Goal: Task Accomplishment & Management: Manage account settings

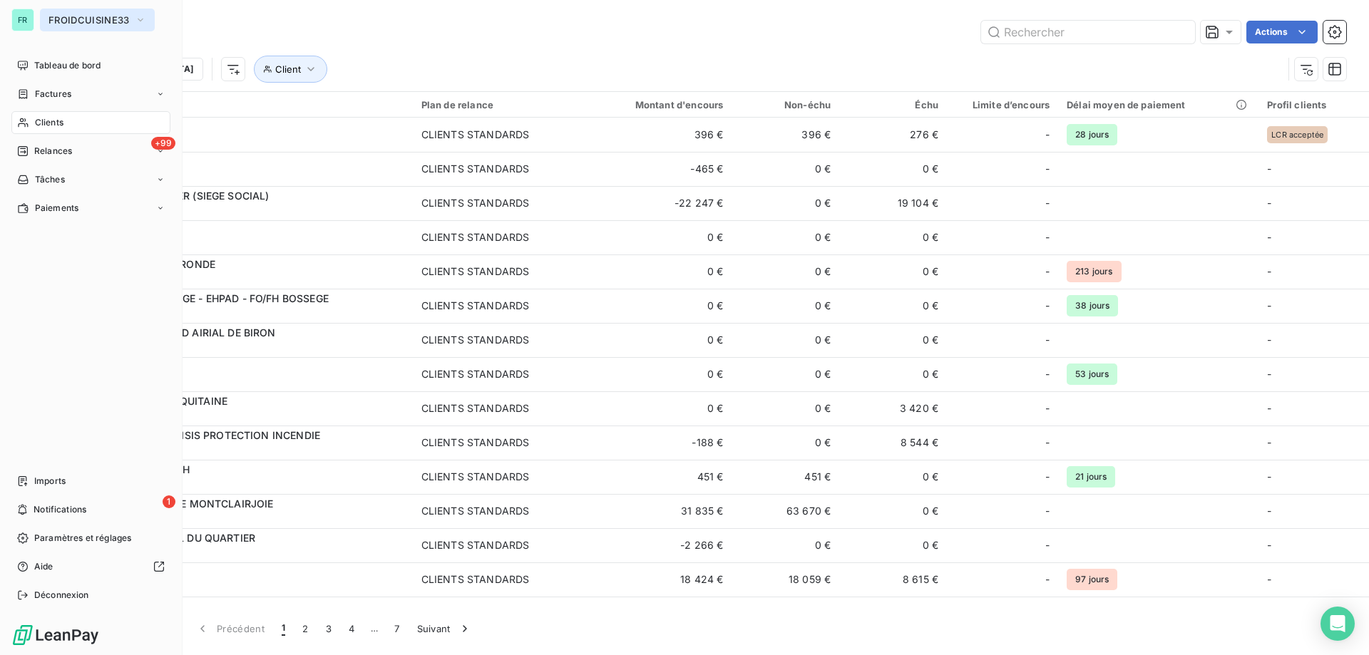
click at [66, 22] on span "FROIDCUISINE33" at bounding box center [88, 19] width 81 height 11
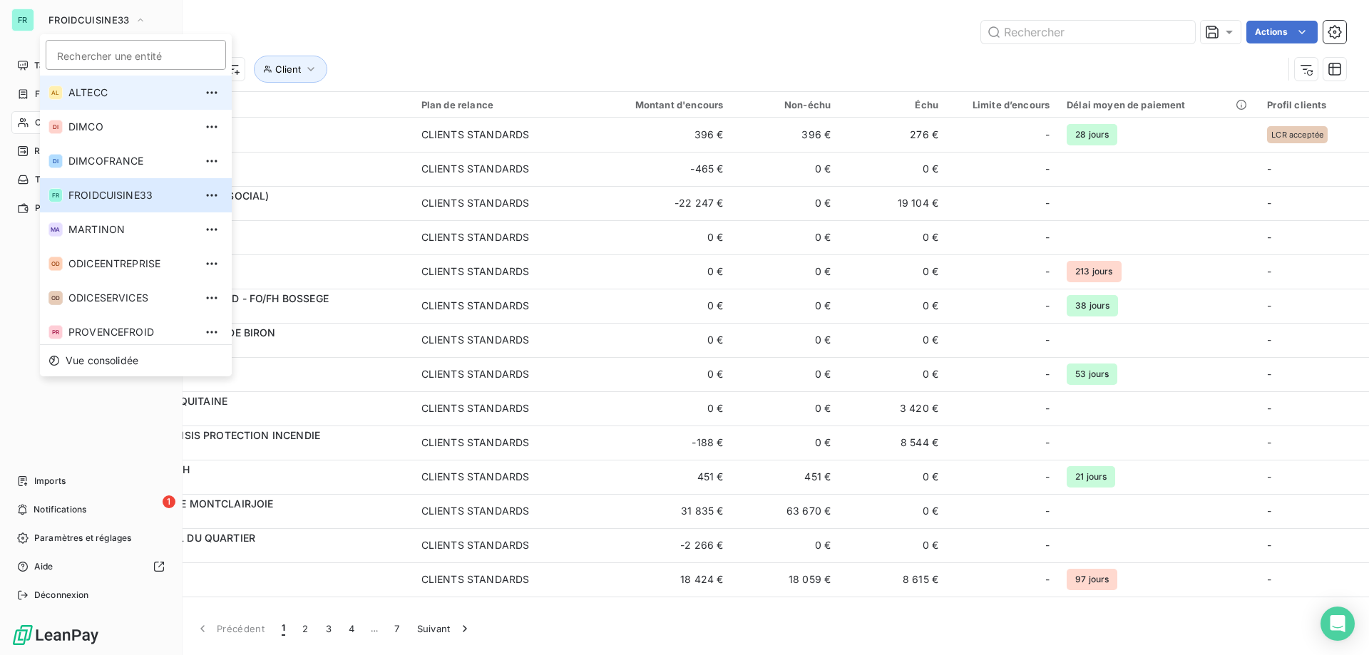
click at [81, 88] on span "ALTECC" at bounding box center [131, 93] width 126 height 14
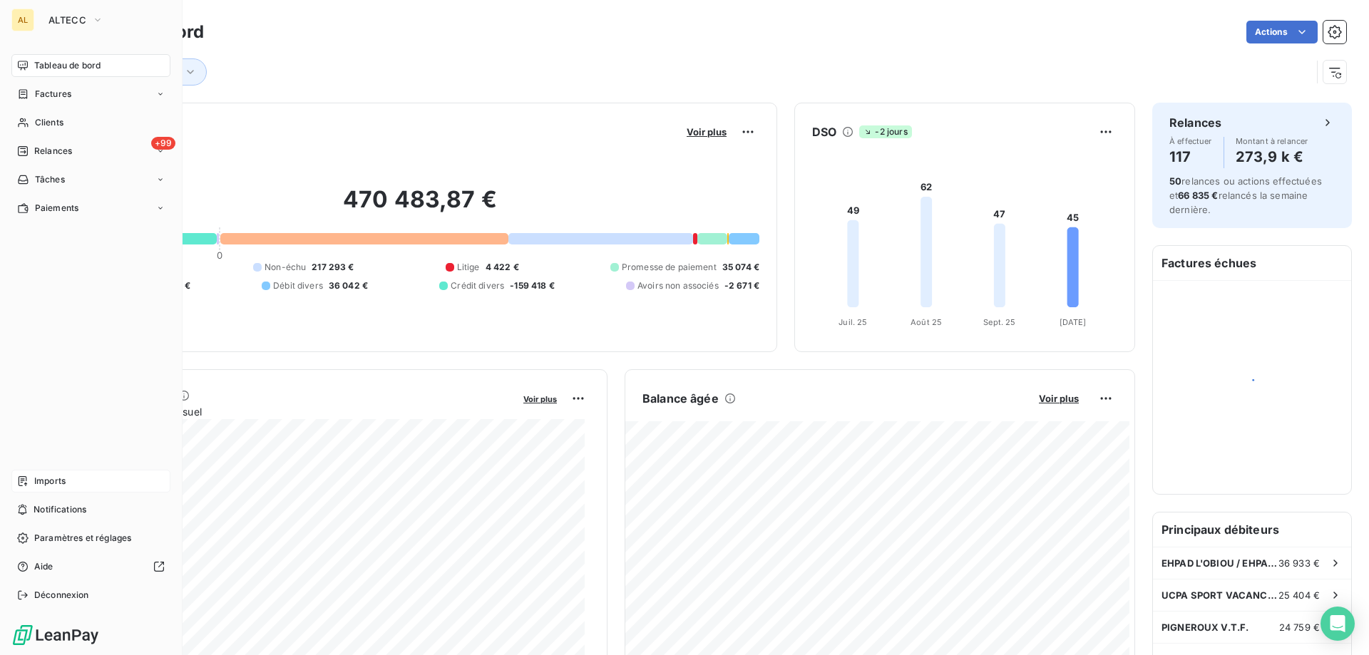
click at [46, 486] on span "Imports" at bounding box center [49, 481] width 31 height 13
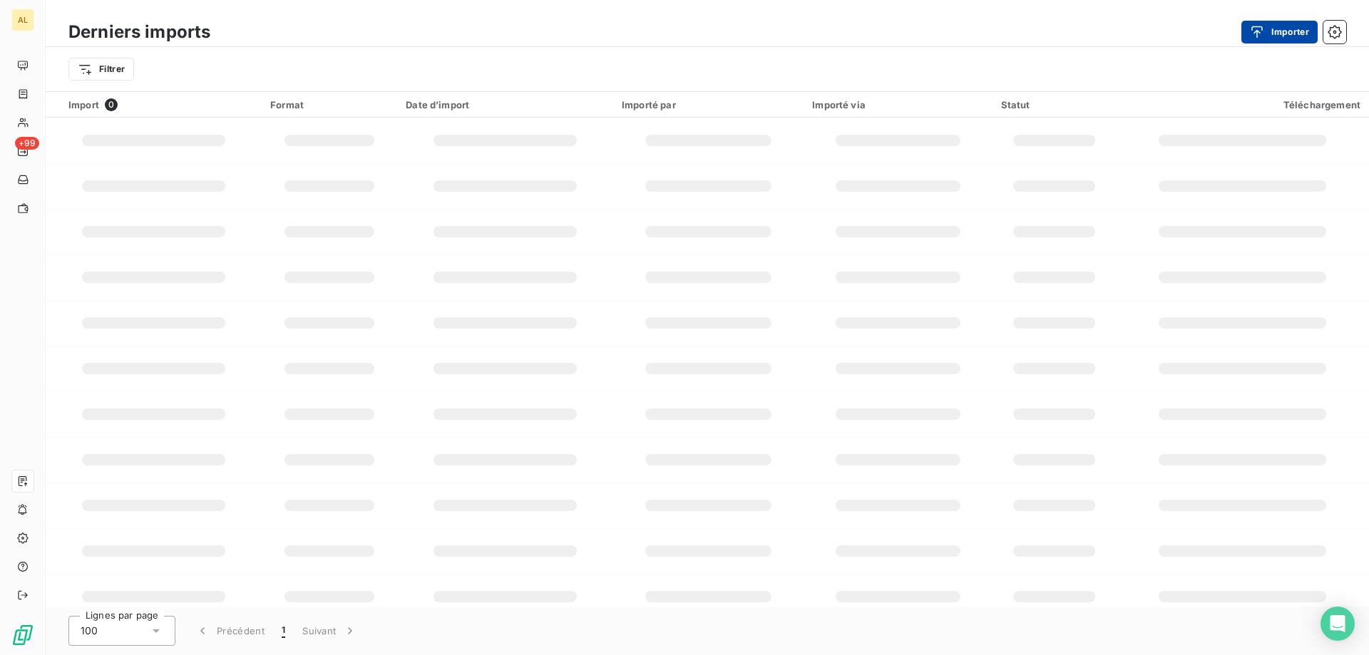
click at [1303, 29] on button "Importer" at bounding box center [1280, 32] width 76 height 23
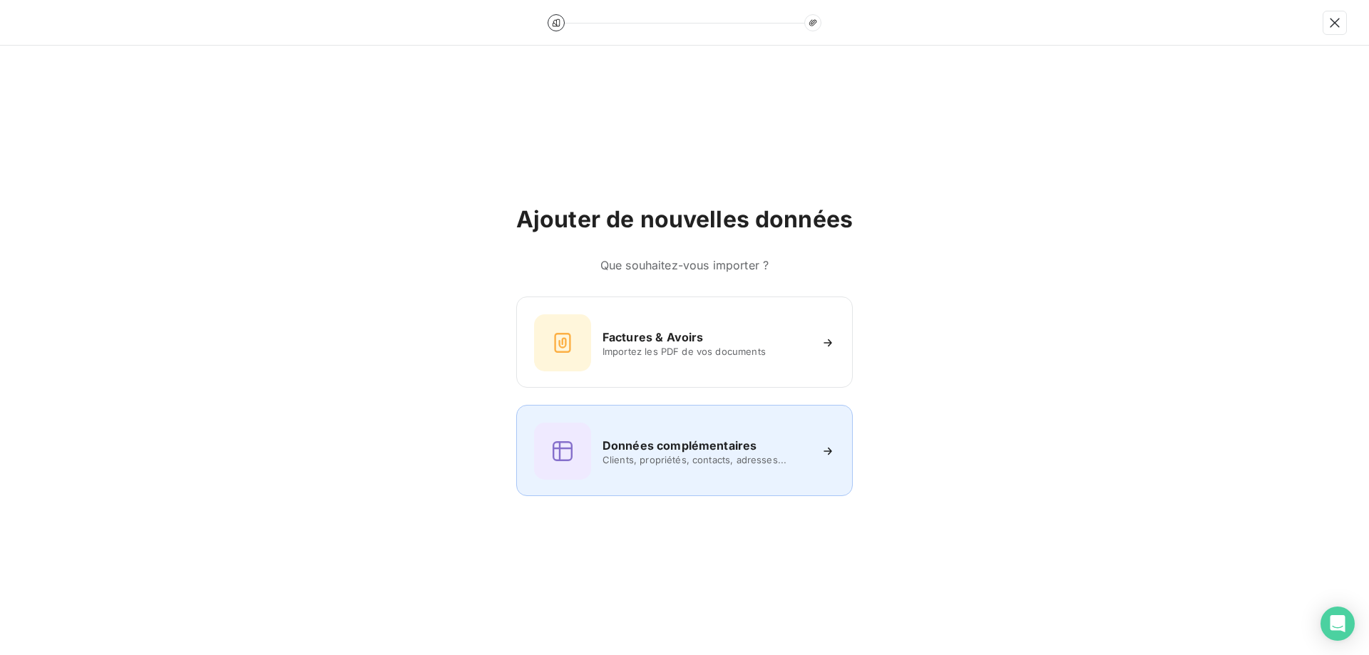
click at [660, 444] on h6 "Données complémentaires" at bounding box center [680, 445] width 154 height 17
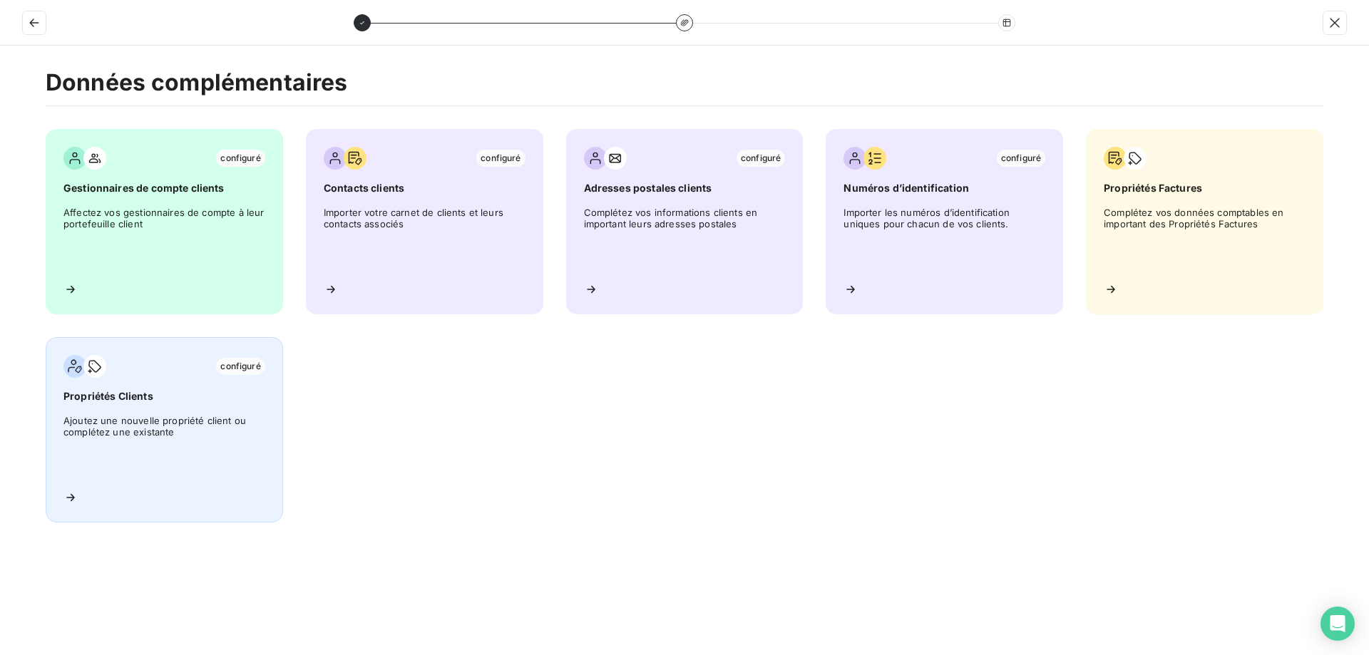
click at [139, 431] on span "Ajoutez une nouvelle propriété client ou complétez une existante" at bounding box center [164, 447] width 202 height 64
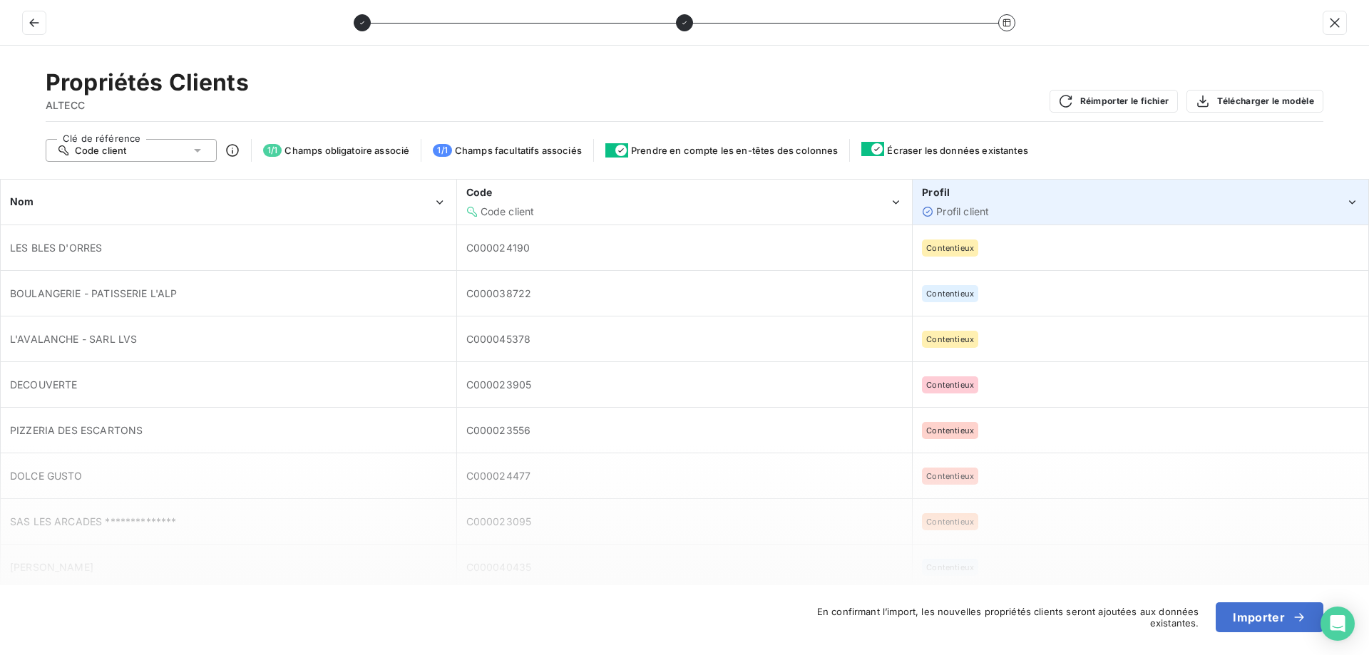
click at [998, 208] on div "Profil client" at bounding box center [1133, 212] width 423 height 14
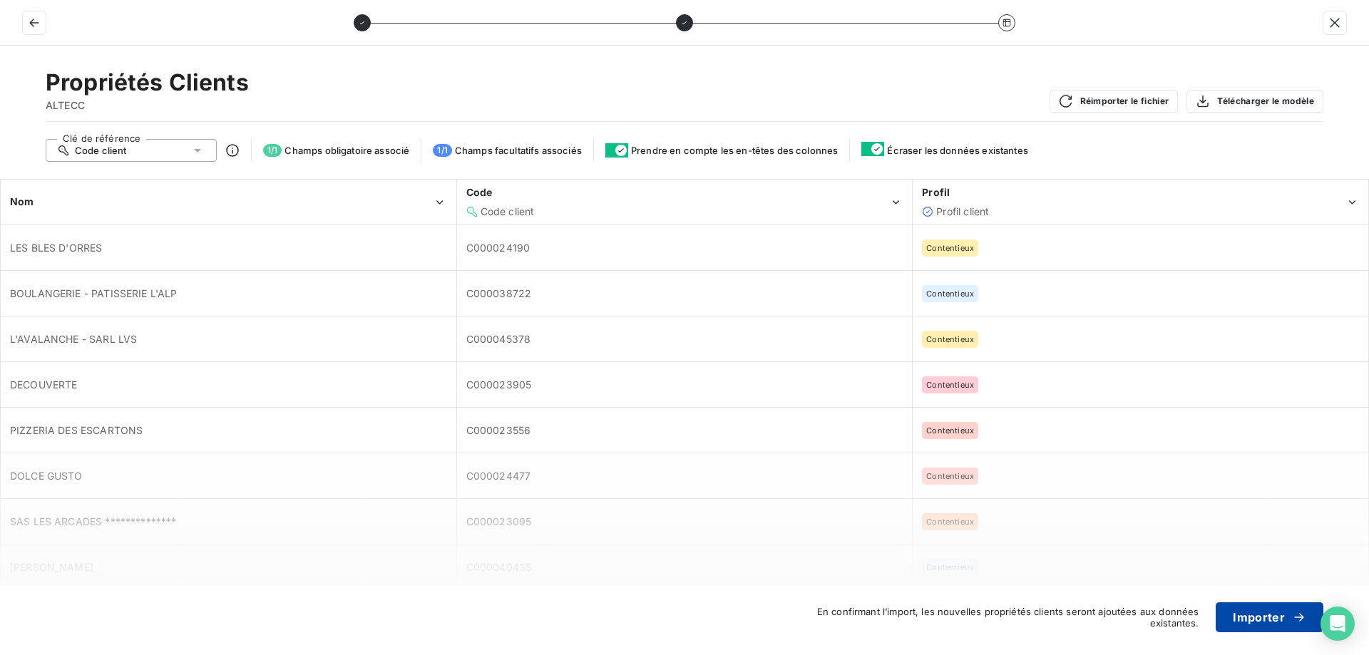
click at [1245, 614] on button "Importer" at bounding box center [1270, 618] width 108 height 30
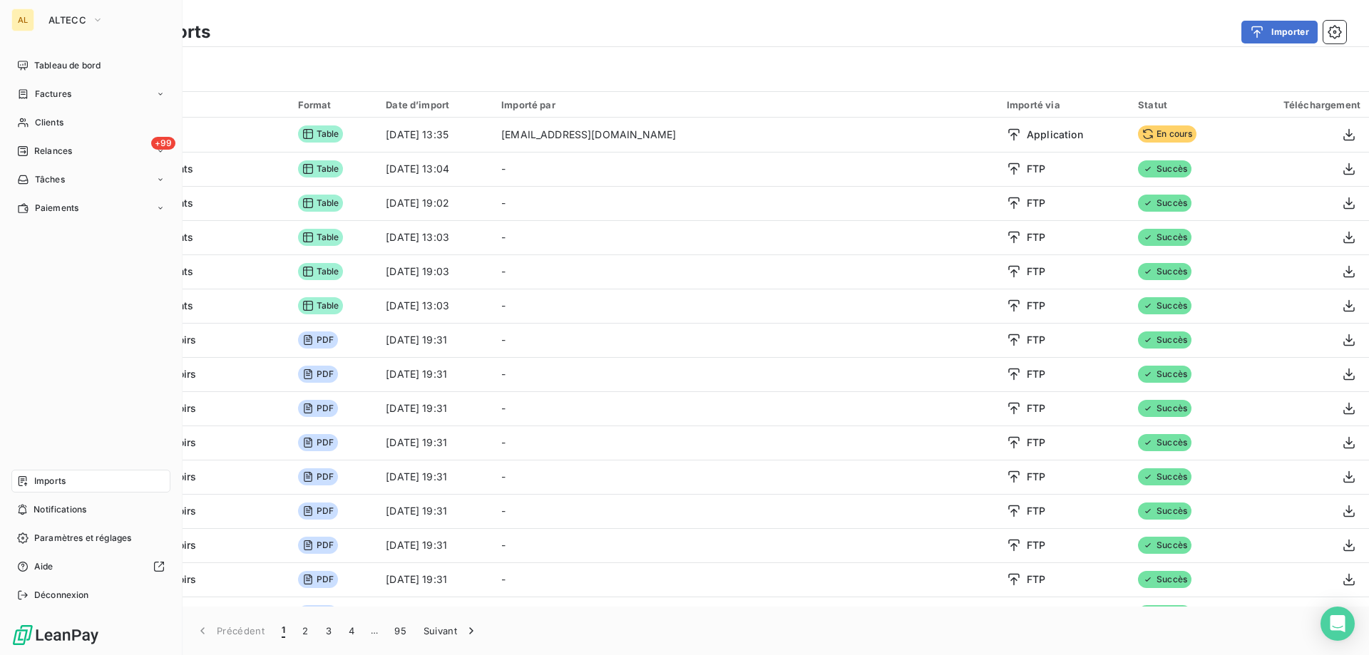
drag, startPoint x: 68, startPoint y: 128, endPoint x: 244, endPoint y: 111, distance: 176.2
click at [68, 128] on div "Clients" at bounding box center [90, 122] width 159 height 23
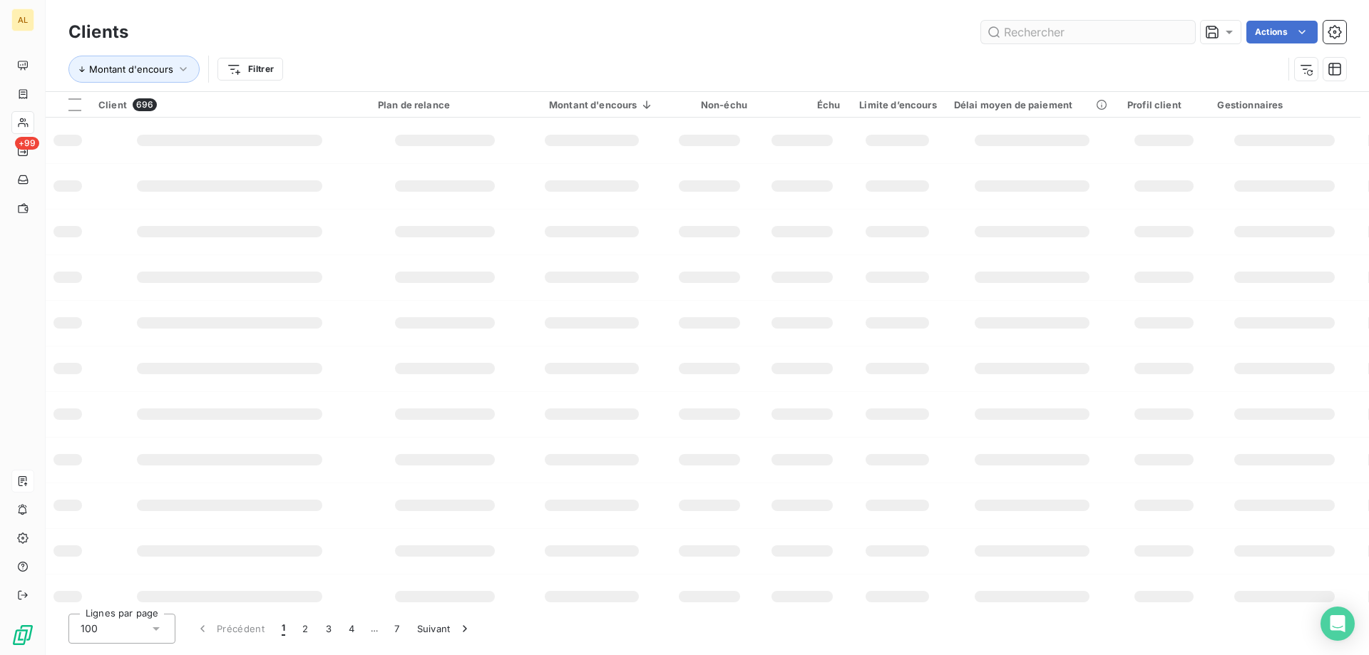
click at [1084, 31] on input "text" at bounding box center [1088, 32] width 214 height 23
type input "2"
type input "4"
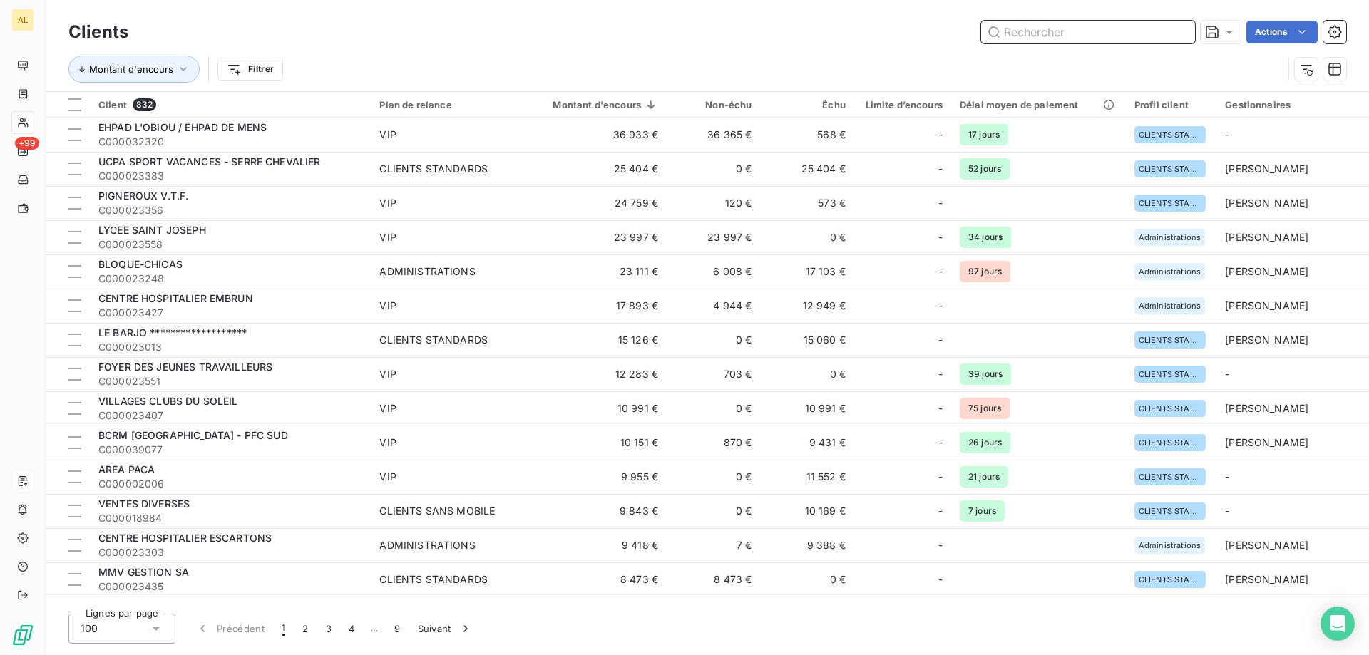
click at [1094, 34] on input "text" at bounding box center [1088, 32] width 214 height 23
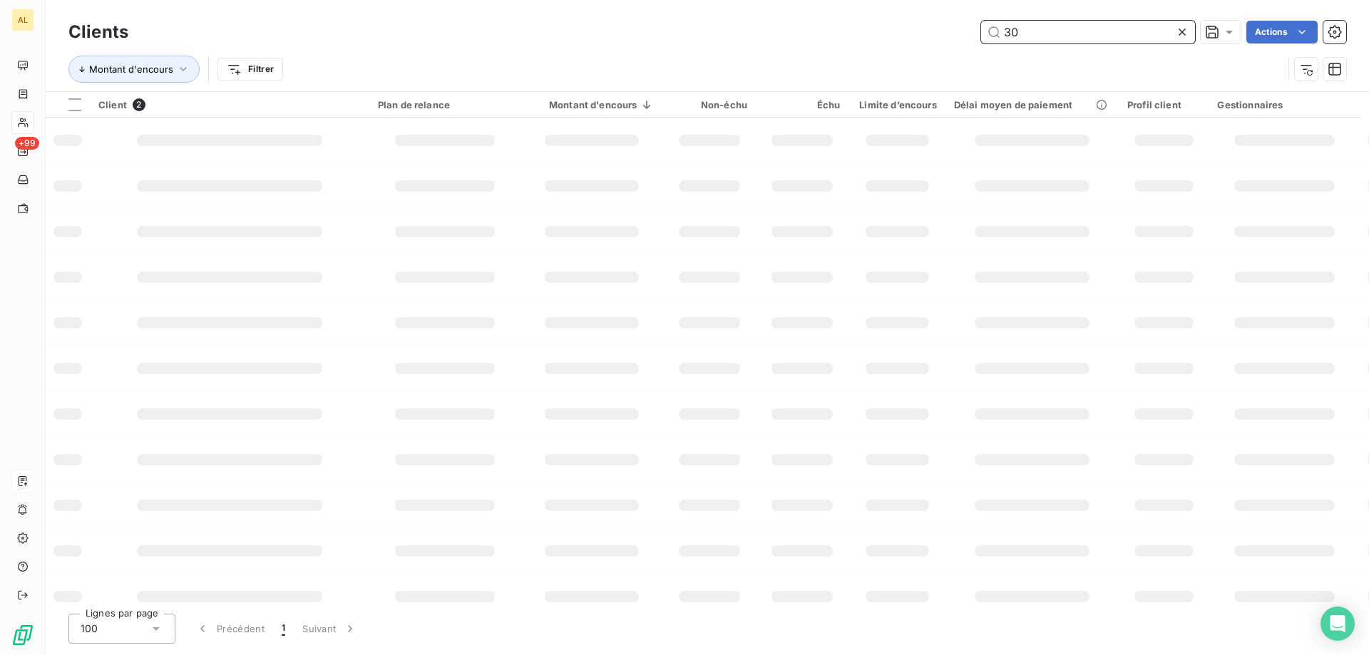
type input "3"
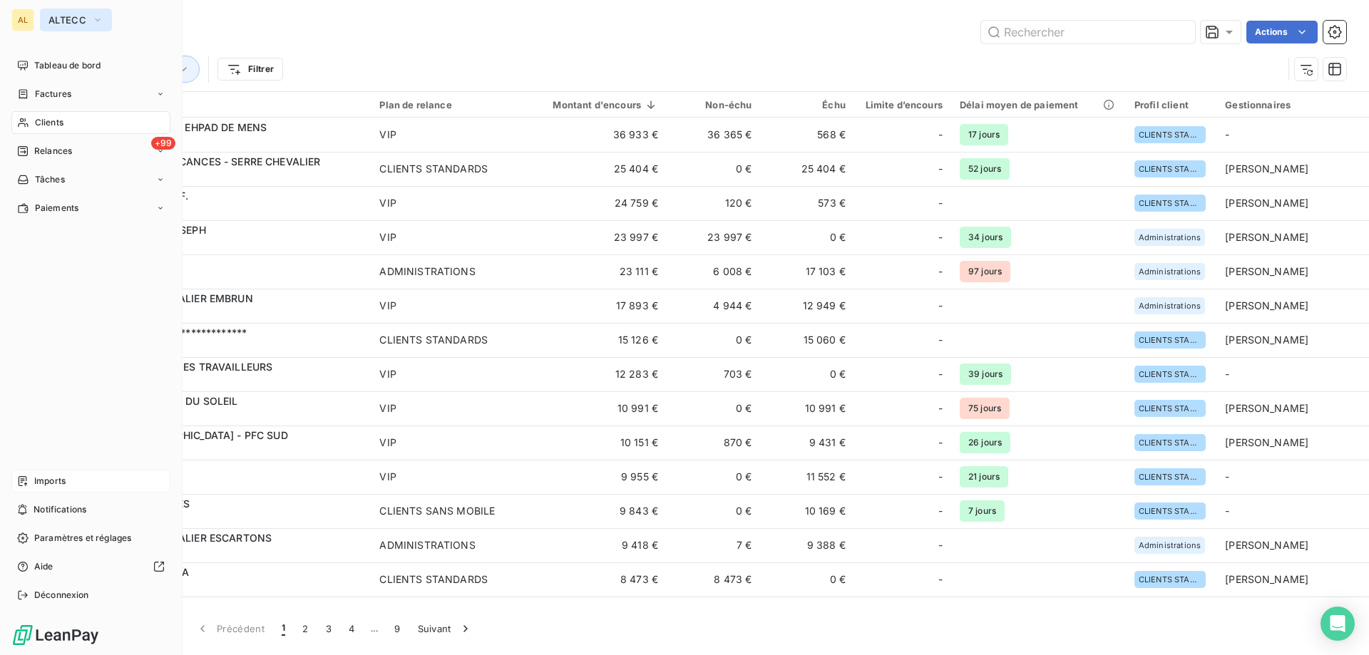
click at [75, 19] on span "ALTECC" at bounding box center [67, 19] width 38 height 11
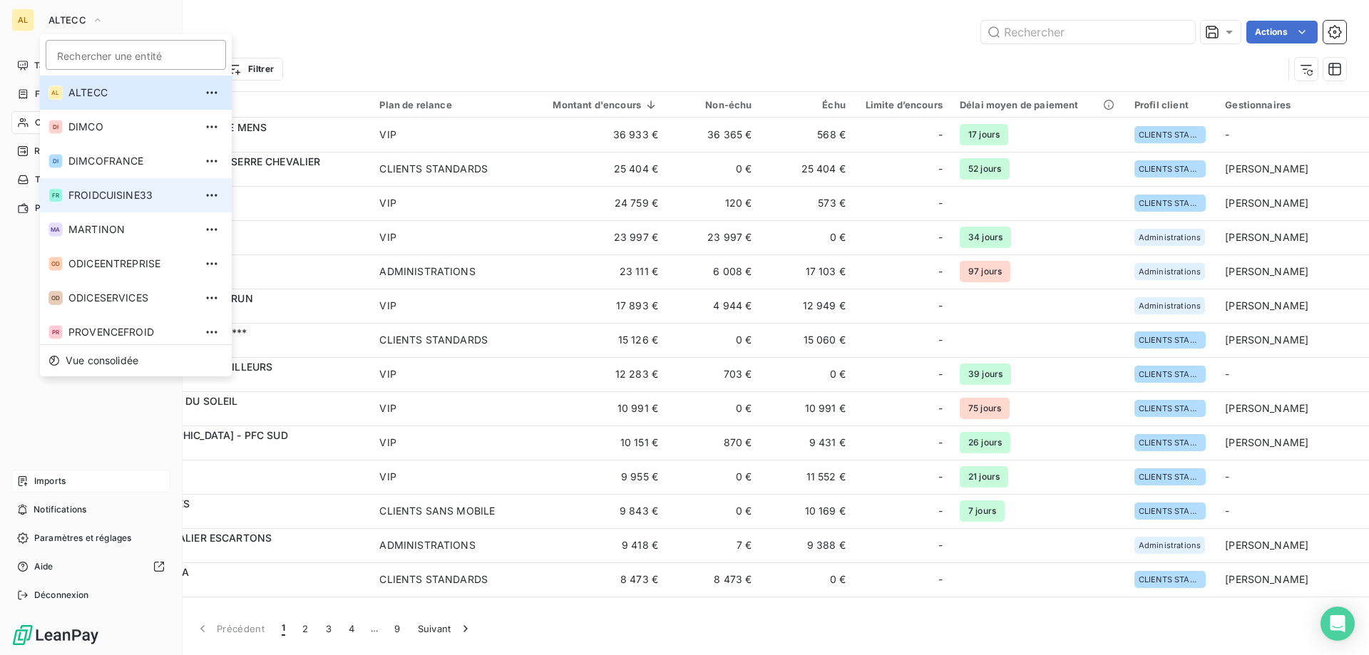
click at [116, 200] on span "FROIDCUISINE33" at bounding box center [131, 195] width 126 height 14
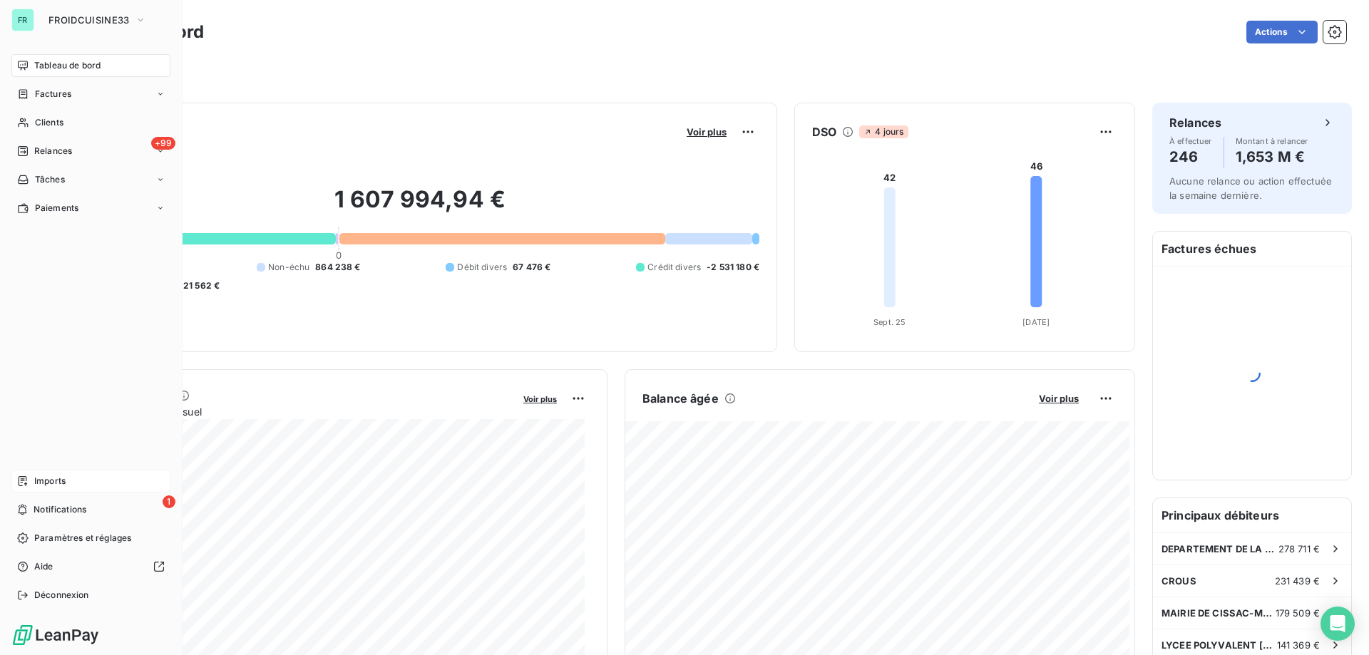
click at [43, 482] on span "Imports" at bounding box center [49, 481] width 31 height 13
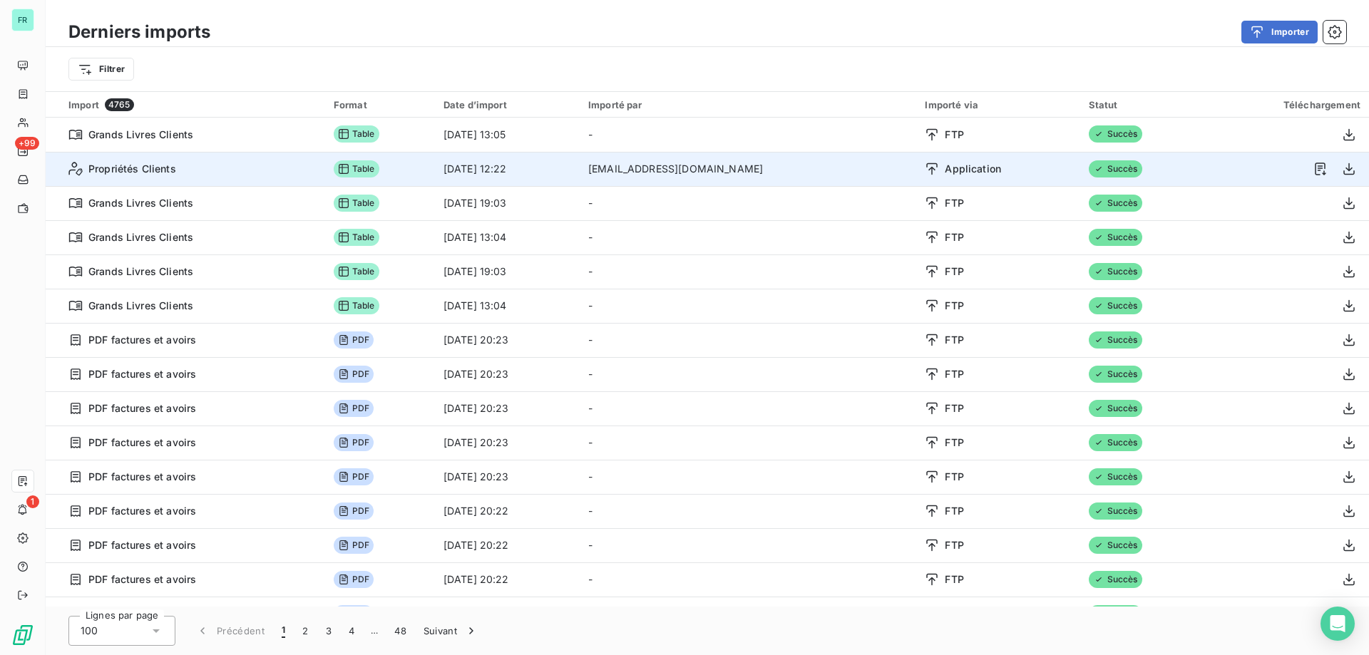
click at [223, 170] on div "Propriétés Clients" at bounding box center [192, 169] width 248 height 14
click at [1346, 170] on icon "button" at bounding box center [1349, 169] width 14 height 14
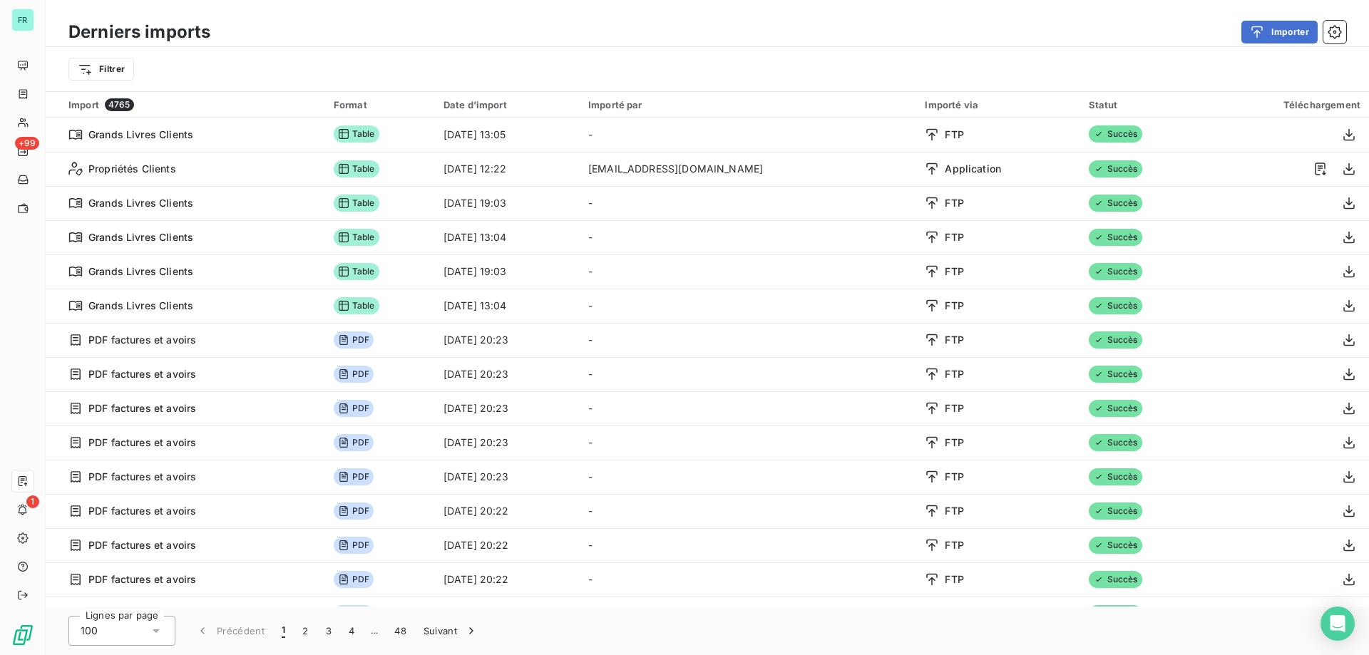
click at [879, 34] on div "Importer" at bounding box center [786, 32] width 1119 height 23
click at [1273, 27] on button "Importer" at bounding box center [1280, 32] width 76 height 23
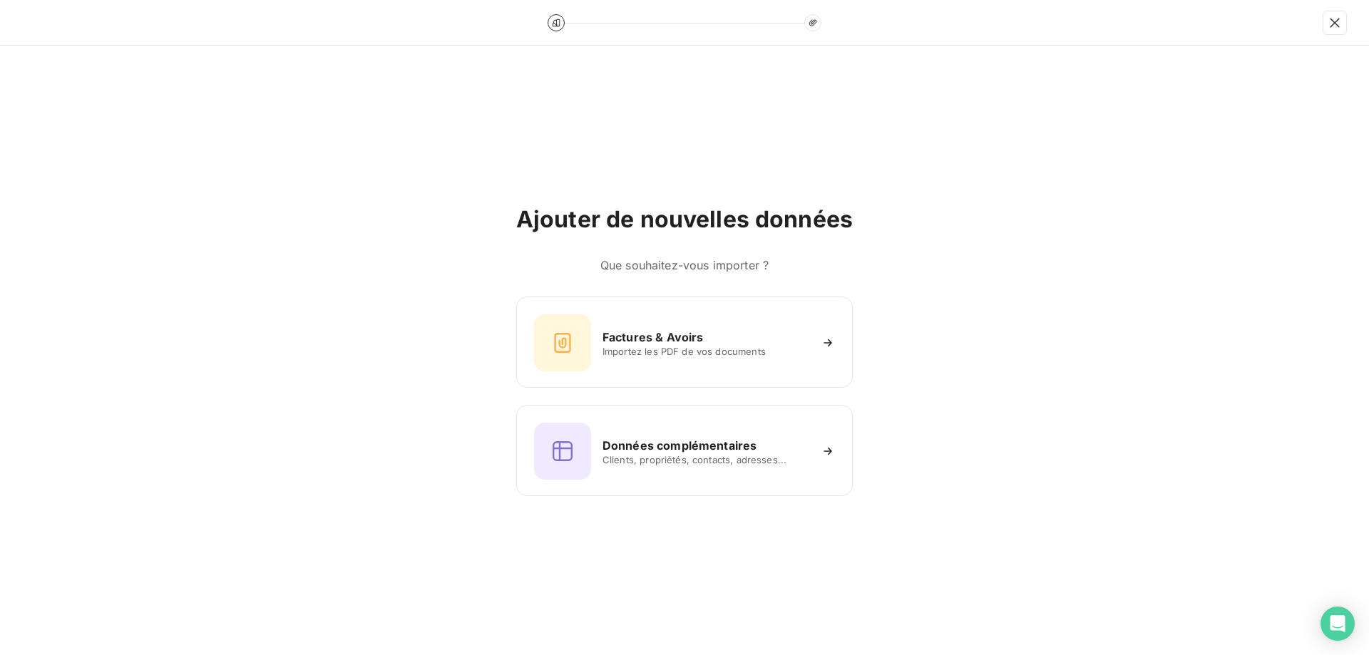
click at [707, 399] on div "Factures & Avoirs Importez les PDF de vos documents Données complémentaires Cli…" at bounding box center [684, 397] width 337 height 200
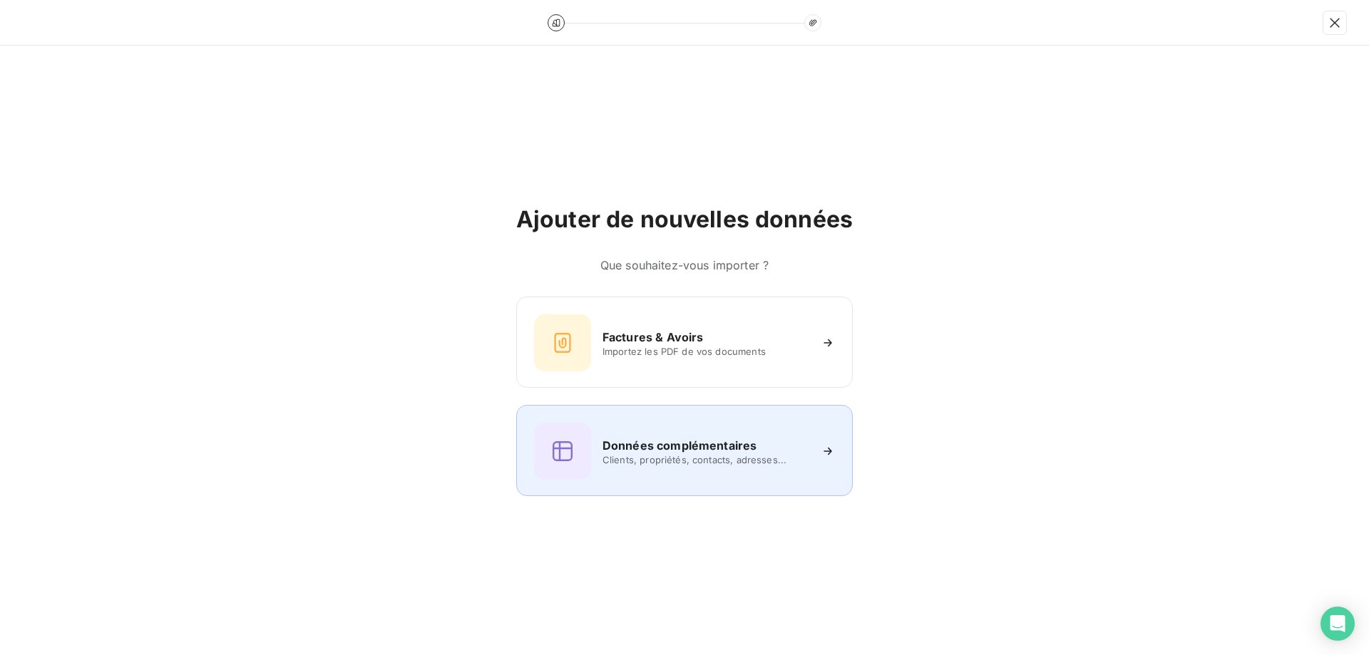
click at [711, 432] on div "Données complémentaires Clients, propriétés, contacts, adresses..." at bounding box center [684, 451] width 301 height 57
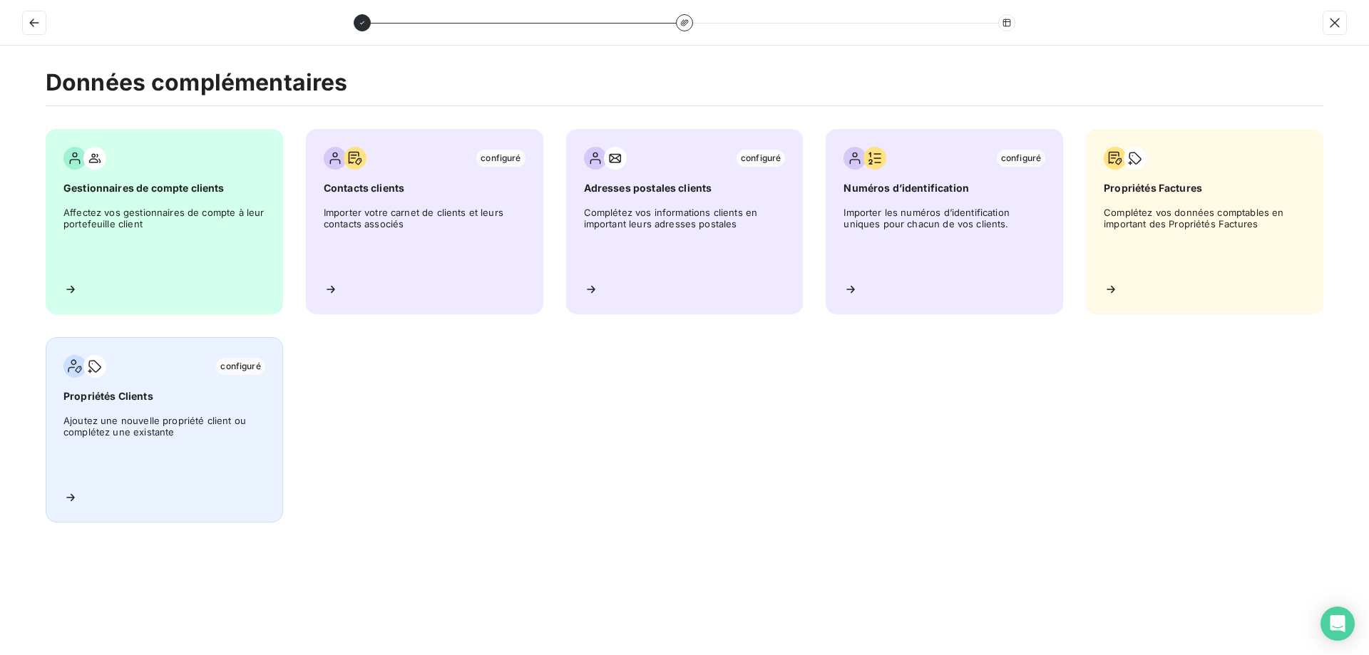
click at [204, 455] on span "Ajoutez une nouvelle propriété client ou complétez une existante" at bounding box center [164, 447] width 202 height 64
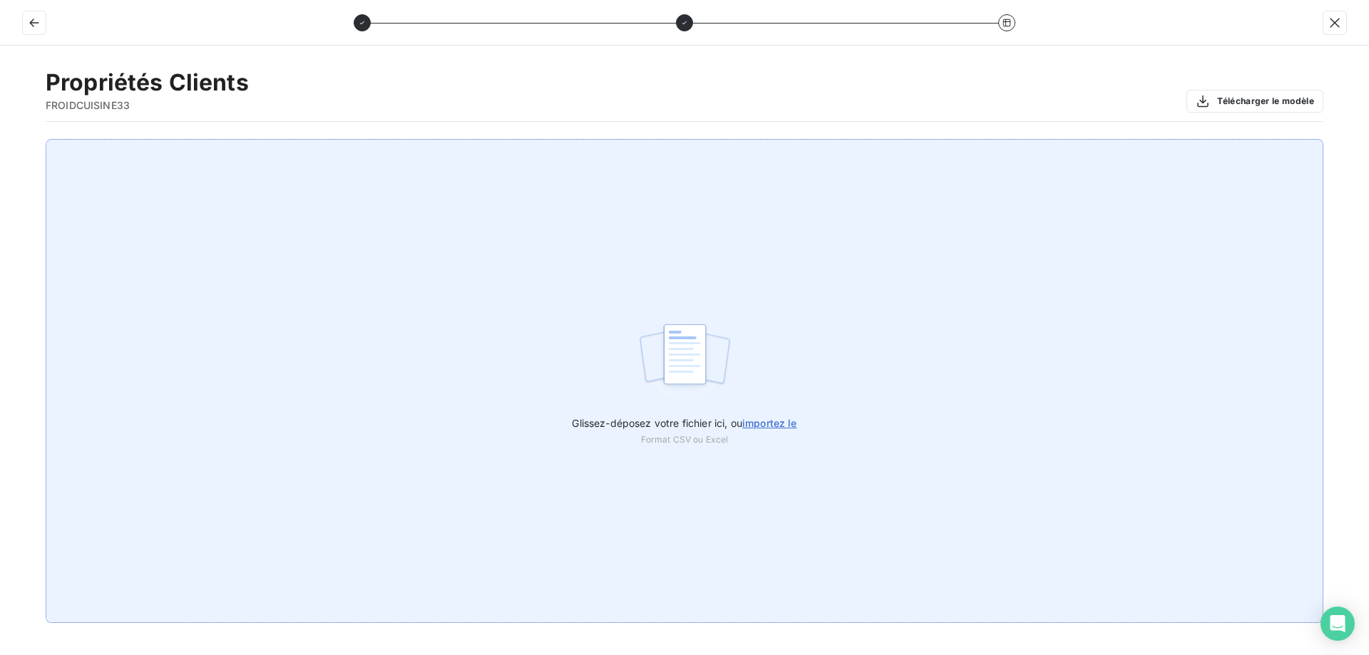
click at [766, 421] on span "importez le" at bounding box center [769, 423] width 55 height 12
click at [1, 140] on input "Glissez-déposez votre fichier ici, ou importez le" at bounding box center [0, 139] width 1 height 1
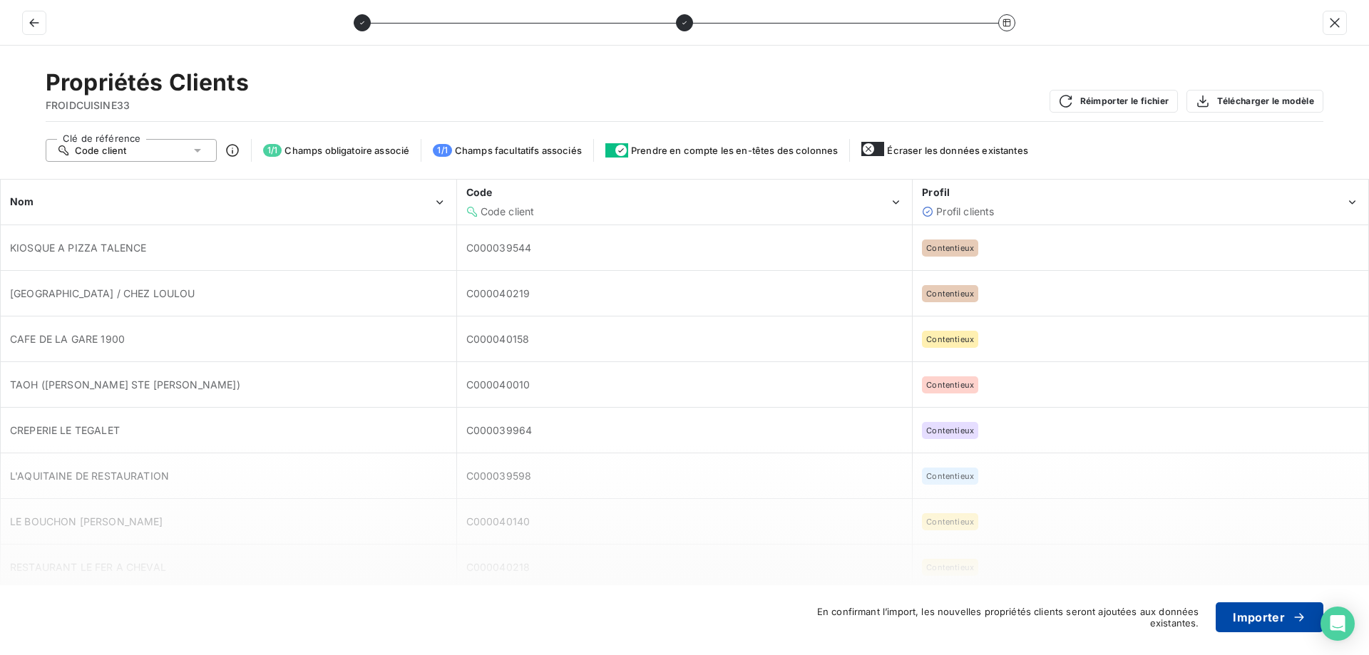
click at [1256, 620] on button "Importer" at bounding box center [1270, 618] width 108 height 30
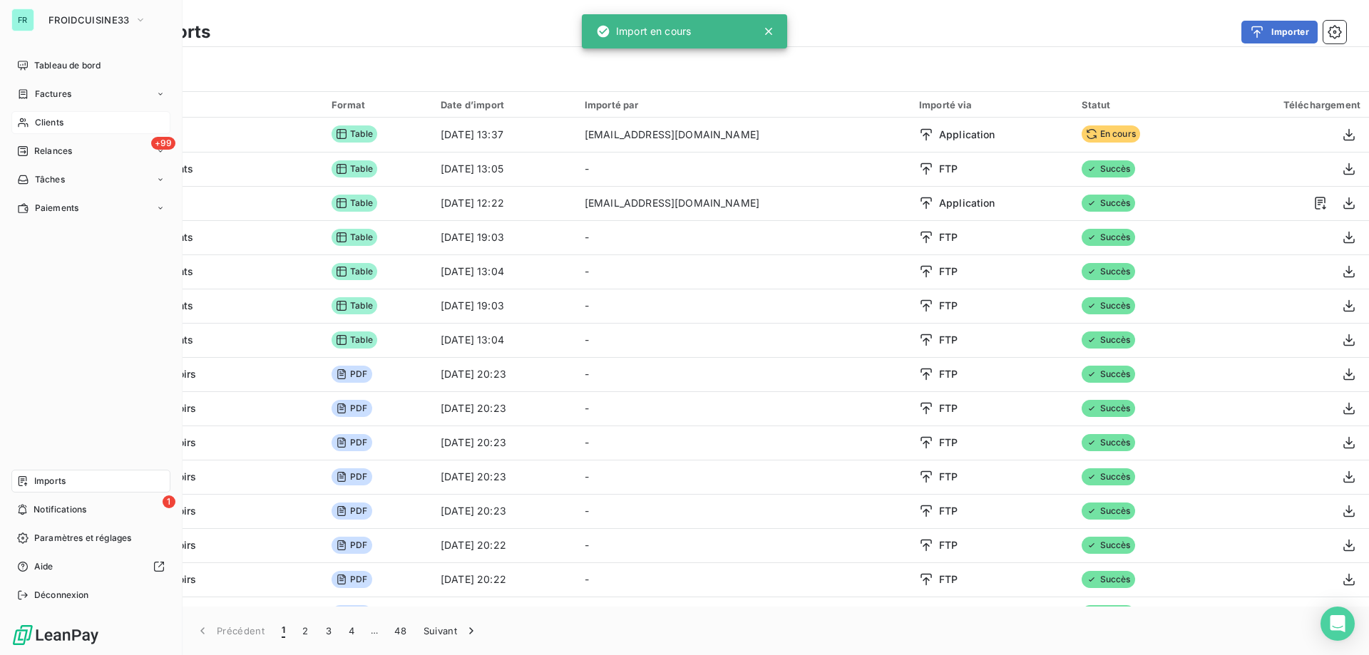
click at [38, 117] on span "Clients" at bounding box center [49, 122] width 29 height 13
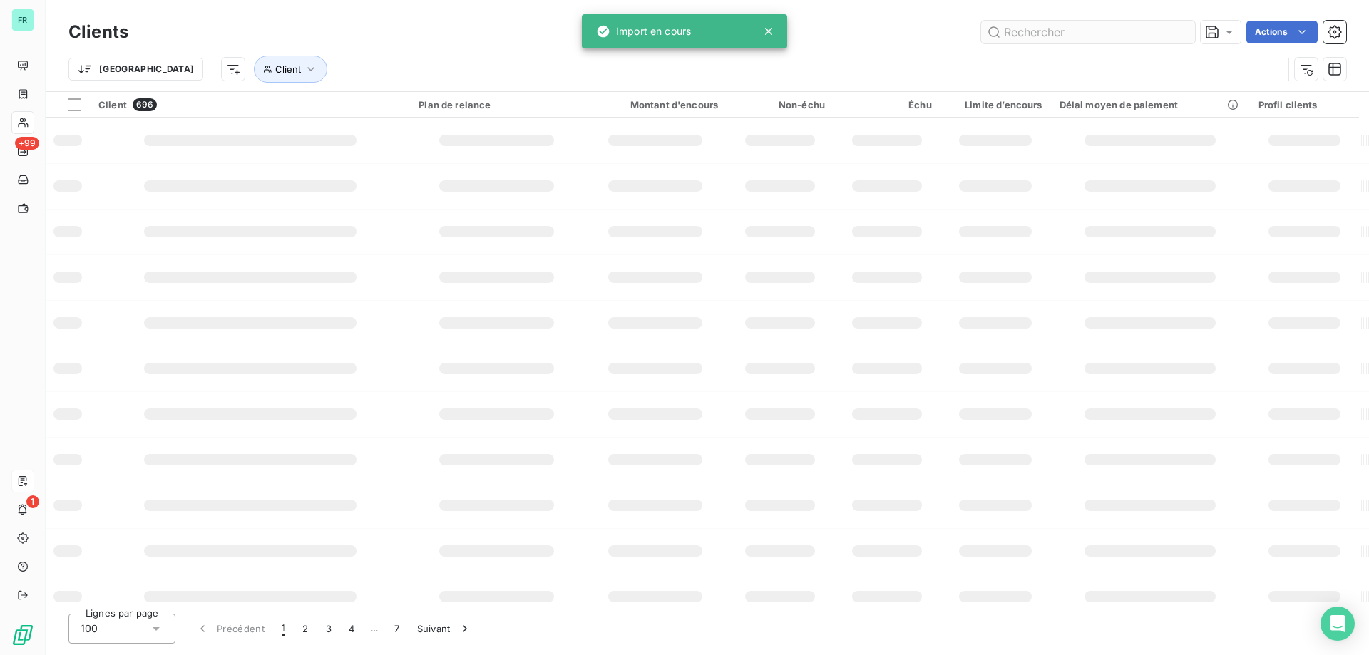
click at [1032, 31] on input "text" at bounding box center [1088, 32] width 214 height 23
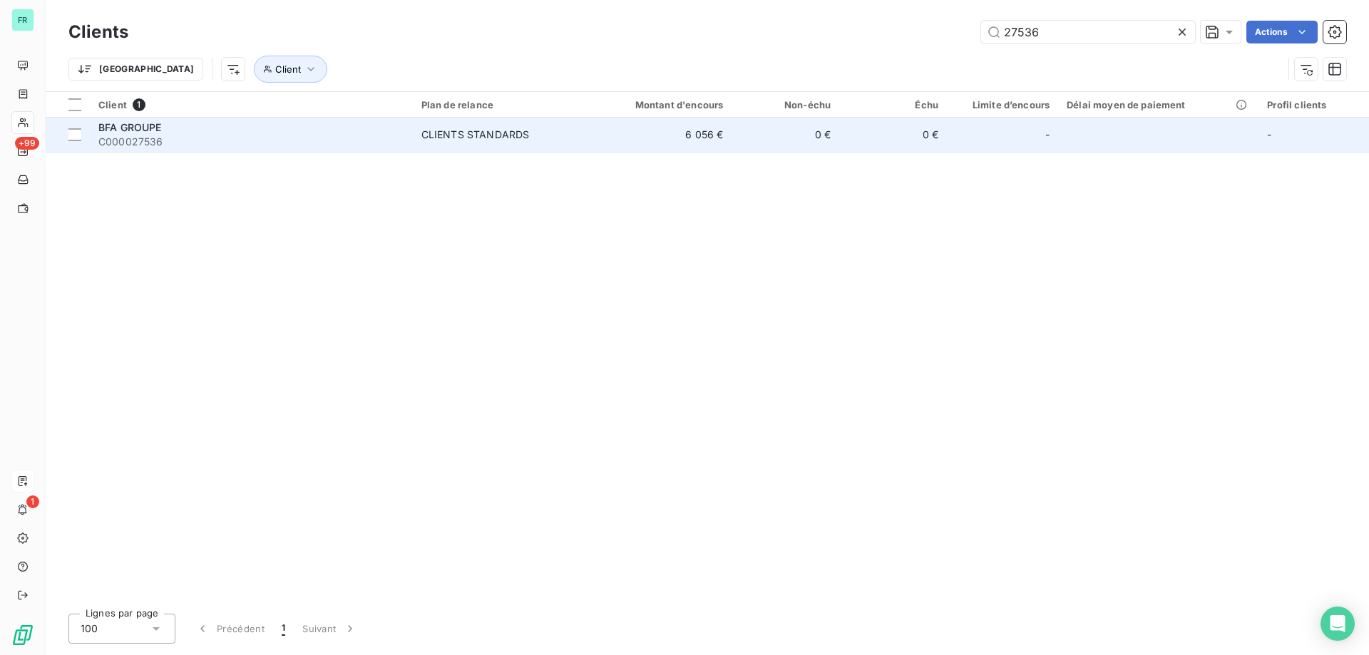
type input "27536"
click at [556, 145] on td "CLIENTS STANDARDS" at bounding box center [500, 135] width 175 height 34
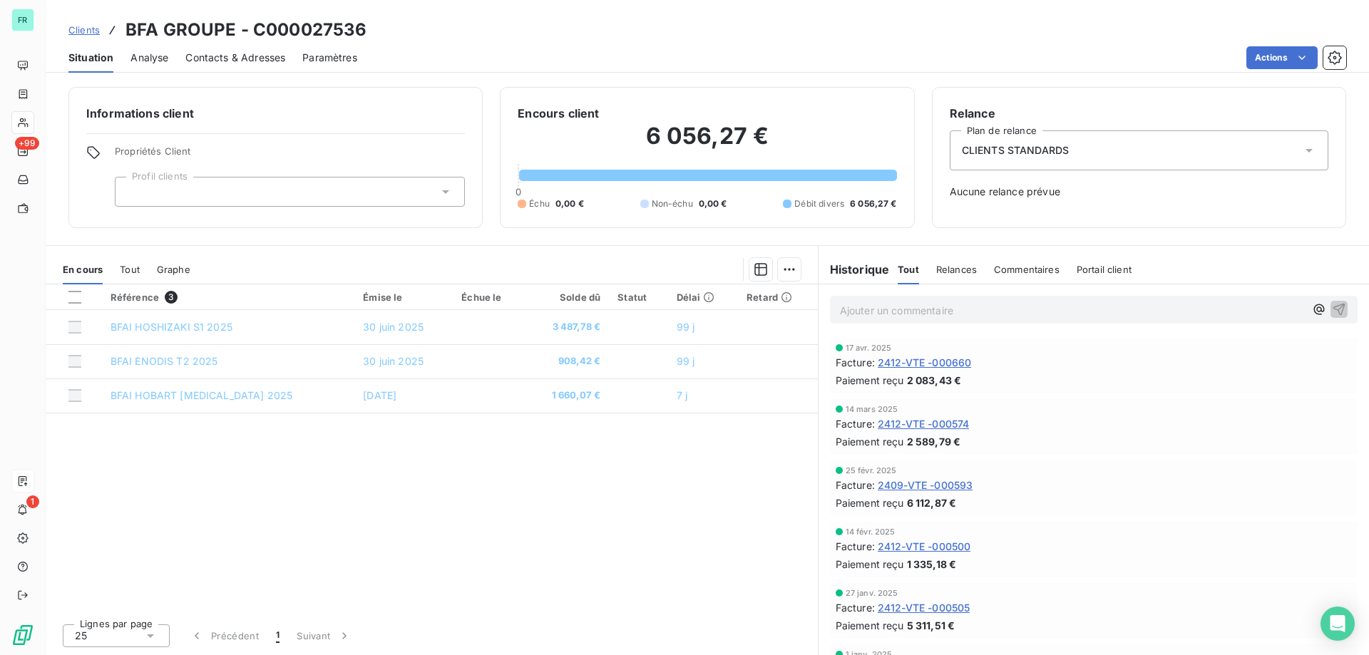
click at [396, 192] on div at bounding box center [290, 192] width 350 height 30
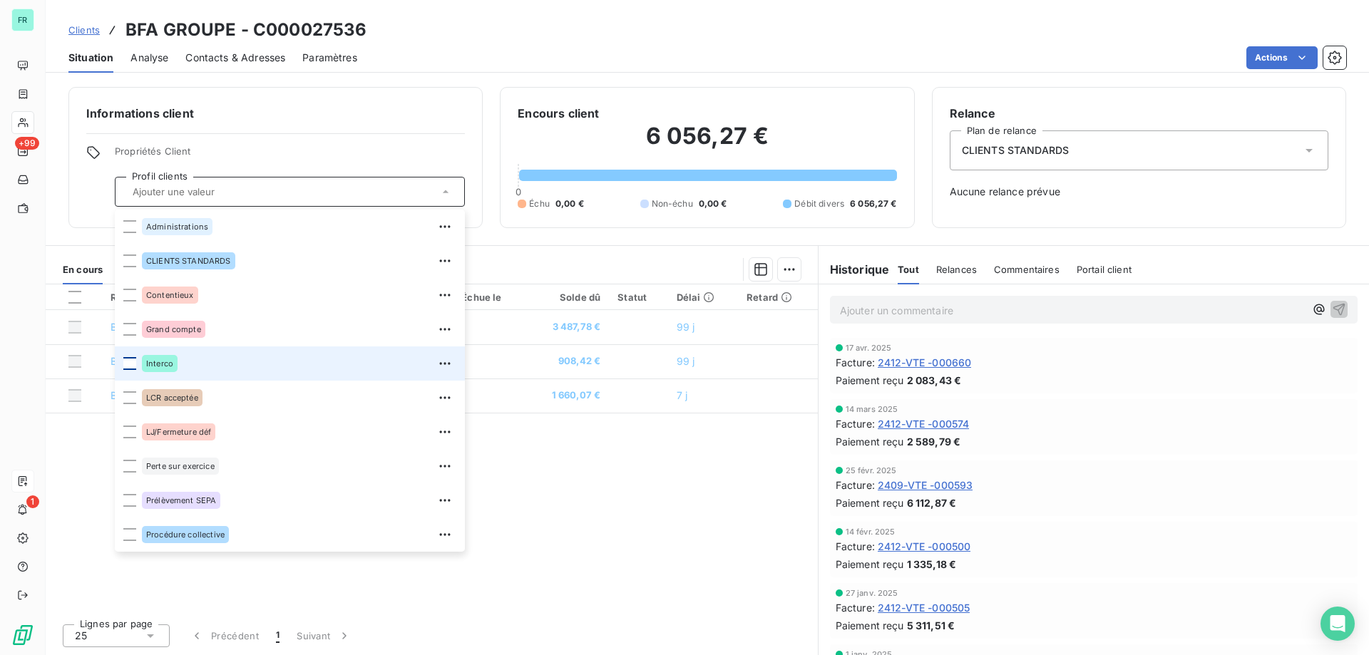
click at [132, 364] on div at bounding box center [129, 363] width 13 height 13
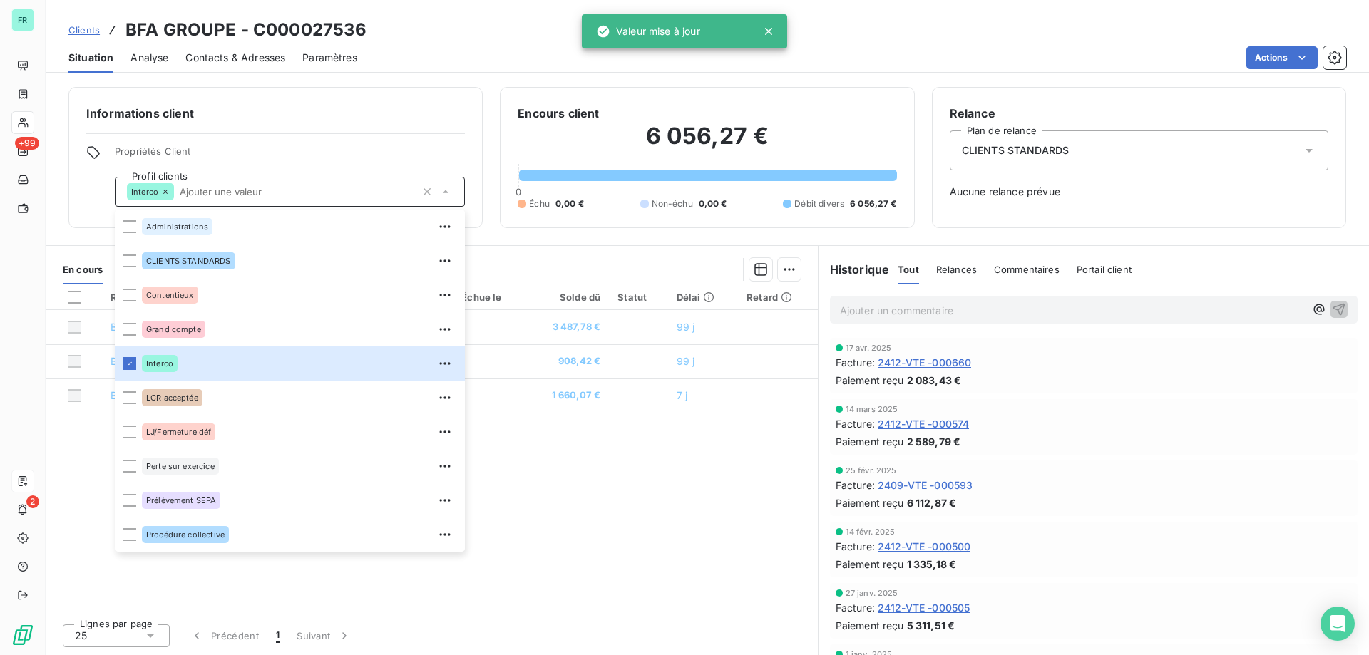
click at [1229, 162] on div "CLIENTS STANDARDS" at bounding box center [1139, 150] width 379 height 40
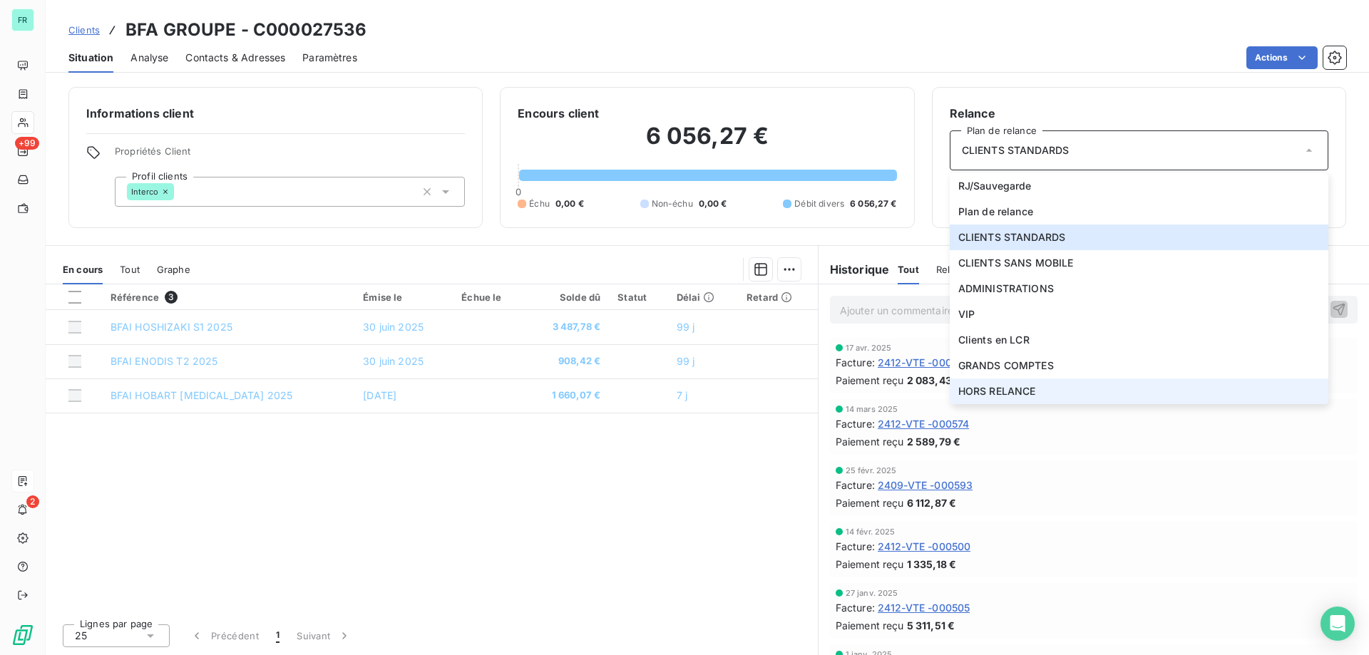
click at [1040, 392] on li "HORS RELANCE" at bounding box center [1139, 392] width 379 height 26
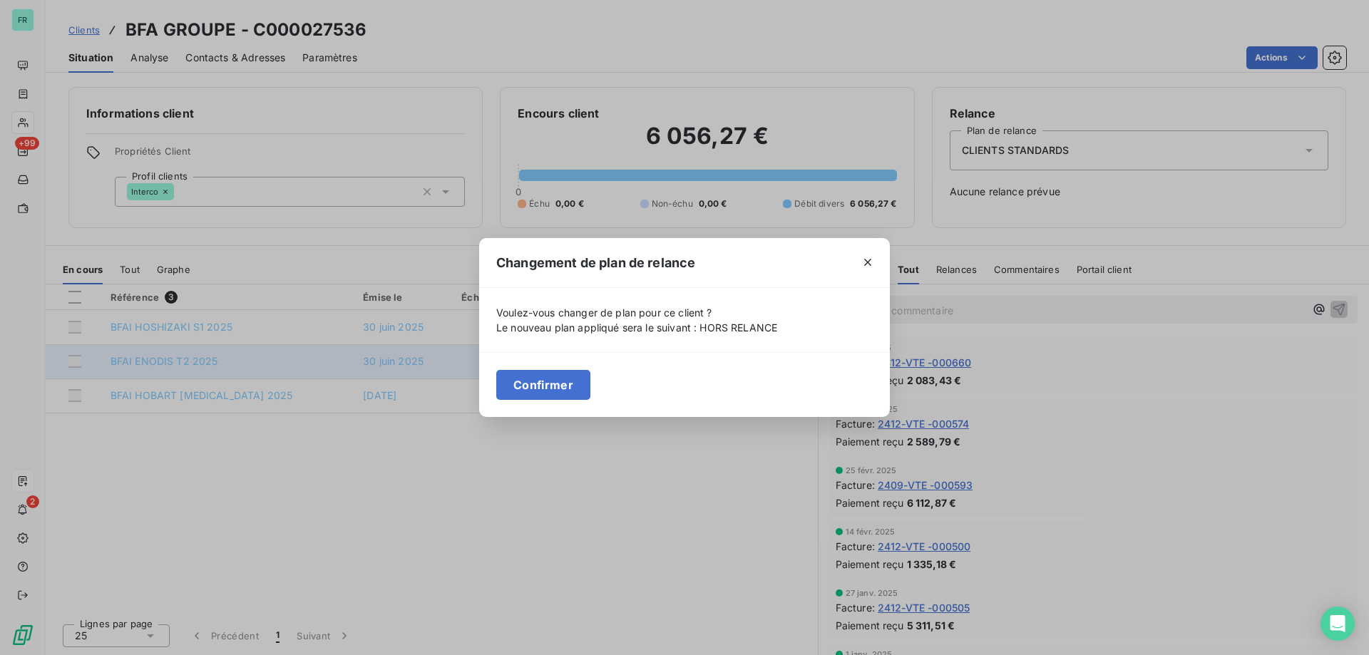
click at [573, 376] on button "Confirmer" at bounding box center [543, 385] width 94 height 30
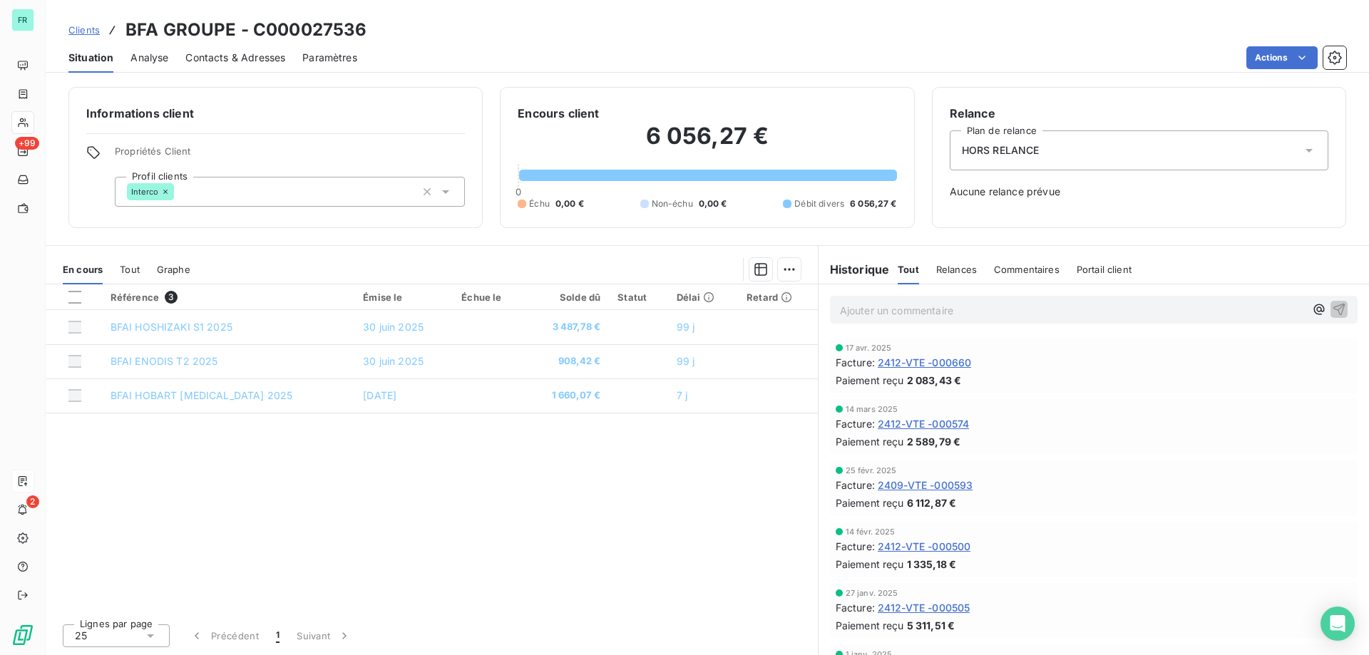
click at [92, 34] on span "Clients" at bounding box center [83, 29] width 31 height 11
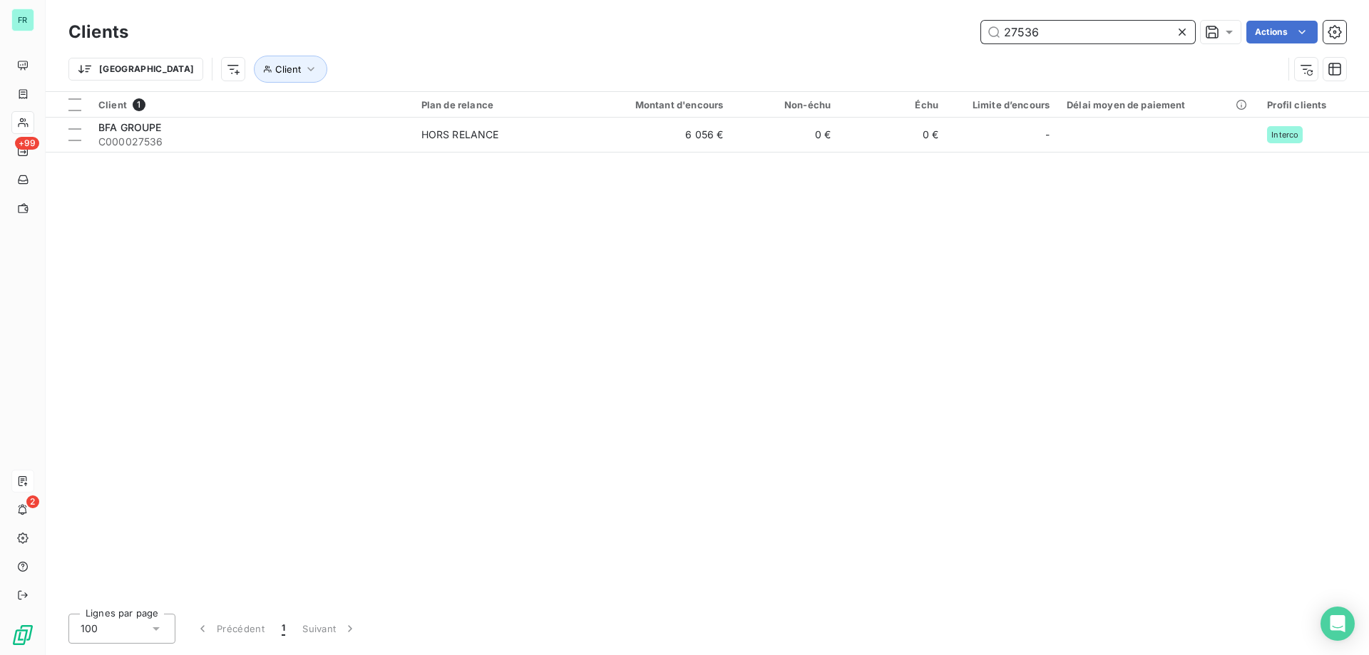
drag, startPoint x: 975, startPoint y: 30, endPoint x: 796, endPoint y: 17, distance: 179.4
click at [802, 30] on div "27536 Actions" at bounding box center [745, 32] width 1201 height 23
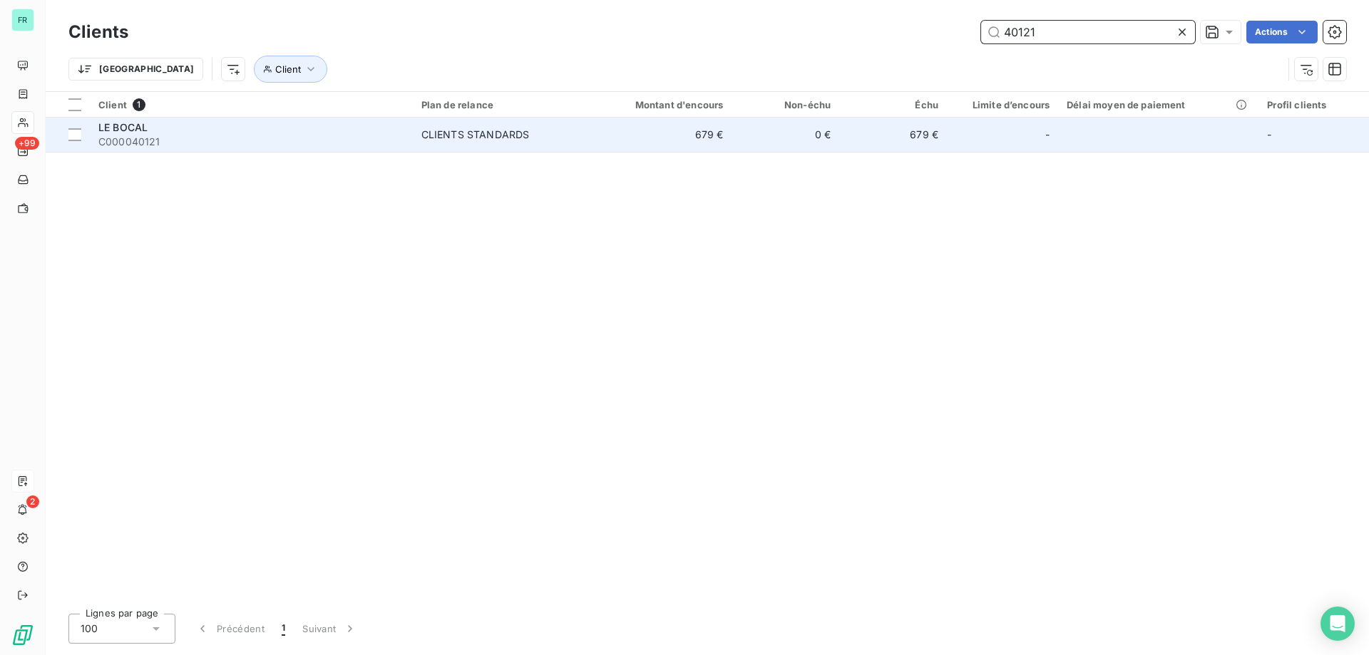
type input "40121"
click at [252, 143] on span "C000040121" at bounding box center [251, 142] width 306 height 14
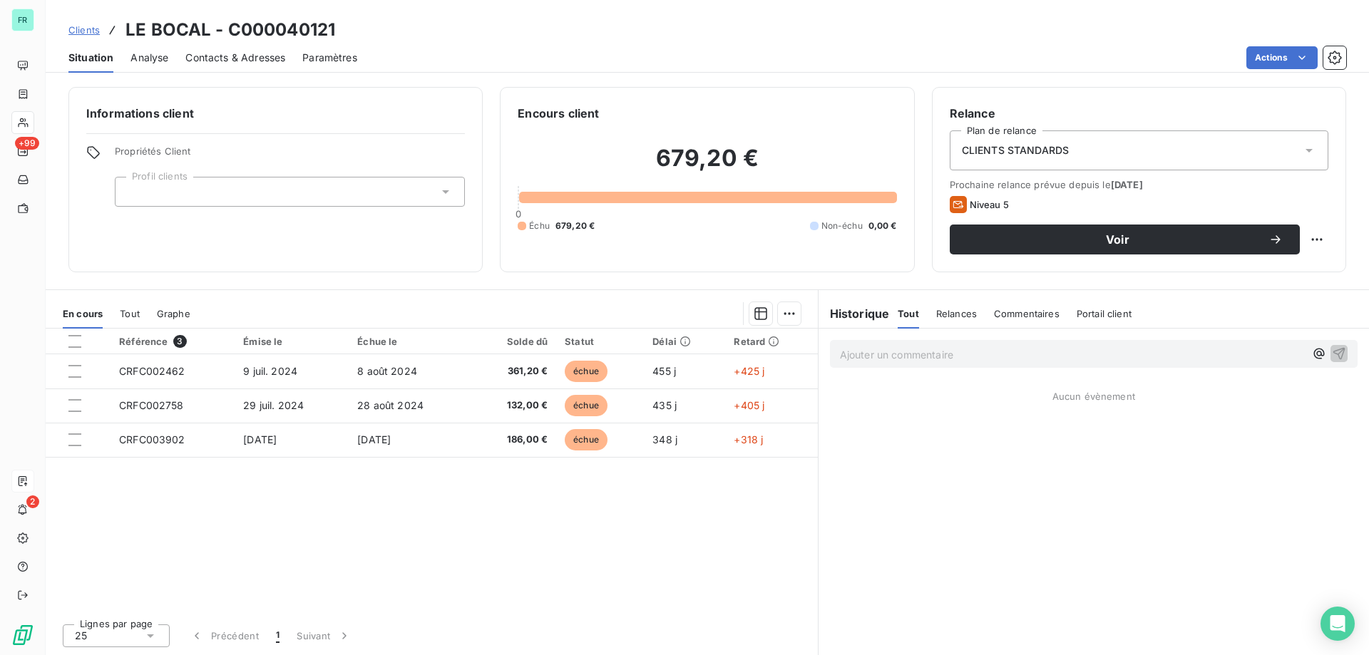
click at [1093, 143] on div "CLIENTS STANDARDS" at bounding box center [1139, 150] width 379 height 40
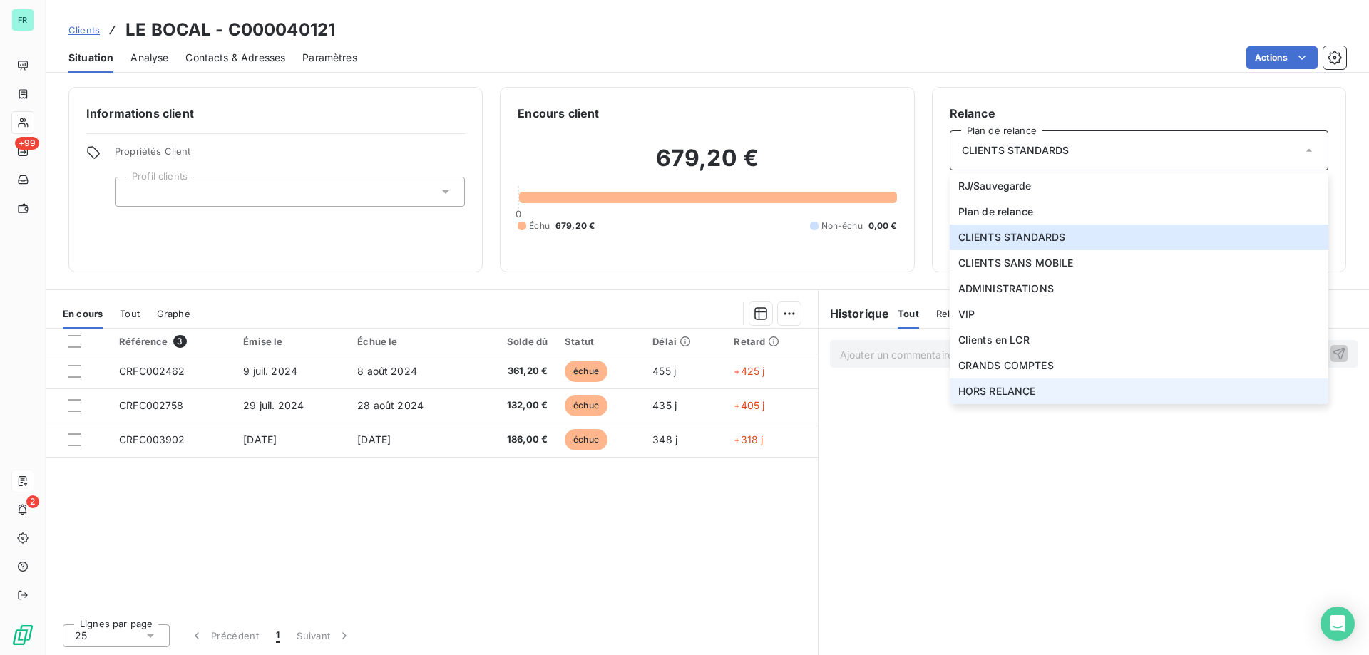
click at [1025, 388] on span "HORS RELANCE" at bounding box center [997, 391] width 78 height 14
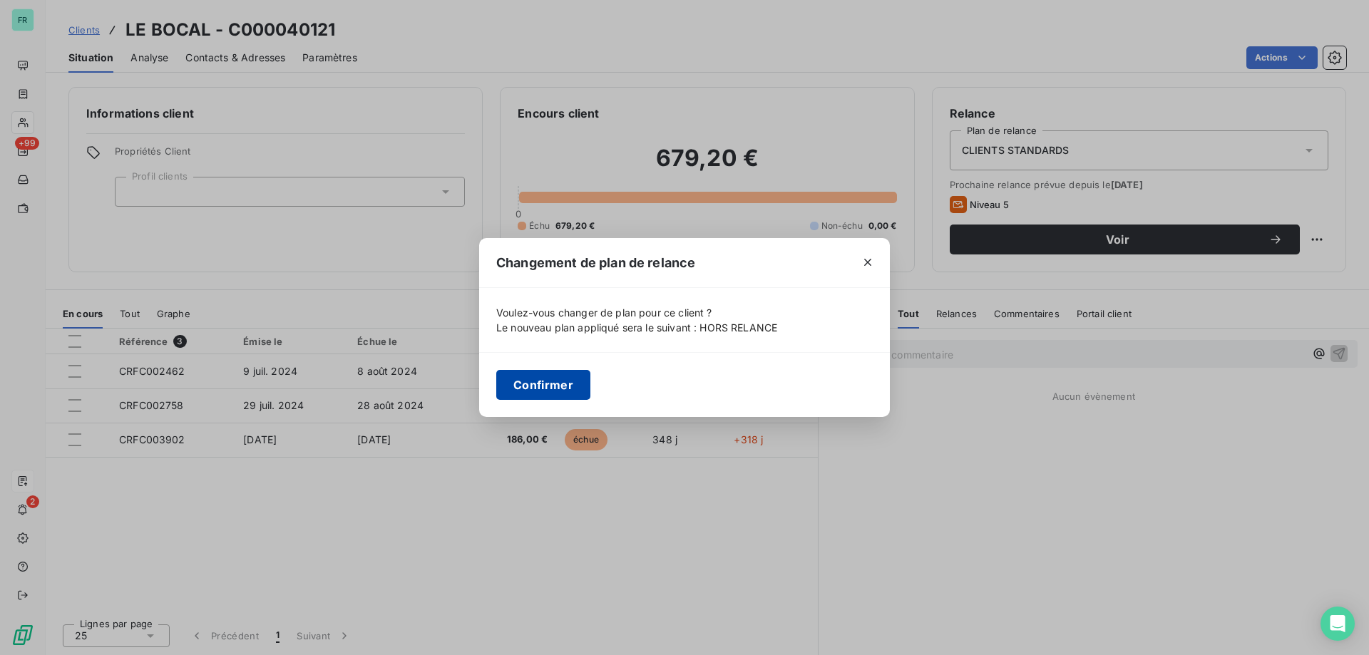
click at [550, 394] on button "Confirmer" at bounding box center [543, 385] width 94 height 30
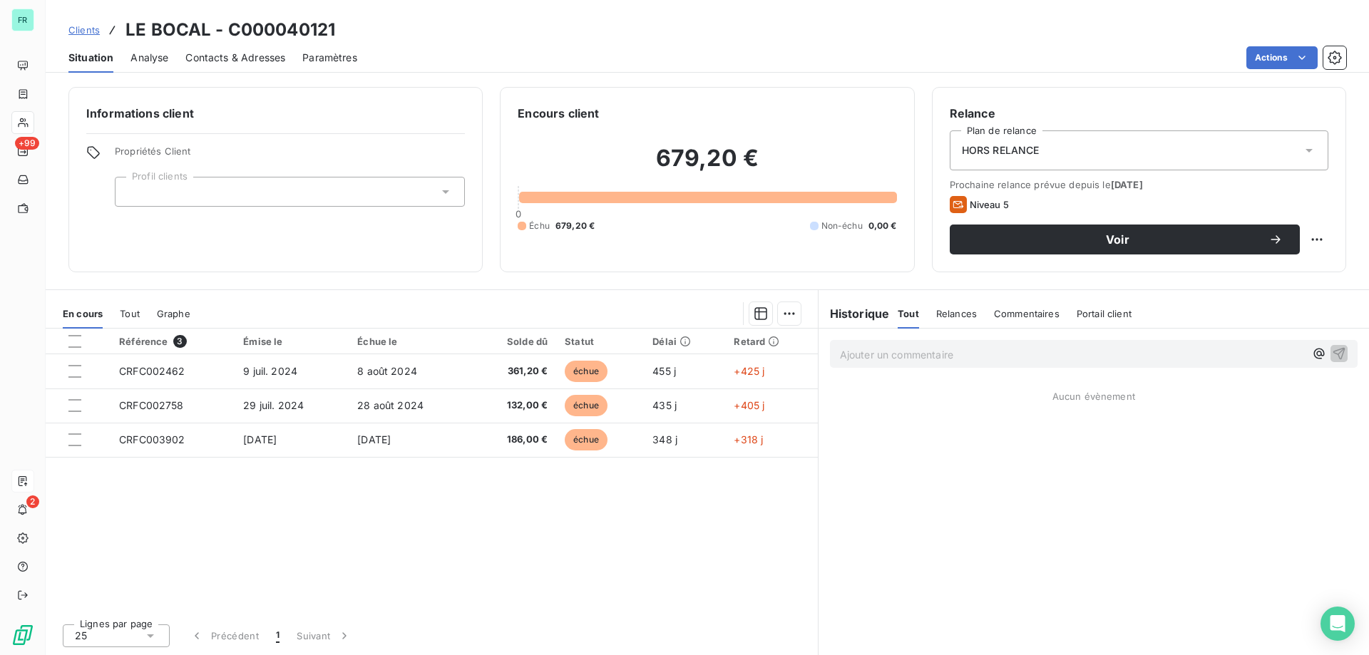
click at [317, 192] on div at bounding box center [290, 192] width 350 height 30
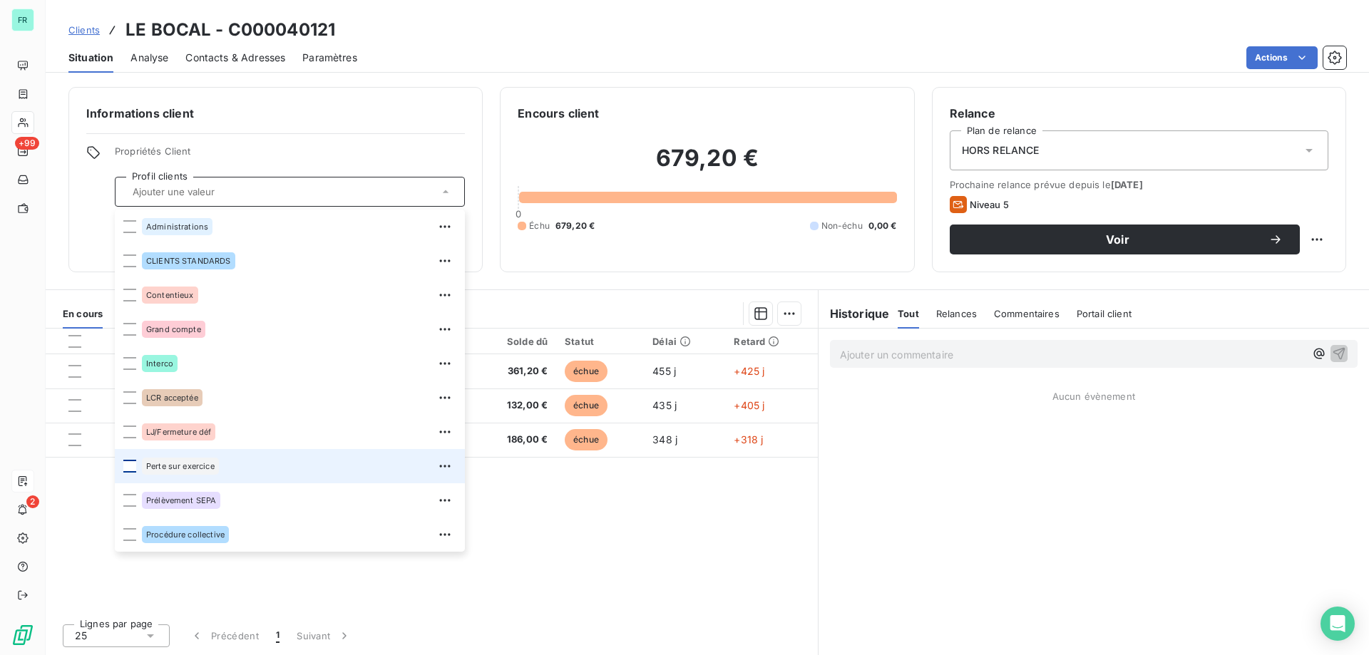
click at [128, 469] on div at bounding box center [129, 466] width 13 height 13
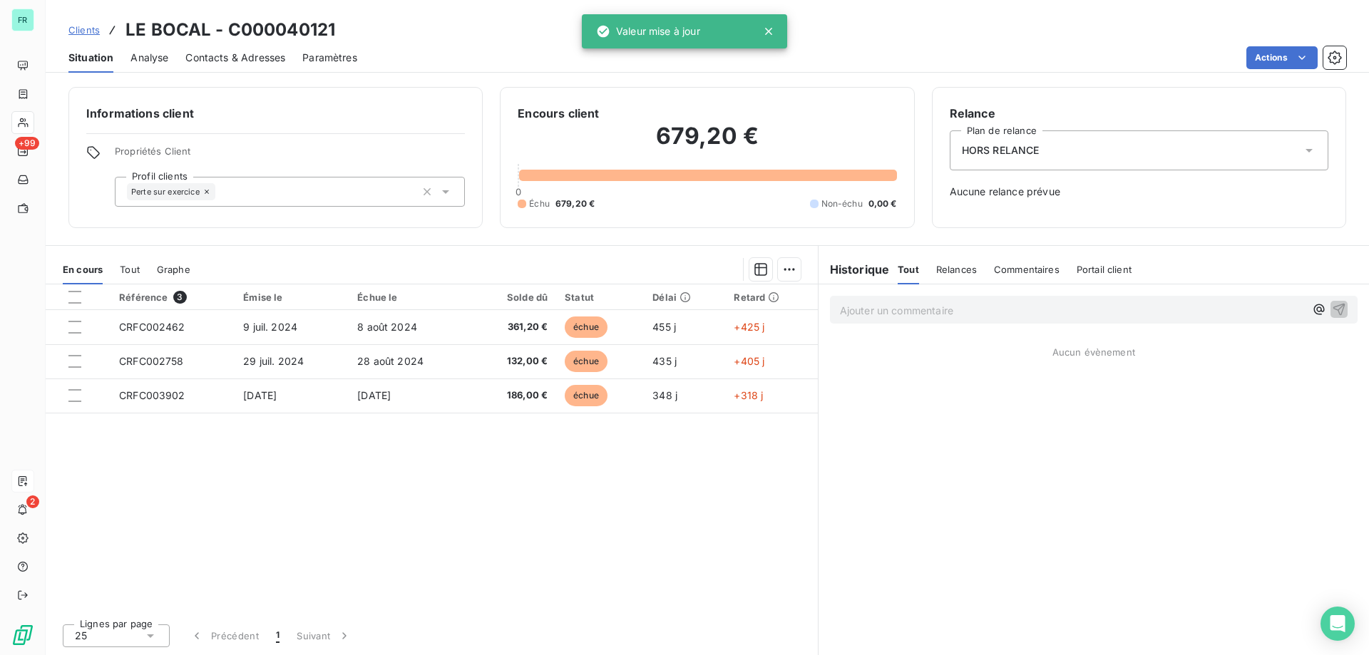
click at [481, 36] on div "Clients LE BOCAL - C000040121" at bounding box center [708, 30] width 1324 height 26
click at [1182, 142] on div "HORS RELANCE" at bounding box center [1139, 150] width 379 height 40
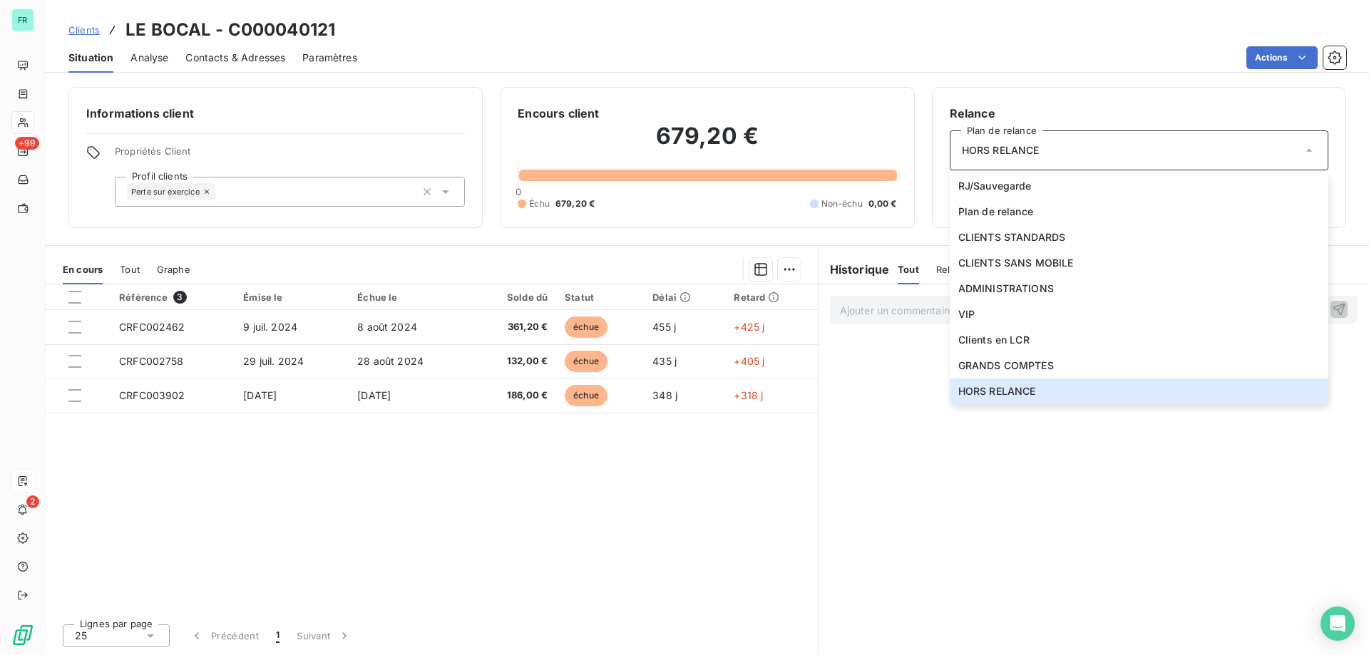
click at [1077, 35] on div "Clients LE BOCAL - C000040121" at bounding box center [708, 30] width 1324 height 26
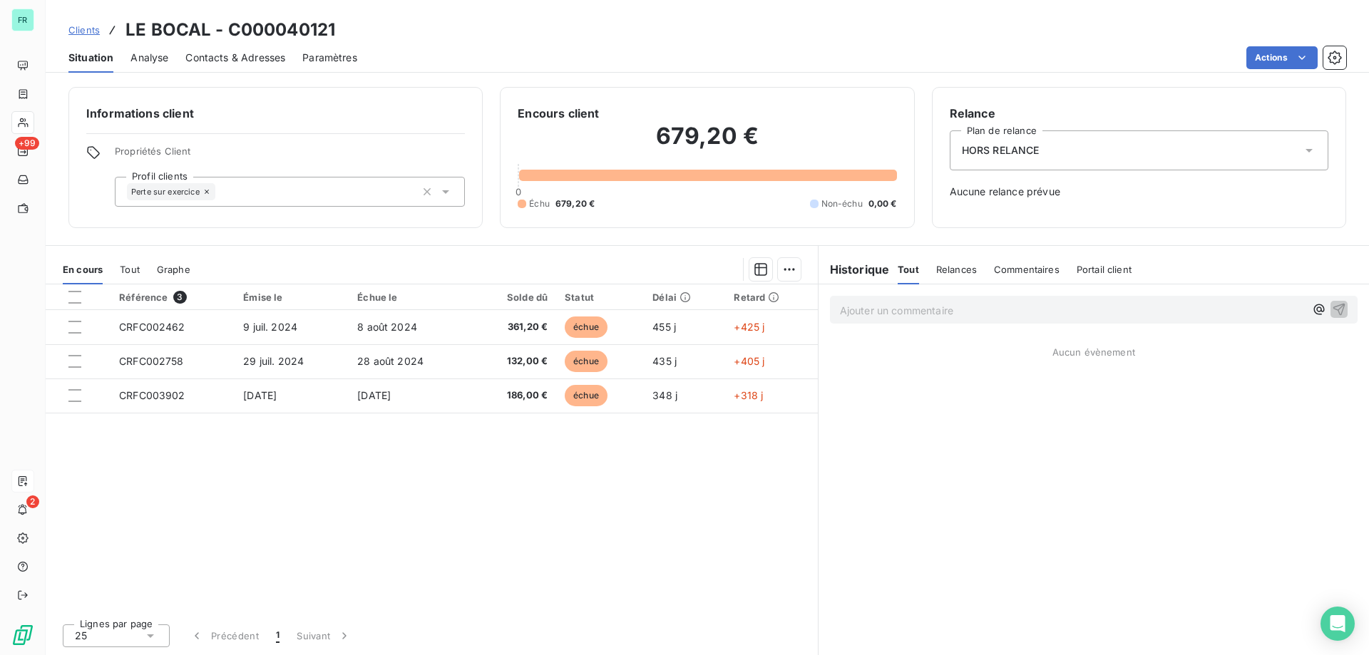
click at [78, 26] on span "Clients" at bounding box center [83, 29] width 31 height 11
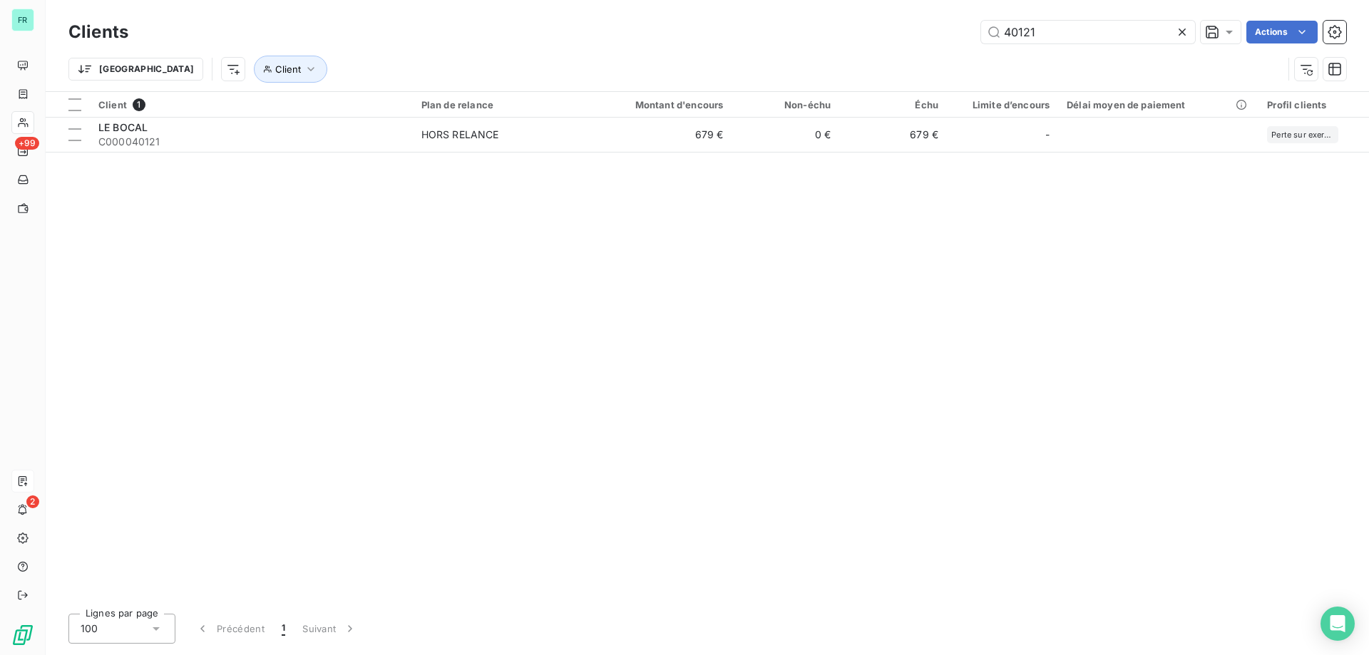
drag, startPoint x: 1048, startPoint y: 29, endPoint x: 611, endPoint y: 29, distance: 437.1
click at [611, 29] on div "40121 Actions" at bounding box center [745, 32] width 1201 height 23
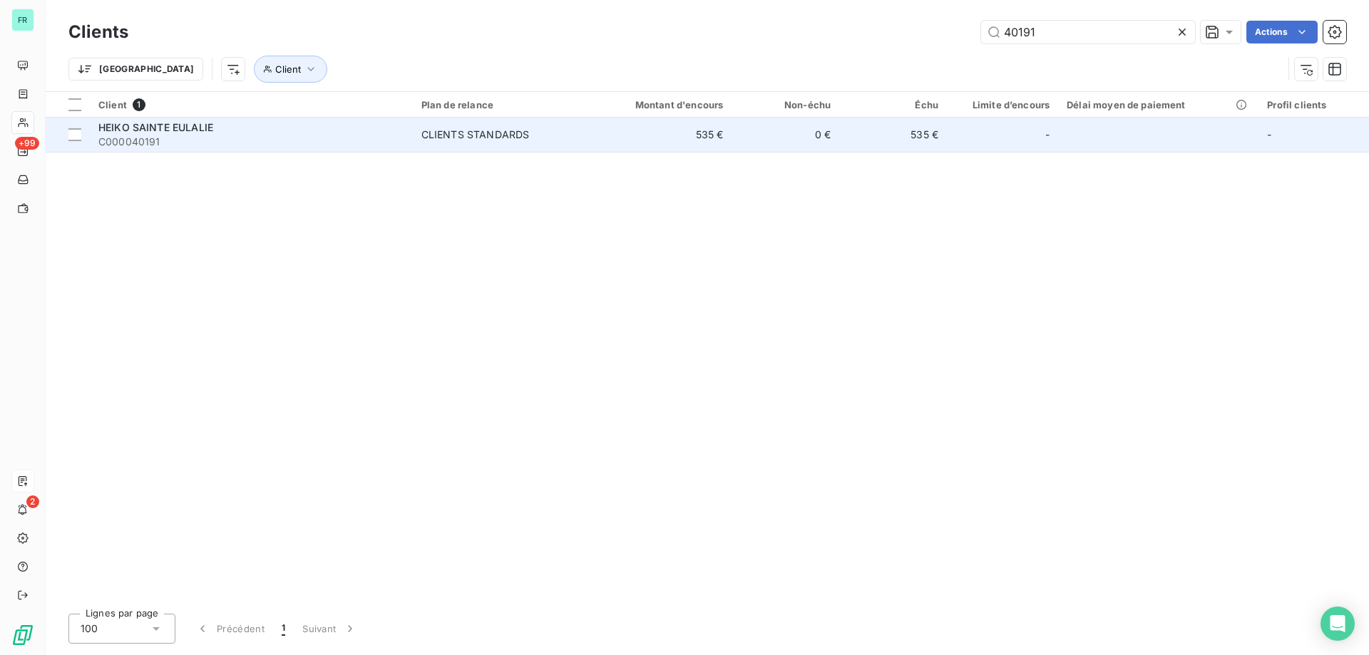
type input "40191"
click at [284, 139] on span "C000040191" at bounding box center [251, 142] width 306 height 14
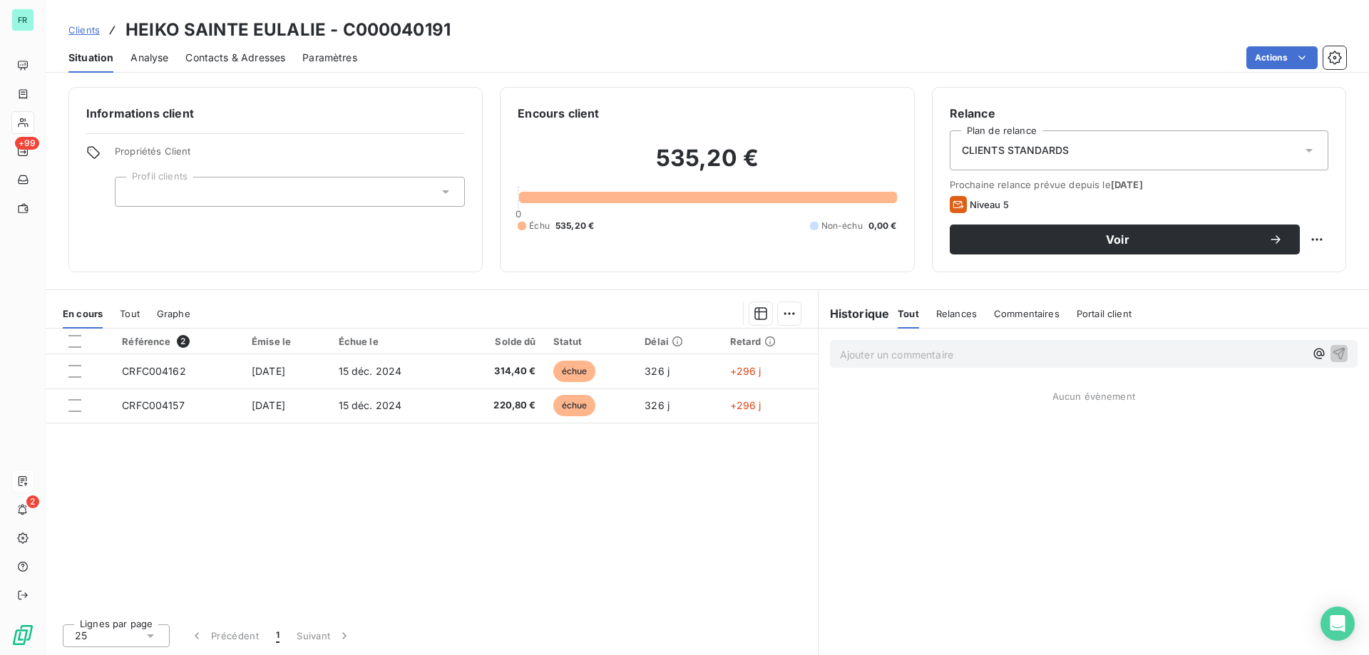
click at [398, 187] on div at bounding box center [290, 192] width 350 height 30
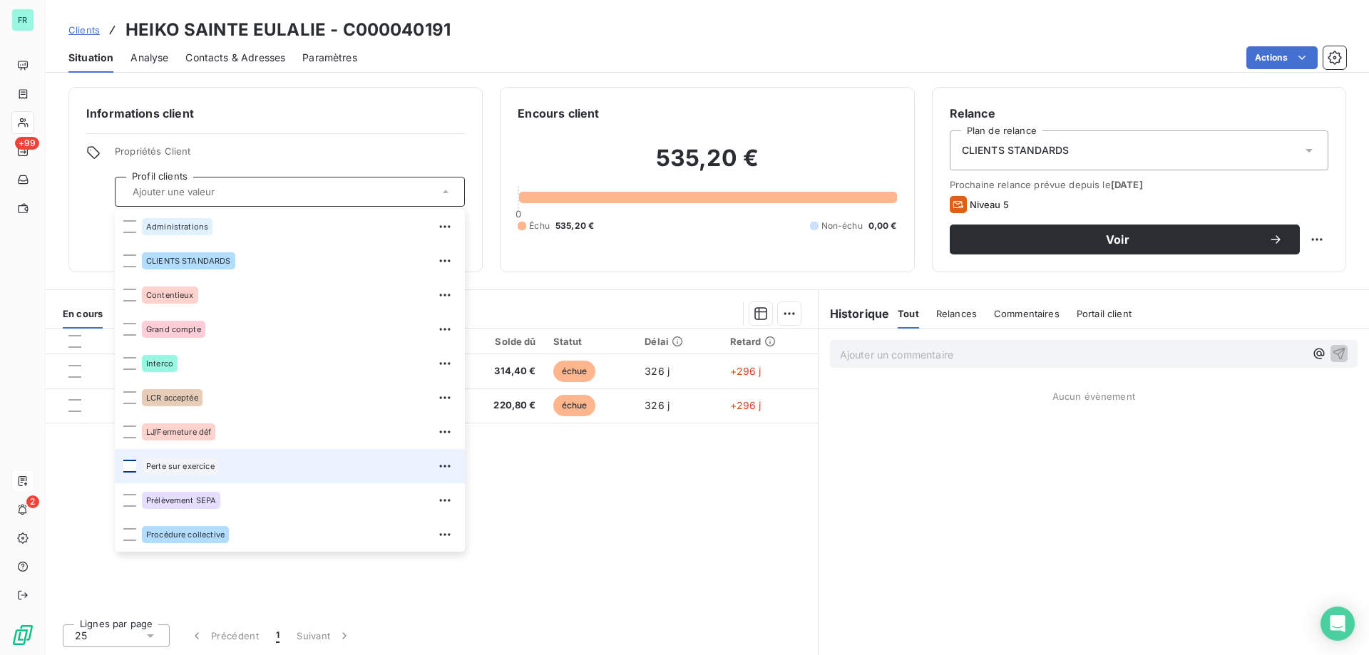
click at [134, 462] on div at bounding box center [129, 466] width 13 height 13
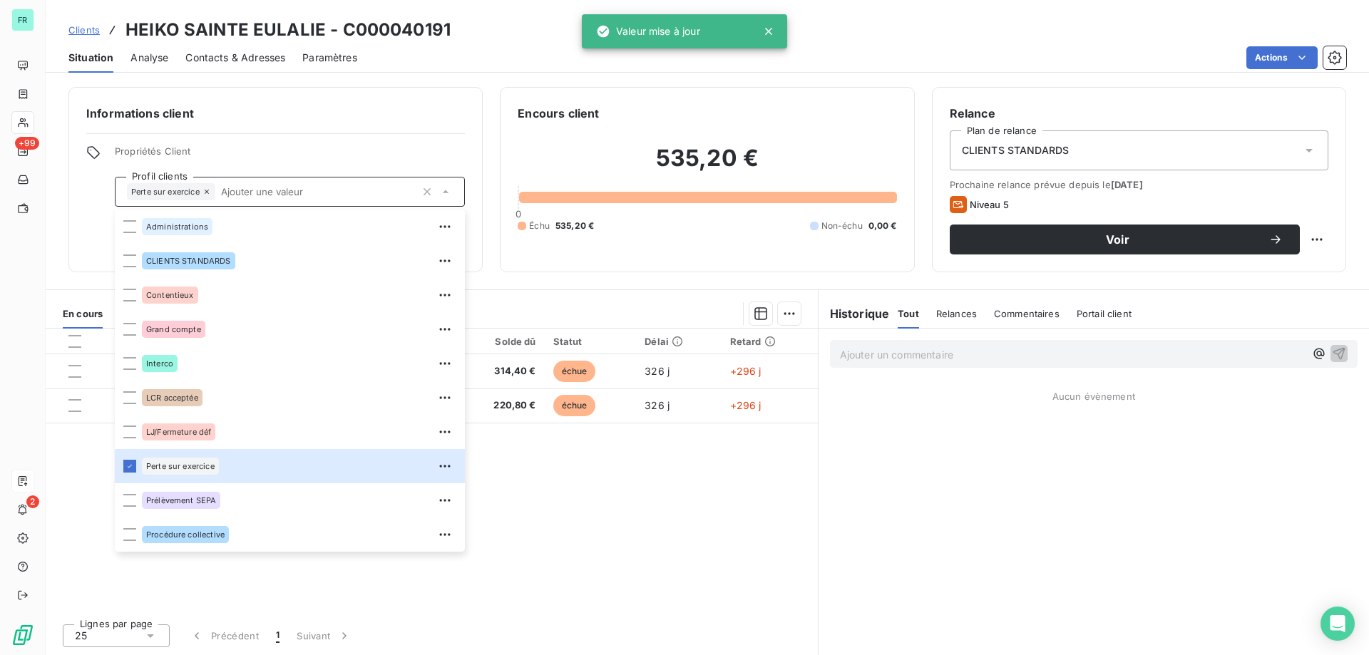
click at [1099, 163] on div "CLIENTS STANDARDS" at bounding box center [1139, 150] width 379 height 40
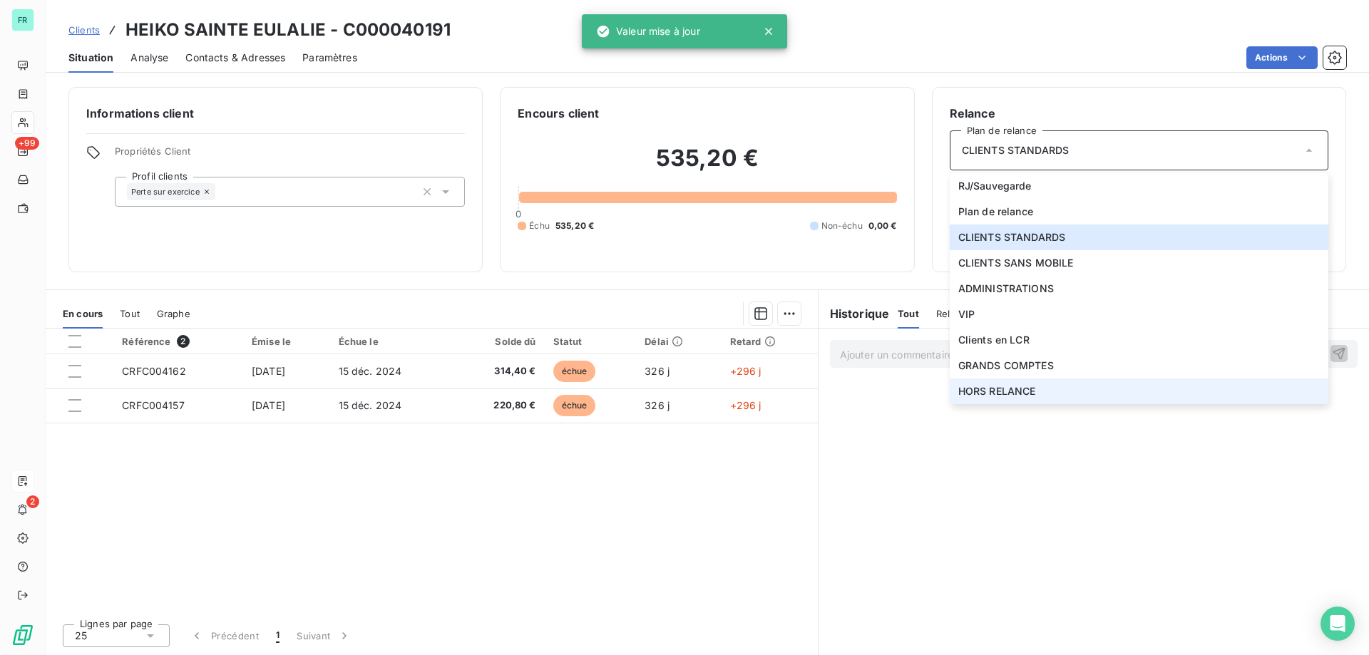
click at [1009, 386] on span "HORS RELANCE" at bounding box center [997, 391] width 78 height 14
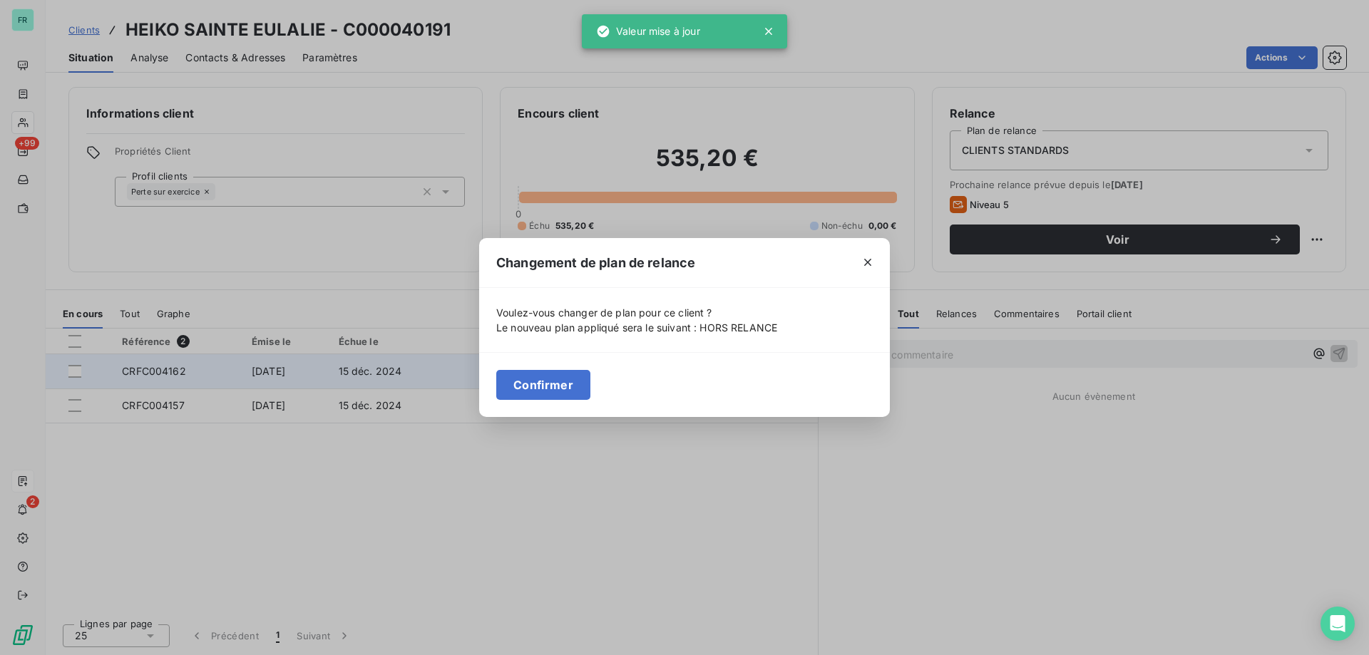
click at [575, 386] on button "Confirmer" at bounding box center [543, 385] width 94 height 30
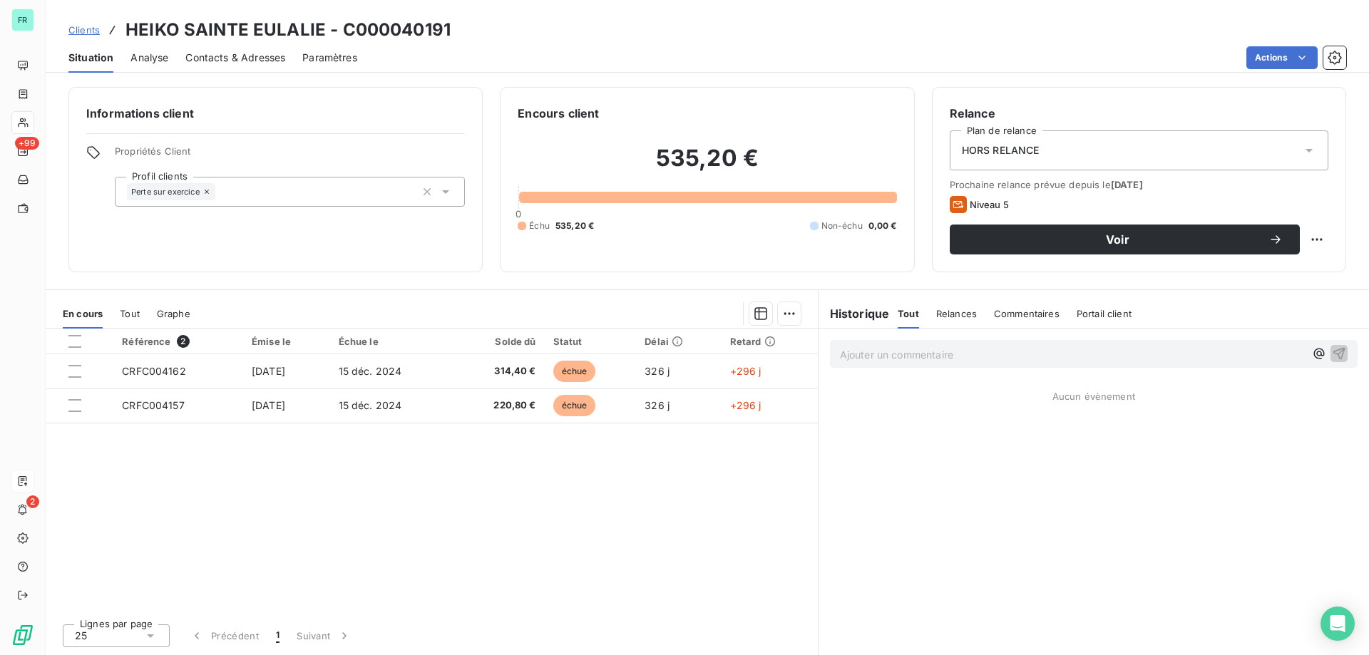
click at [86, 31] on span "Clients" at bounding box center [83, 29] width 31 height 11
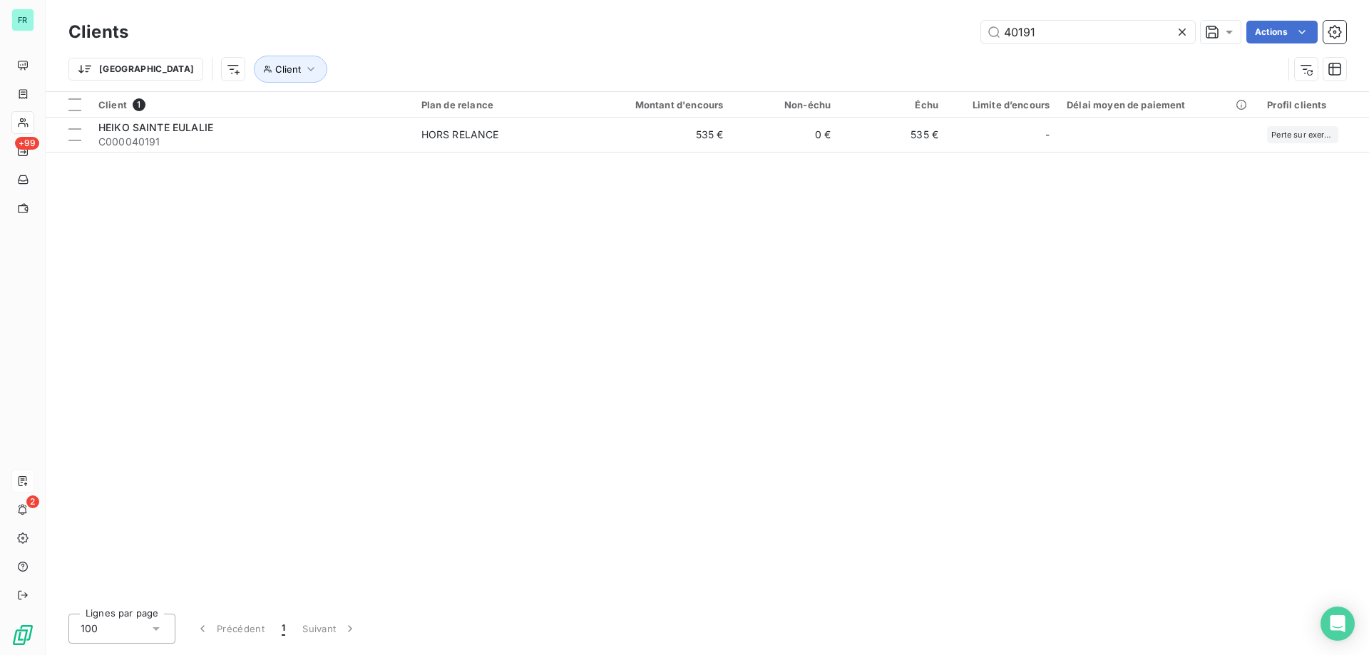
drag, startPoint x: 1056, startPoint y: 36, endPoint x: 766, endPoint y: 39, distance: 290.2
click at [766, 40] on div "40191 Actions" at bounding box center [745, 32] width 1201 height 23
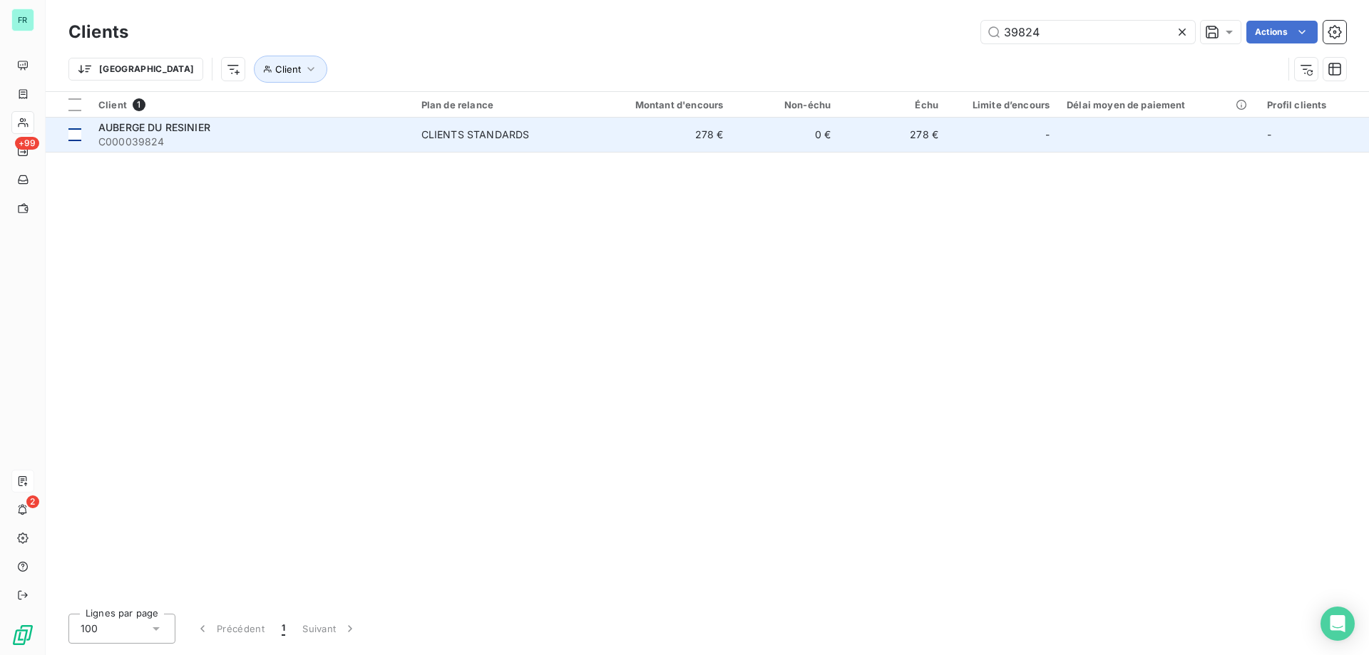
type input "39824"
click at [88, 135] on td at bounding box center [68, 135] width 44 height 34
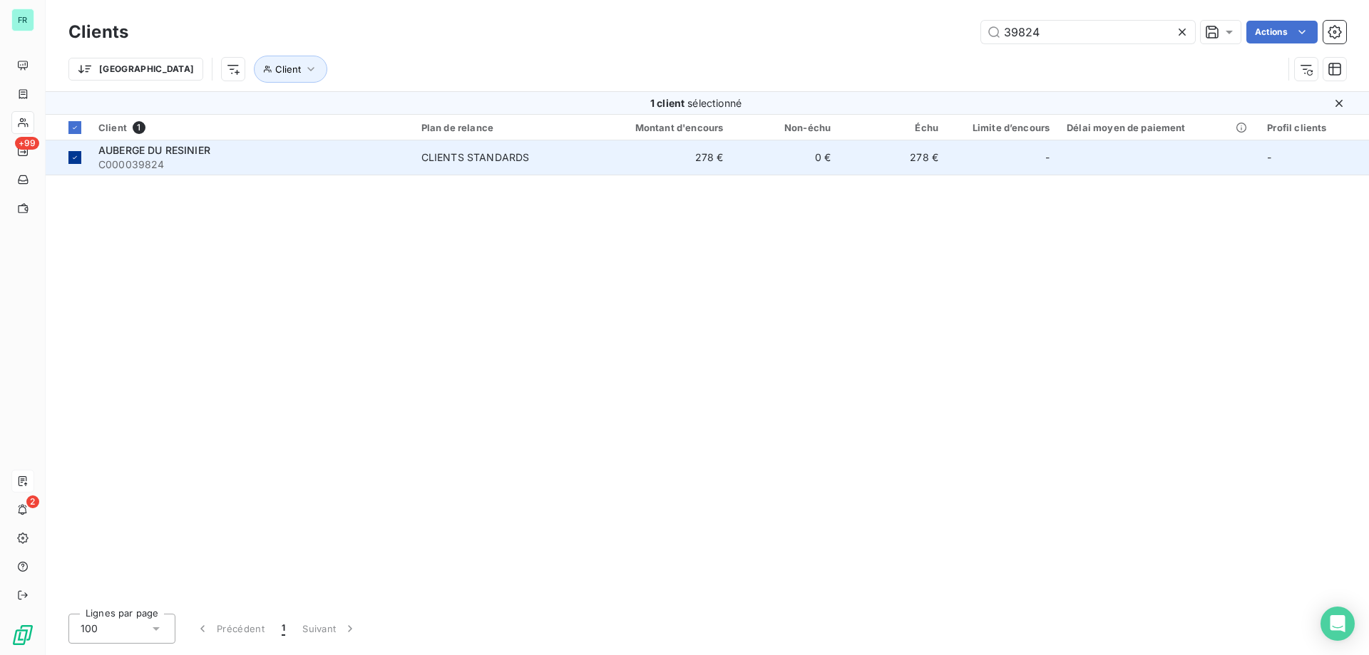
click at [82, 158] on td at bounding box center [68, 157] width 44 height 34
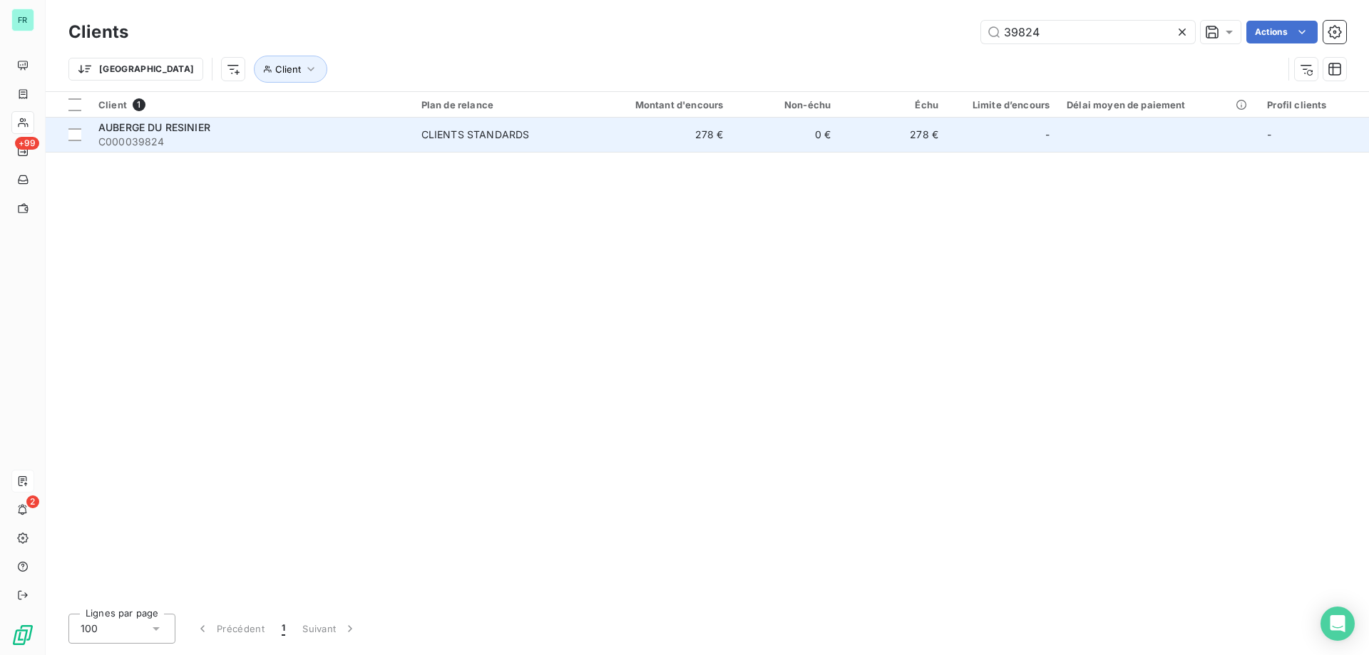
click at [139, 124] on span "AUBERGE DU RESINIER" at bounding box center [154, 127] width 112 height 12
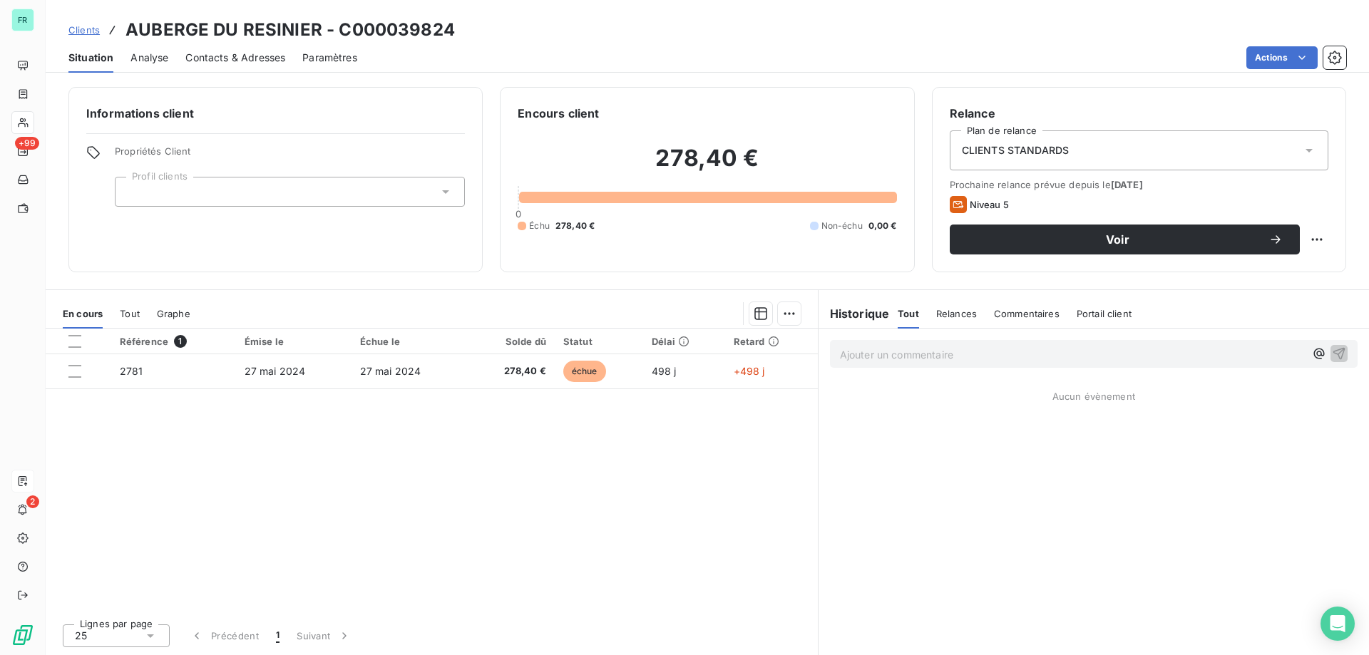
click at [216, 185] on div at bounding box center [290, 192] width 350 height 30
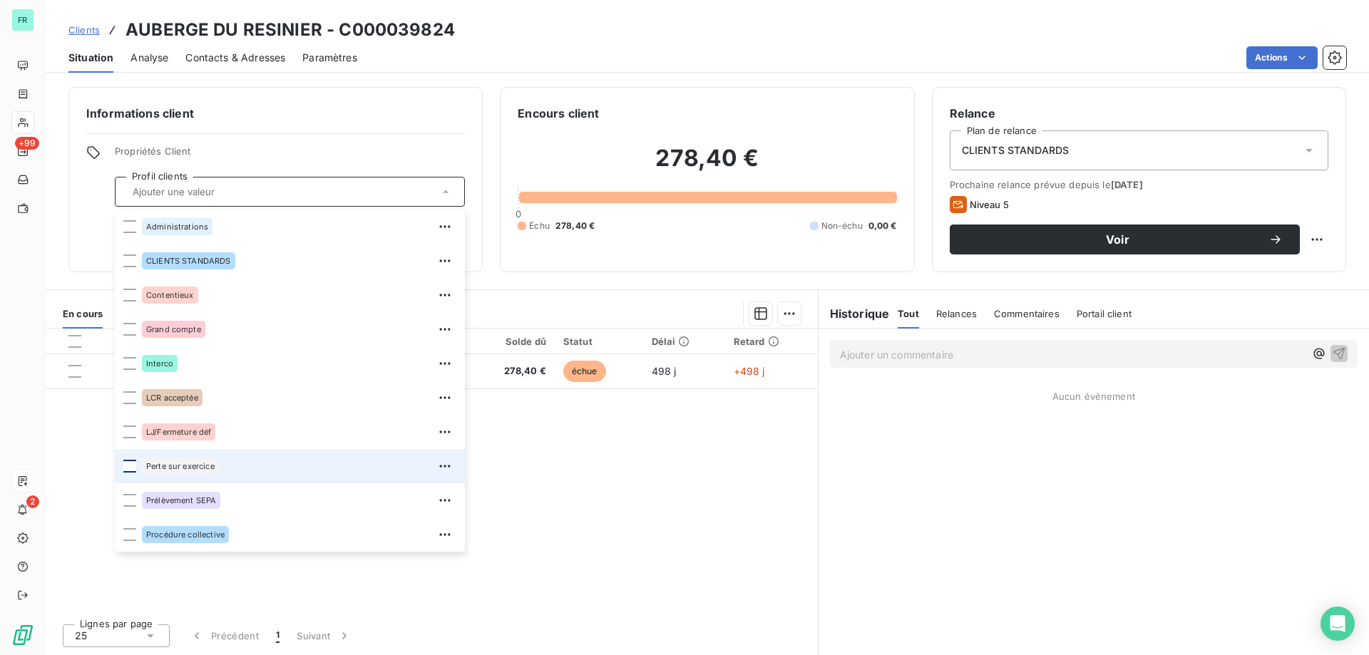
click at [130, 468] on div at bounding box center [129, 466] width 13 height 13
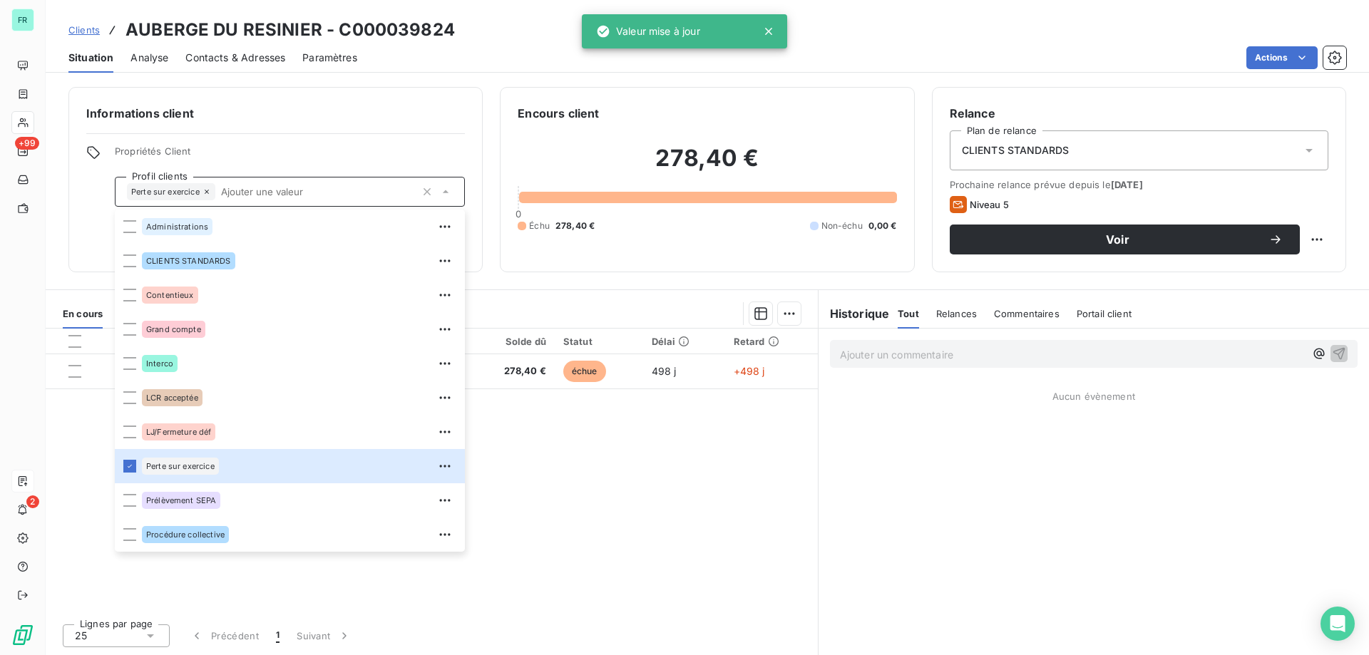
click at [1025, 153] on span "CLIENTS STANDARDS" at bounding box center [1016, 150] width 108 height 14
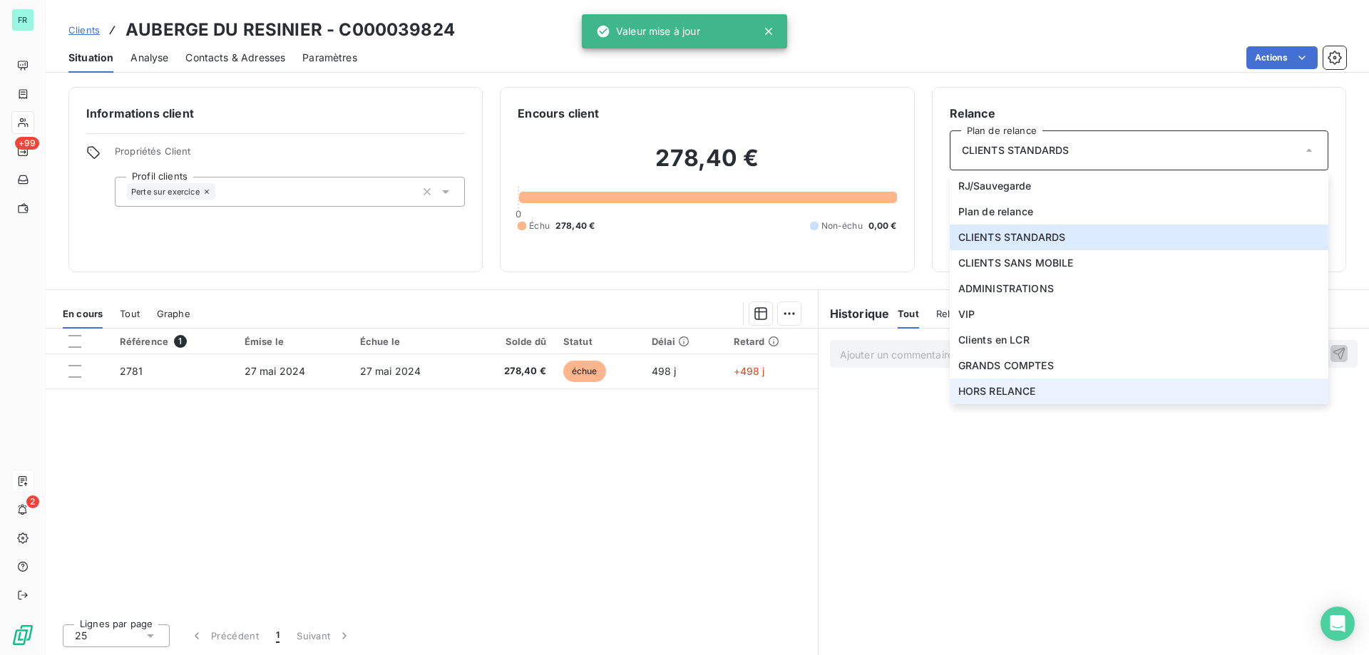
click at [993, 396] on span "HORS RELANCE" at bounding box center [997, 391] width 78 height 14
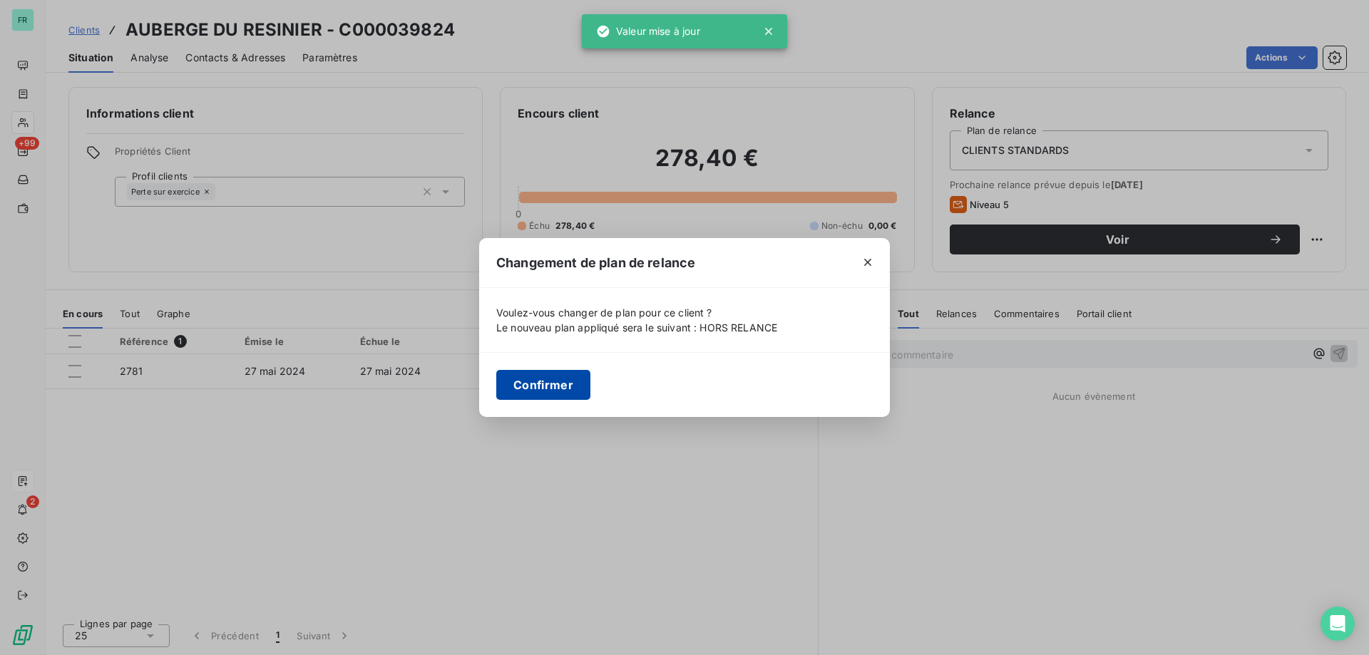
click at [566, 385] on button "Confirmer" at bounding box center [543, 385] width 94 height 30
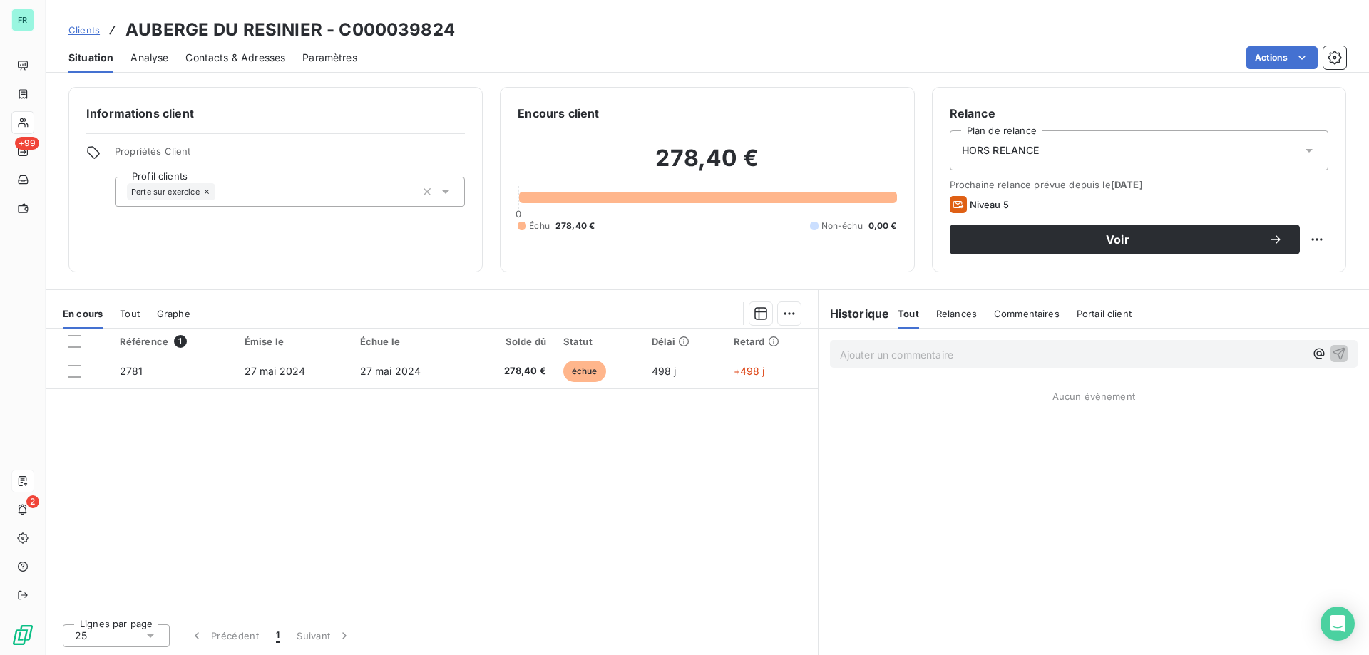
click at [87, 31] on span "Clients" at bounding box center [83, 29] width 31 height 11
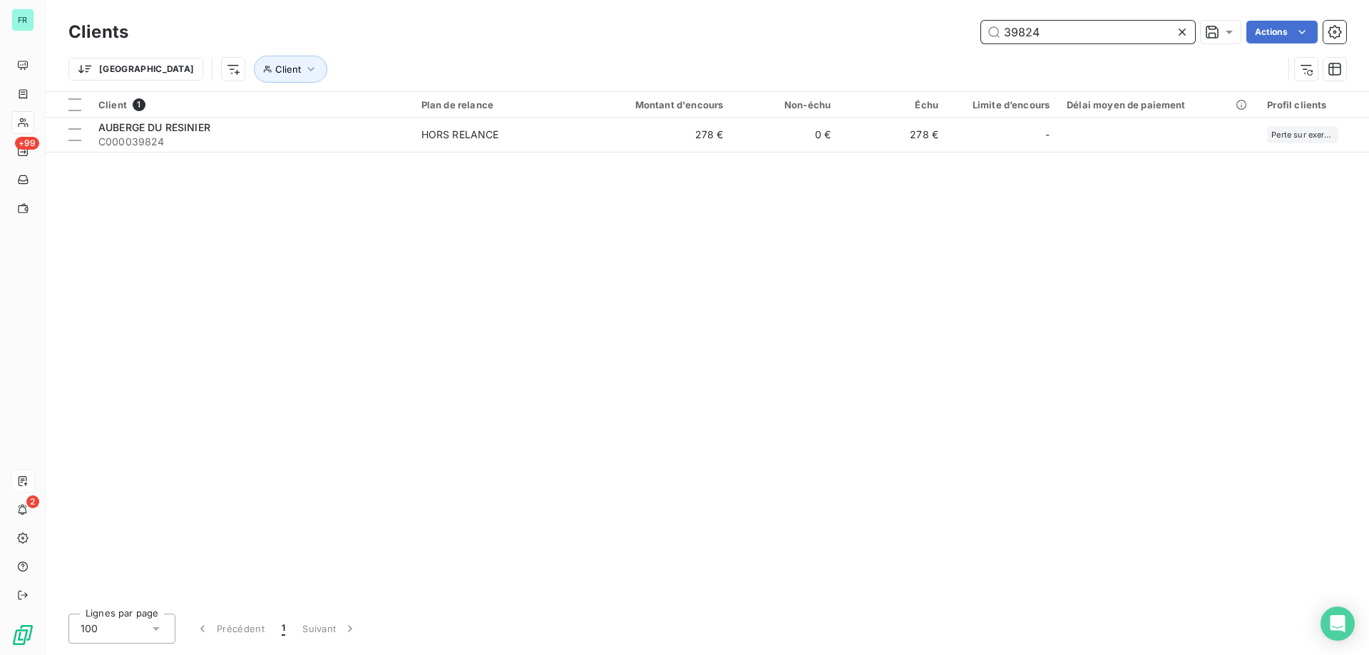
drag, startPoint x: 788, startPoint y: 14, endPoint x: 757, endPoint y: 16, distance: 30.7
click at [757, 16] on div "Clients 39824 Actions Trier Client" at bounding box center [708, 45] width 1324 height 91
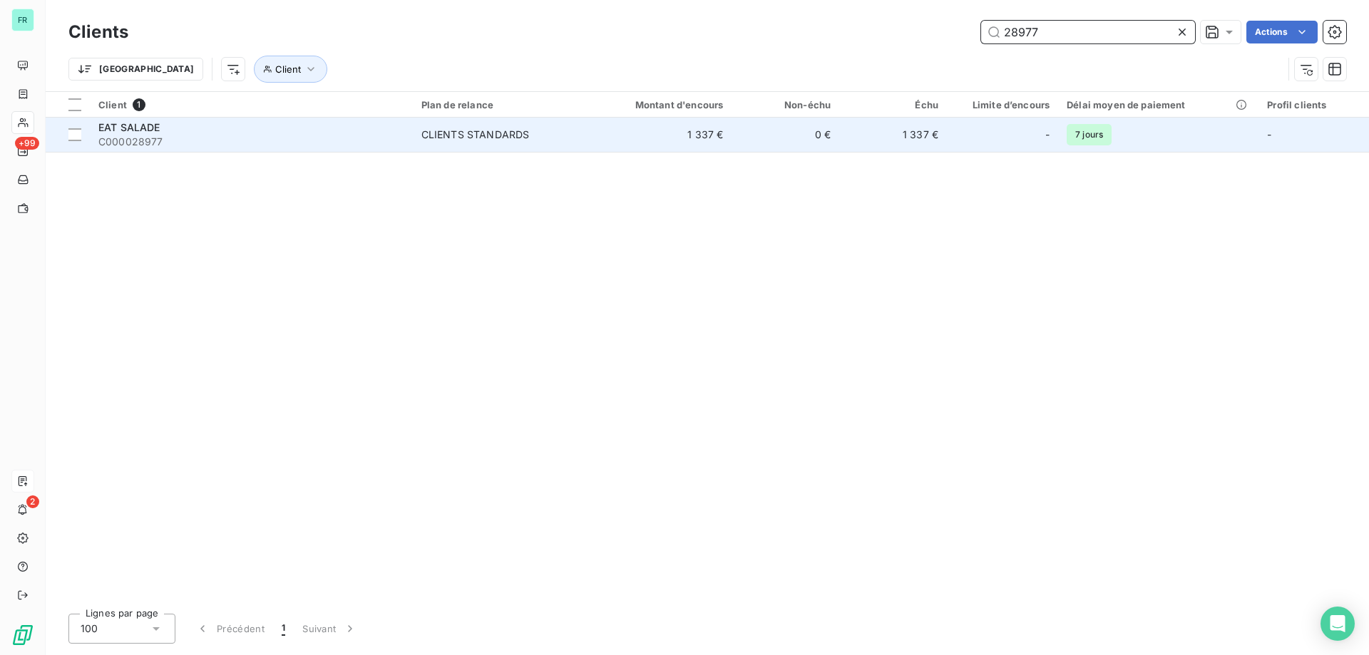
type input "28977"
click at [206, 135] on span "C000028977" at bounding box center [251, 142] width 306 height 14
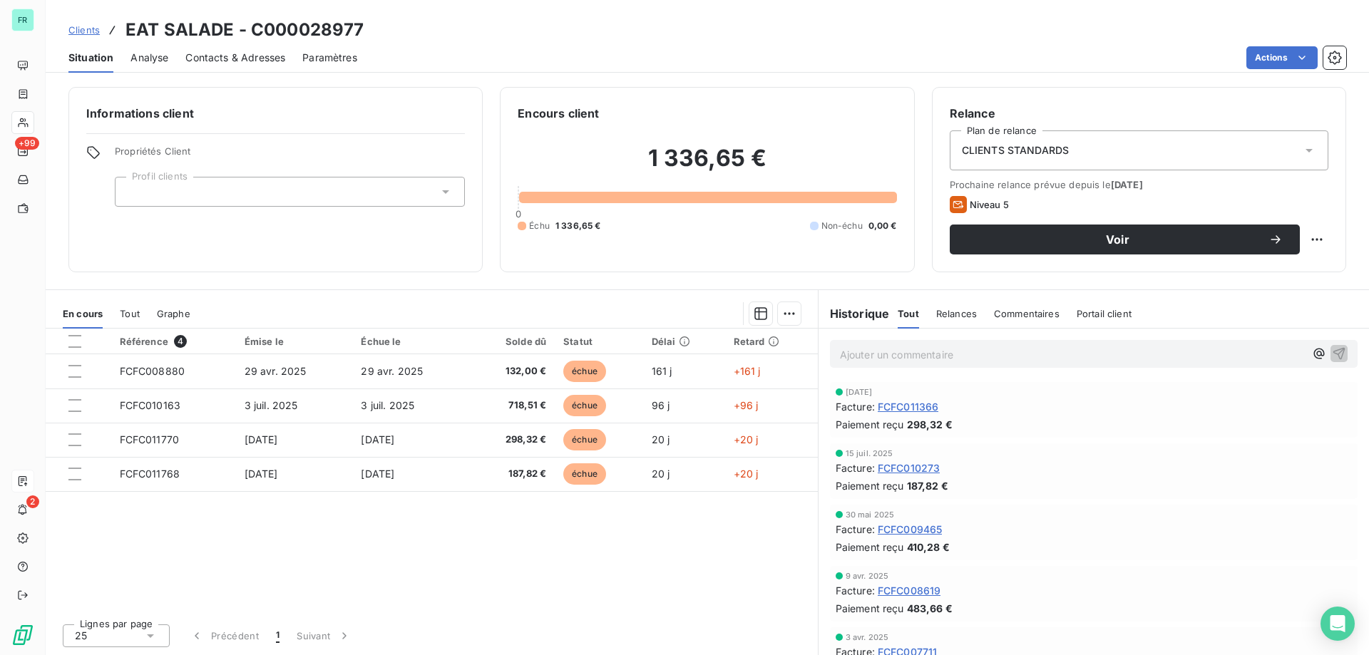
click at [1009, 165] on div "CLIENTS STANDARDS" at bounding box center [1139, 150] width 379 height 40
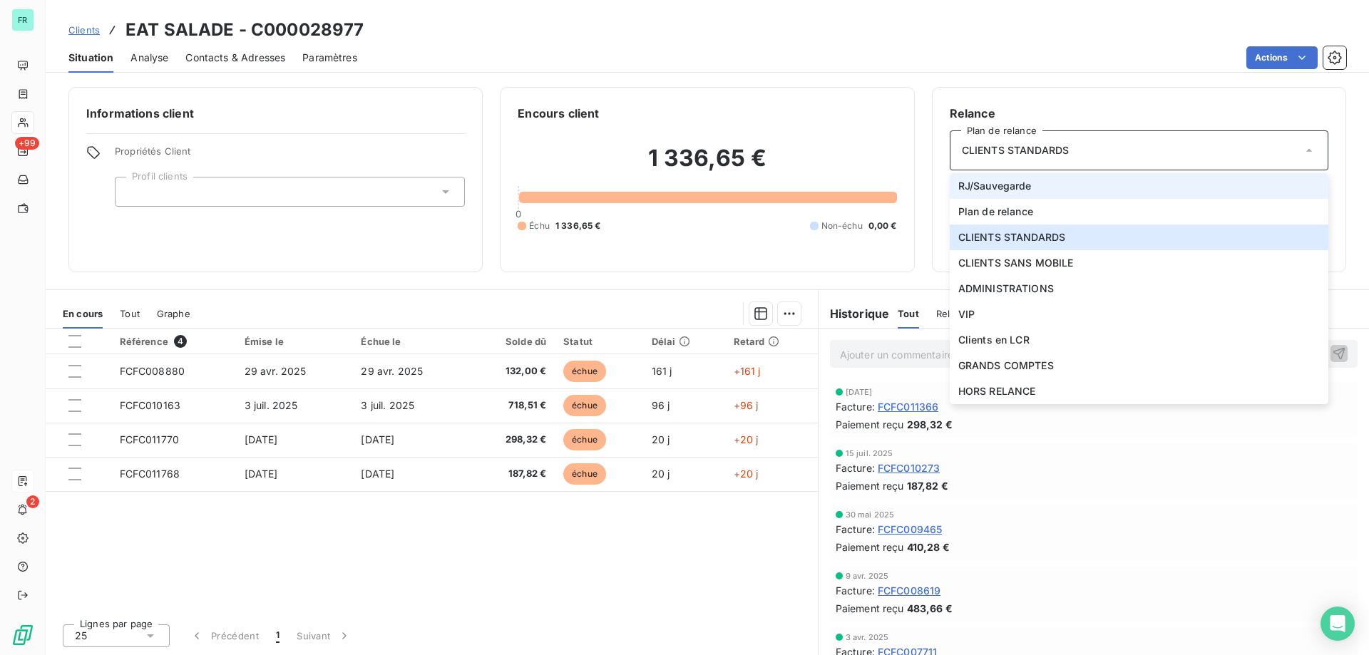
click at [1117, 191] on li "RJ/Sauvegarde" at bounding box center [1139, 186] width 379 height 26
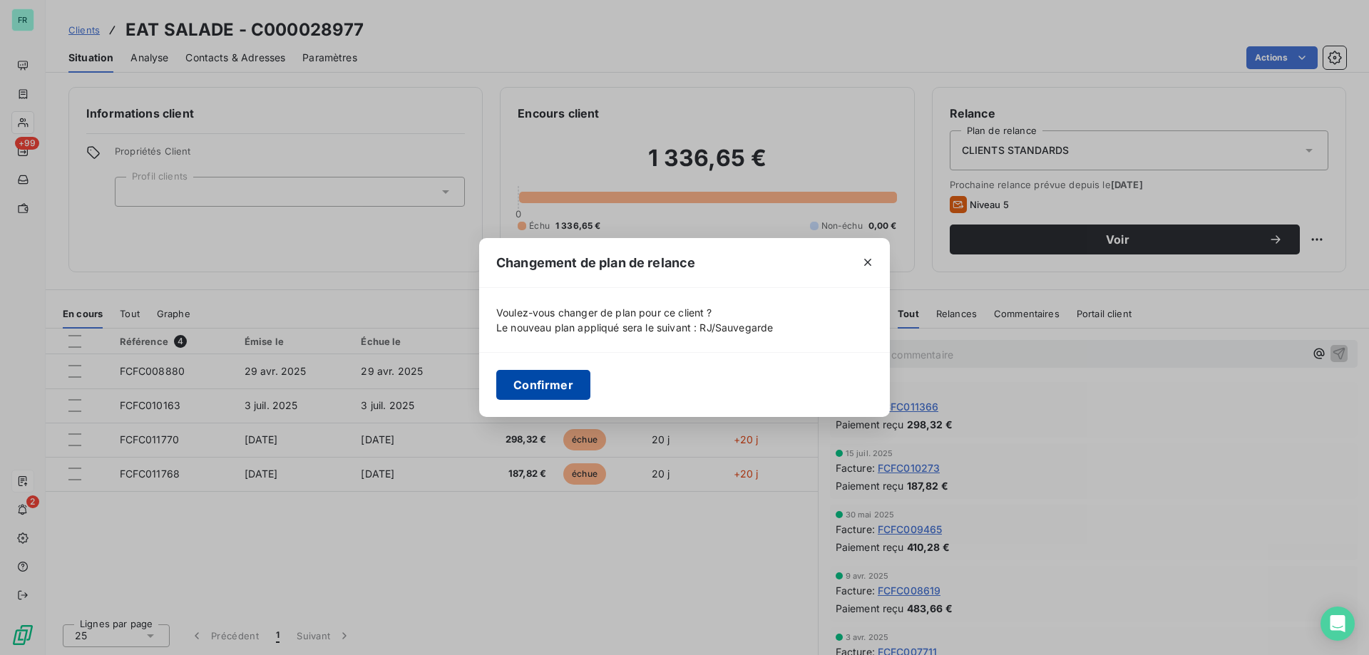
click at [538, 385] on button "Confirmer" at bounding box center [543, 385] width 94 height 30
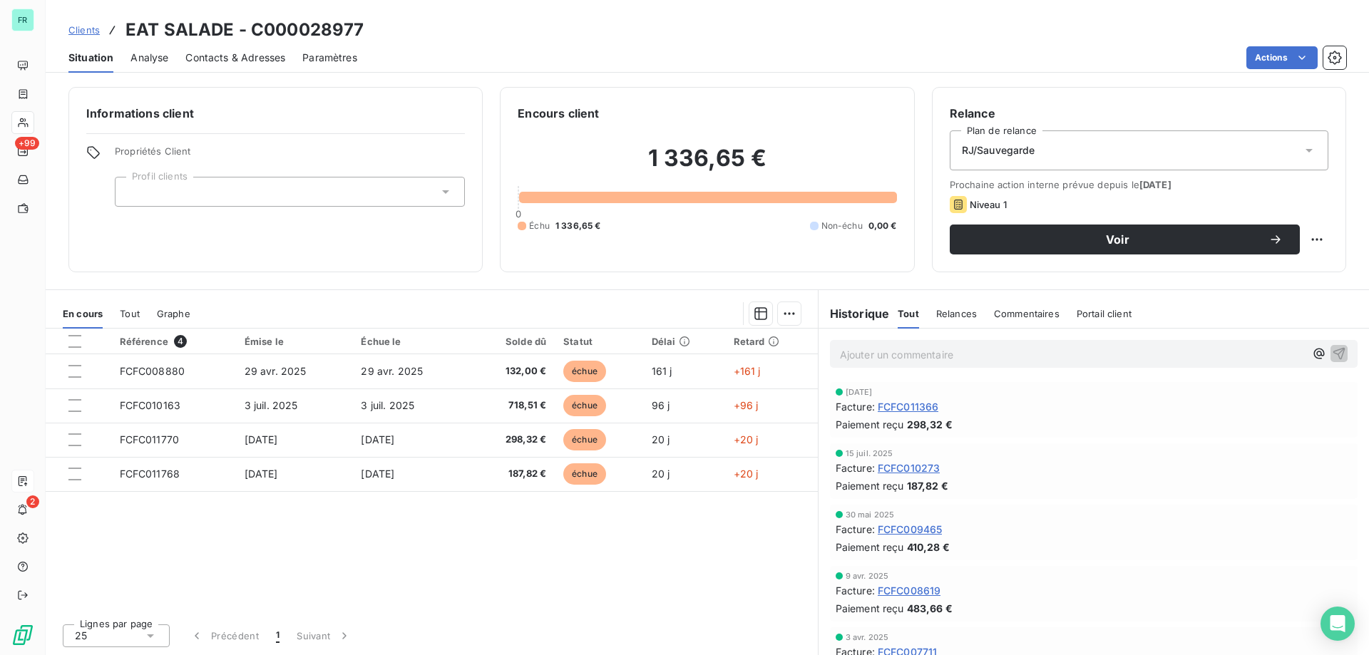
click at [391, 194] on div at bounding box center [290, 192] width 350 height 30
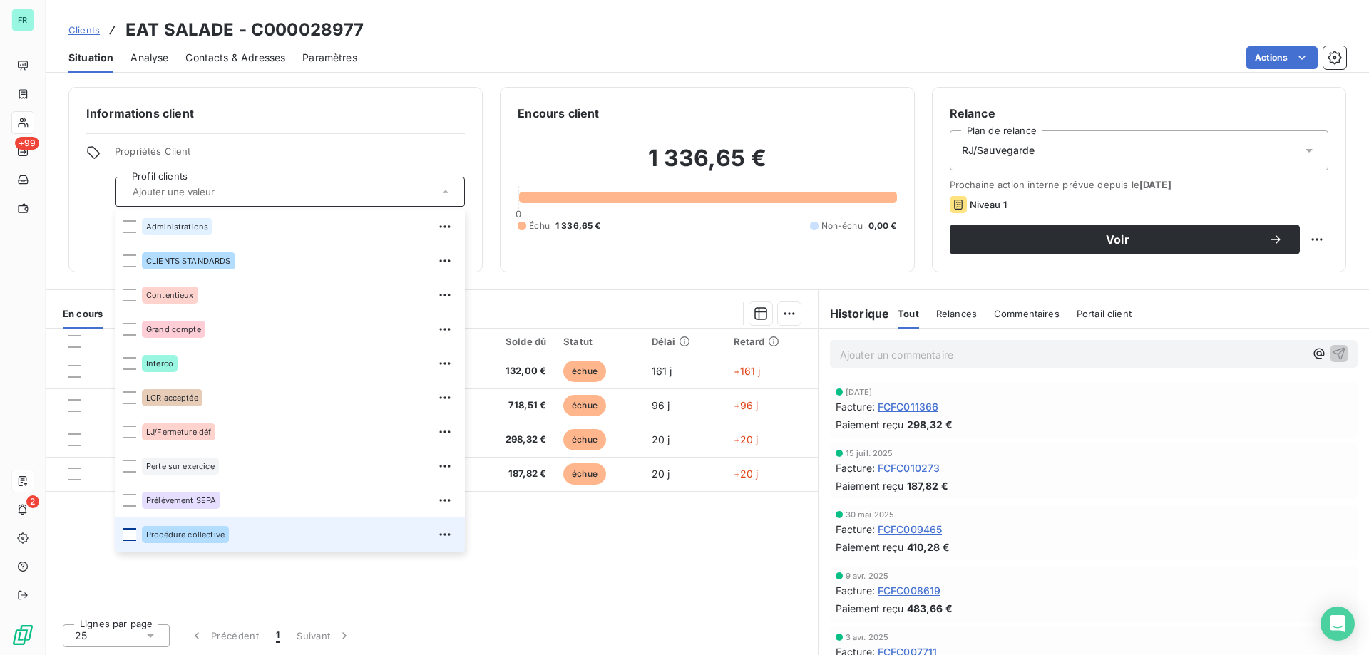
click at [127, 538] on div at bounding box center [129, 534] width 13 height 13
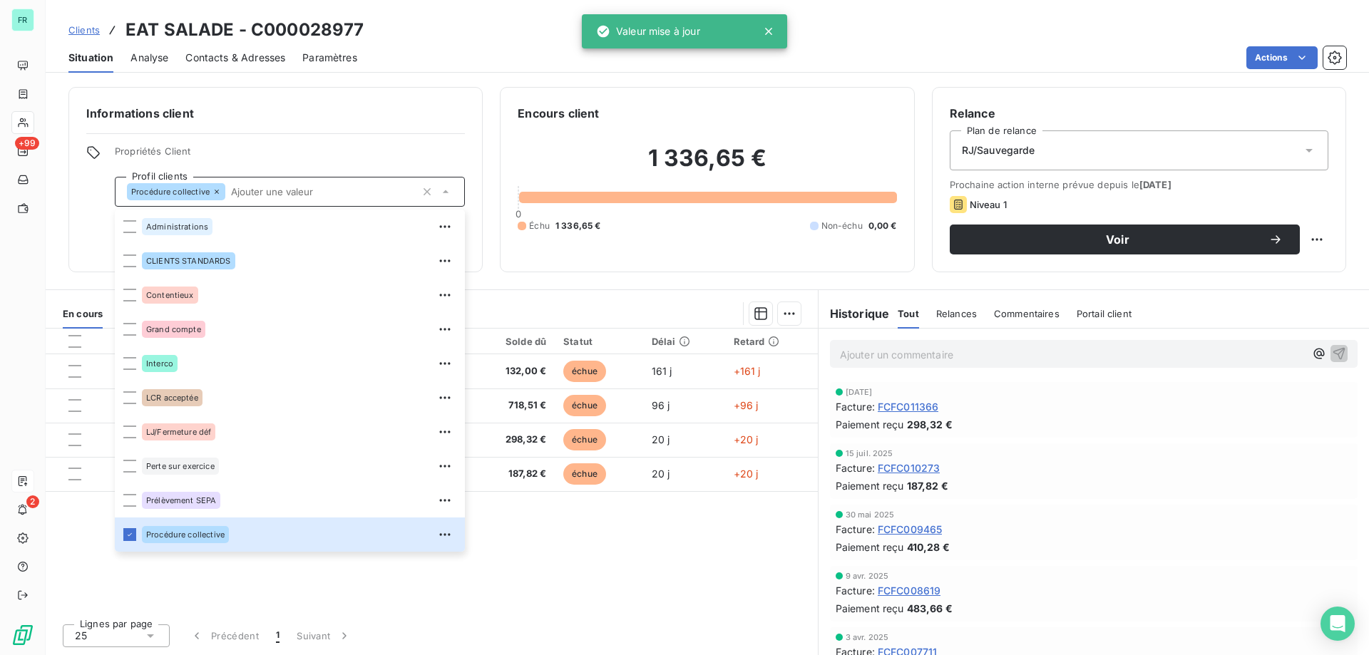
click at [498, 36] on div "Clients EAT SALADE - C000028977" at bounding box center [708, 30] width 1324 height 26
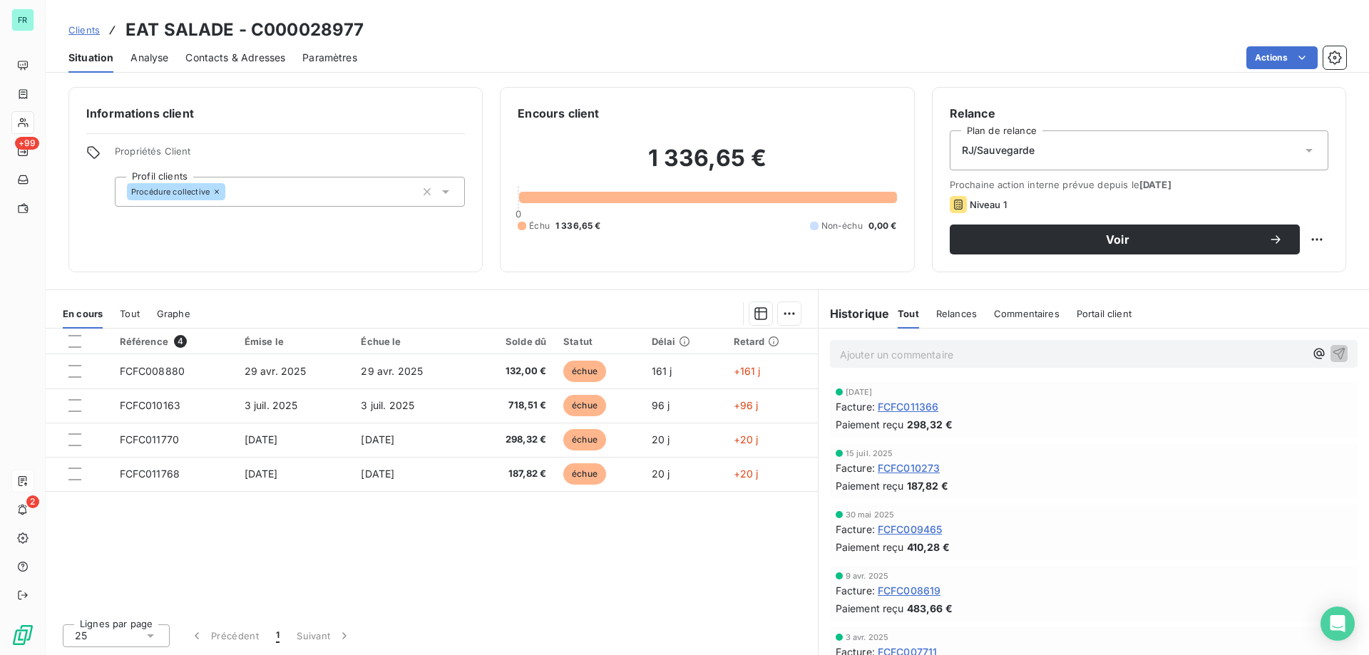
click at [93, 29] on span "Clients" at bounding box center [83, 29] width 31 height 11
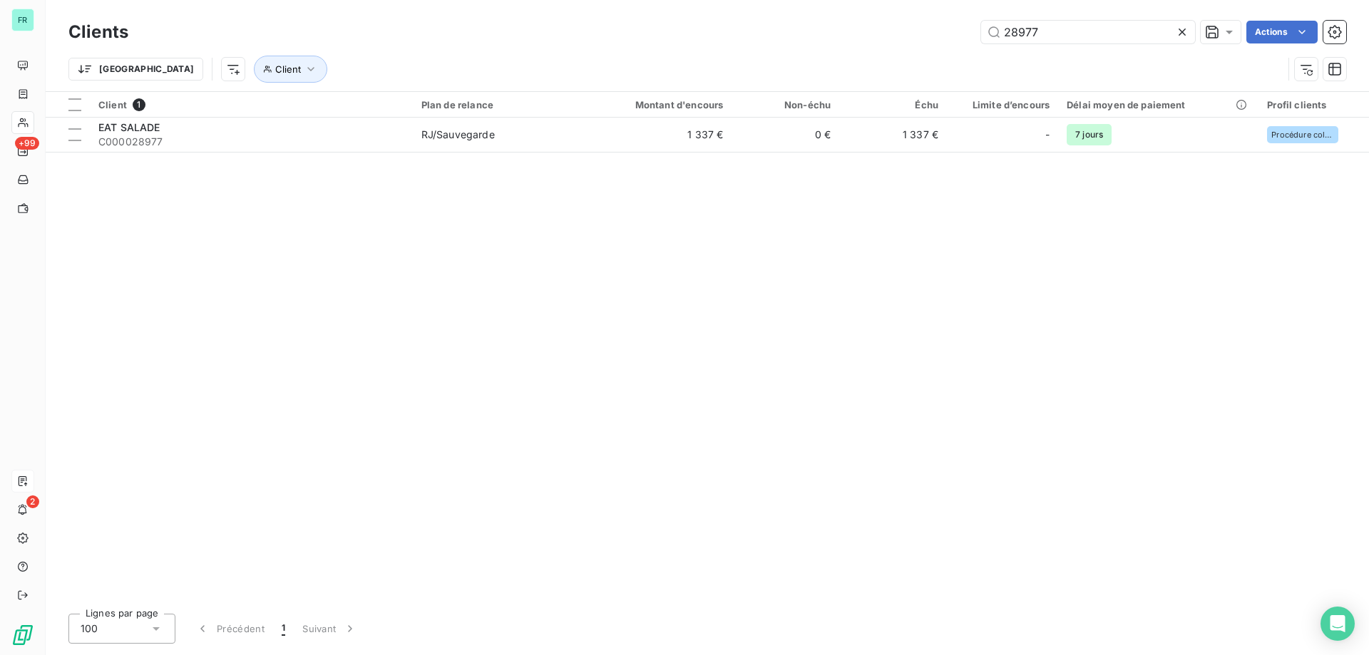
drag, startPoint x: 896, startPoint y: 30, endPoint x: 829, endPoint y: 35, distance: 67.2
click at [833, 34] on div "28977 Actions" at bounding box center [745, 32] width 1201 height 23
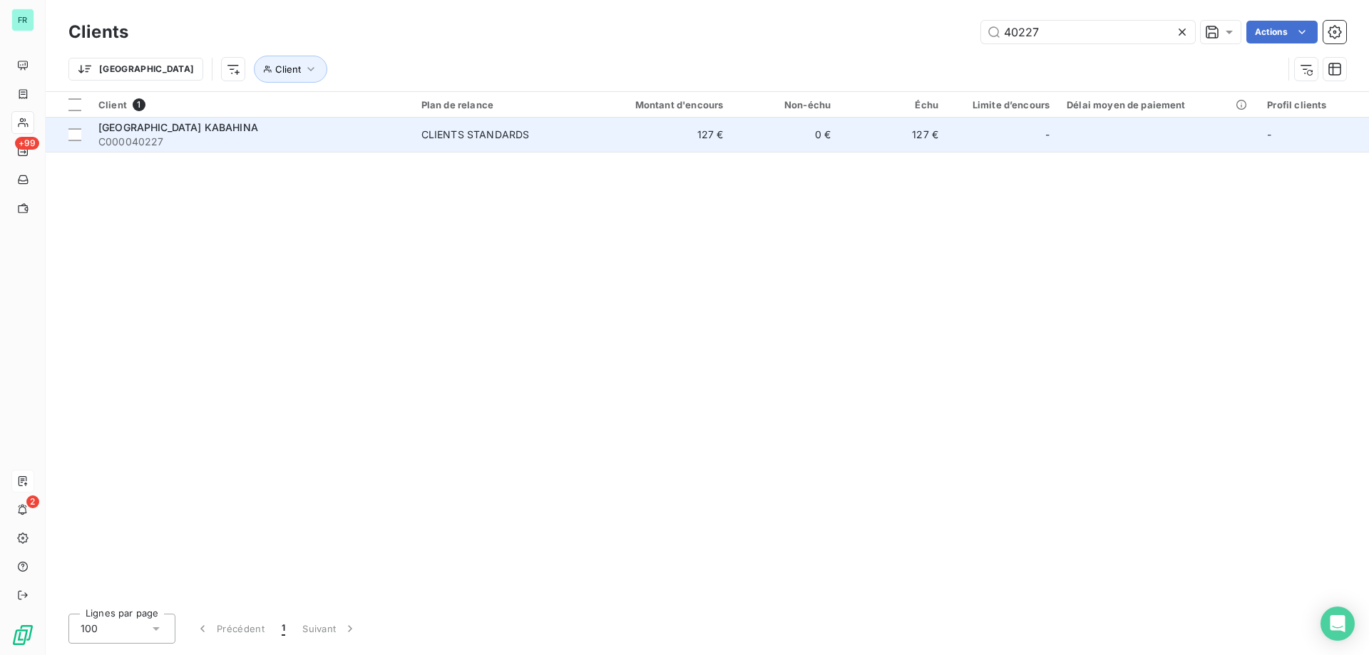
type input "40227"
click at [304, 135] on span "C000040227" at bounding box center [251, 142] width 306 height 14
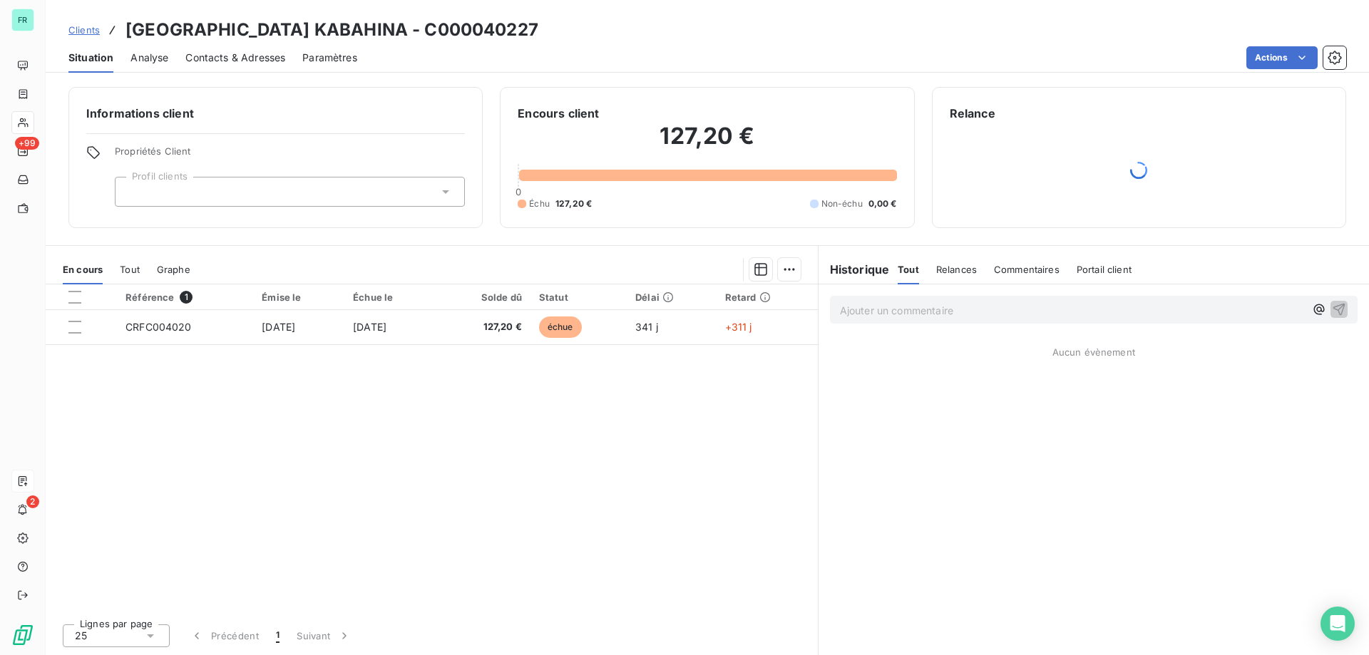
click at [351, 183] on div at bounding box center [290, 192] width 350 height 30
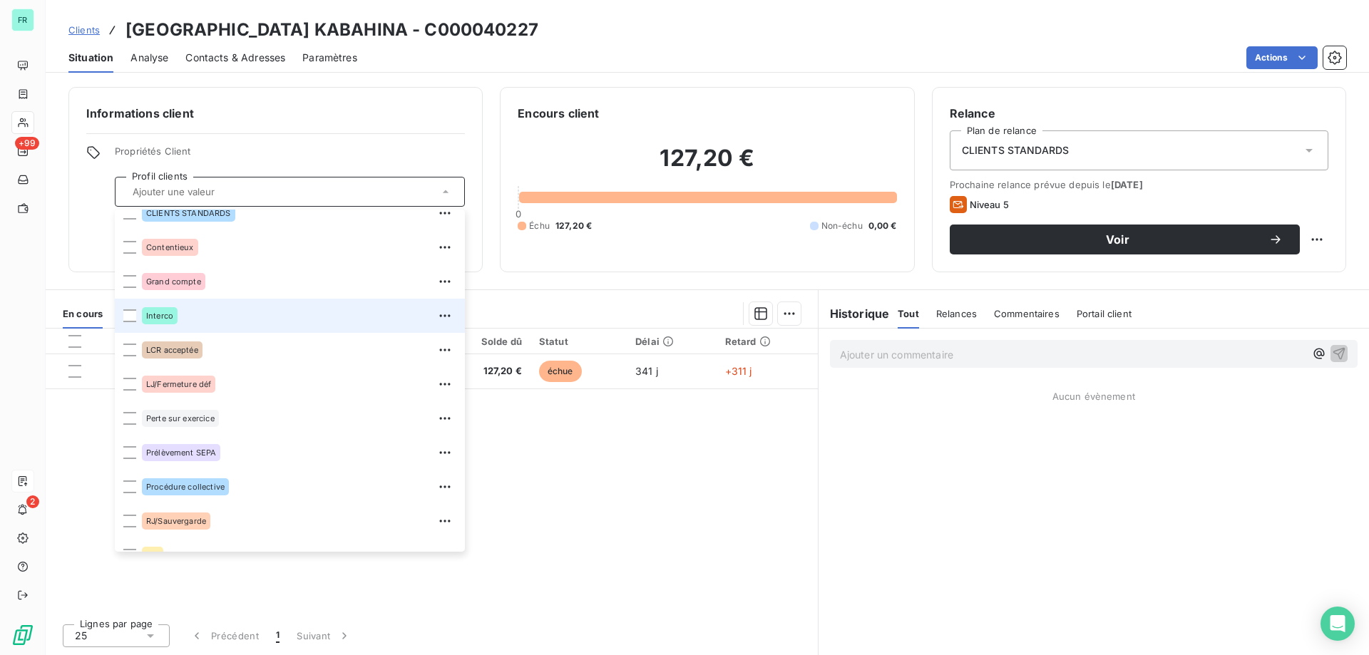
scroll to position [68, 0]
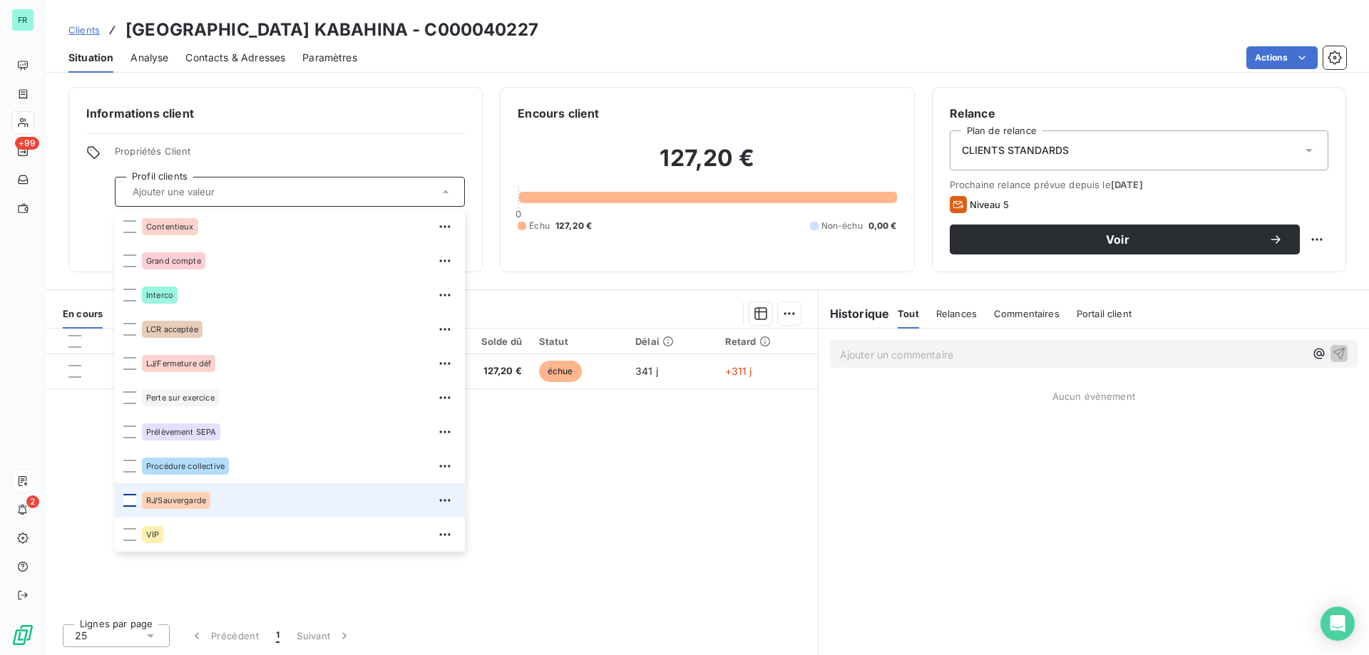
click at [126, 501] on div at bounding box center [129, 500] width 13 height 13
click at [1074, 142] on div "CLIENTS STANDARDS" at bounding box center [1139, 150] width 379 height 40
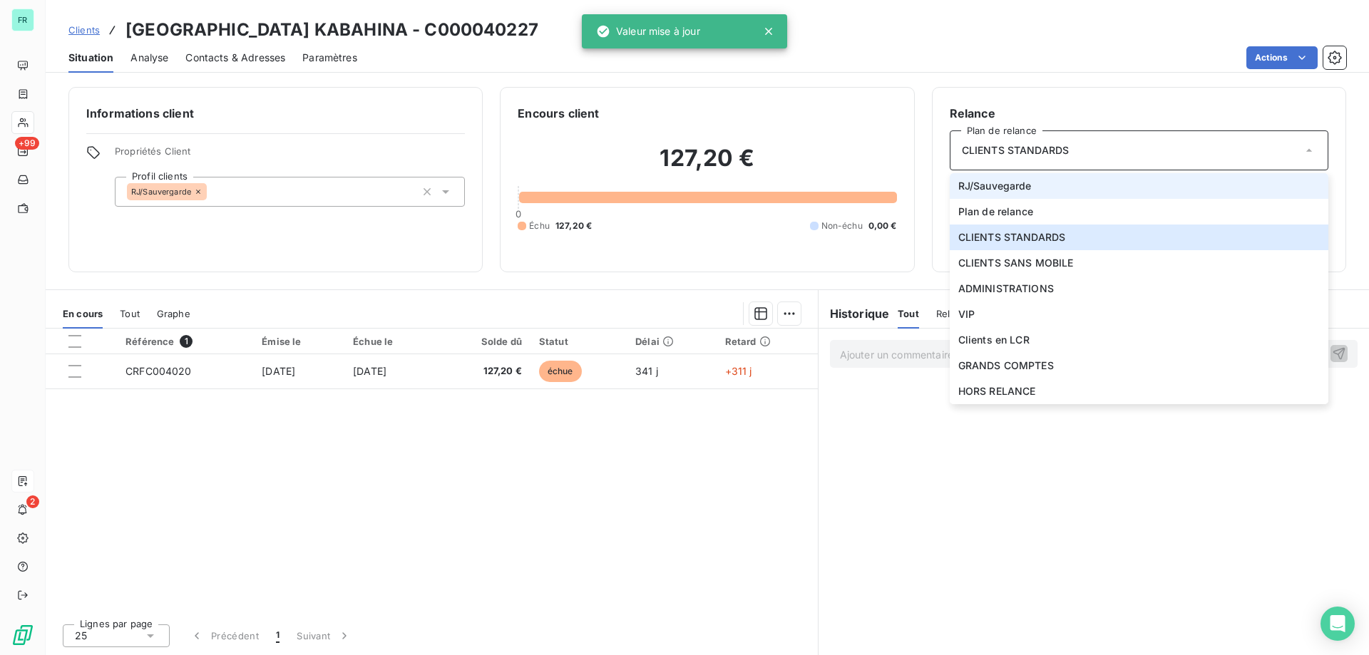
click at [1050, 194] on li "RJ/Sauvegarde" at bounding box center [1139, 186] width 379 height 26
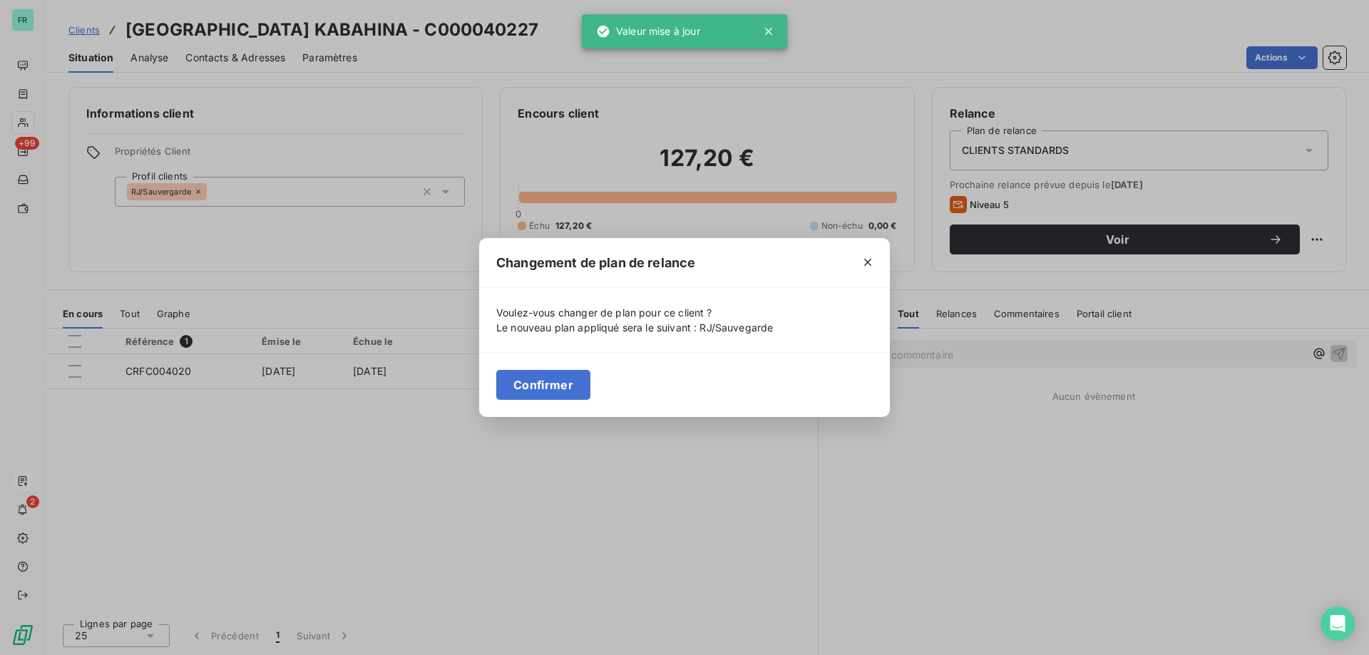
drag, startPoint x: 565, startPoint y: 384, endPoint x: 170, endPoint y: 182, distance: 443.6
click at [561, 382] on button "Confirmer" at bounding box center [543, 385] width 94 height 30
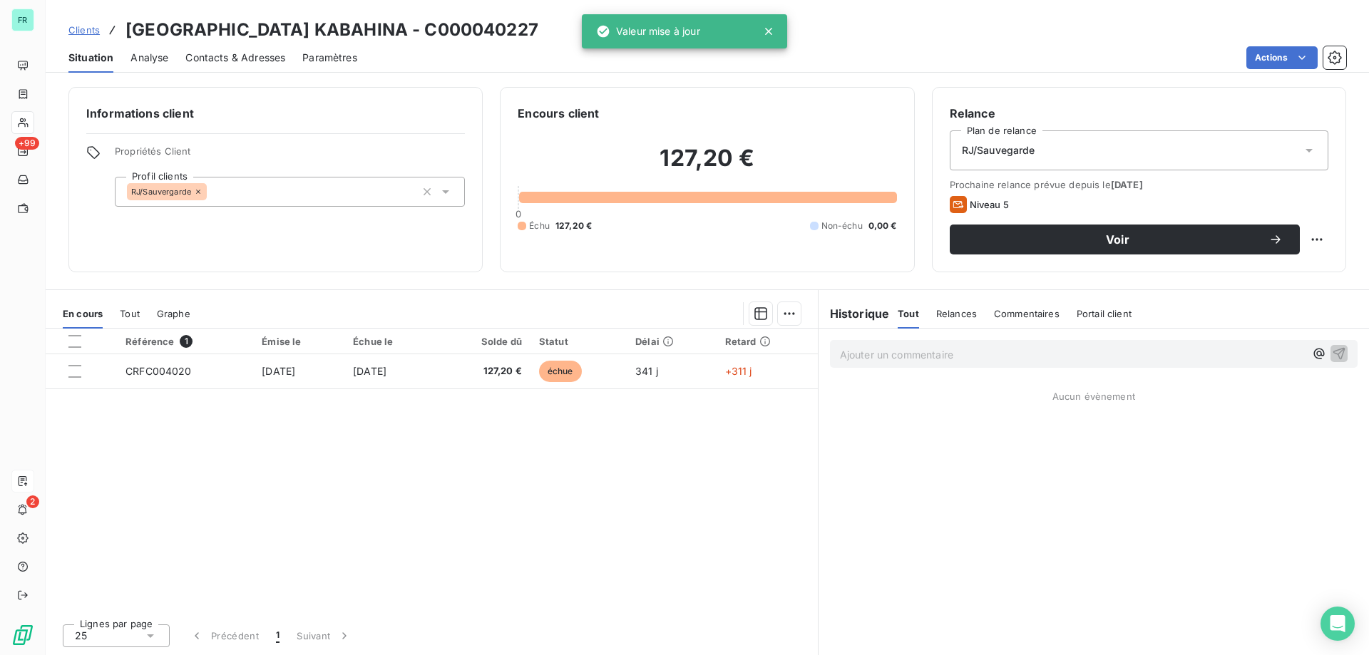
click at [82, 33] on span "Clients" at bounding box center [83, 29] width 31 height 11
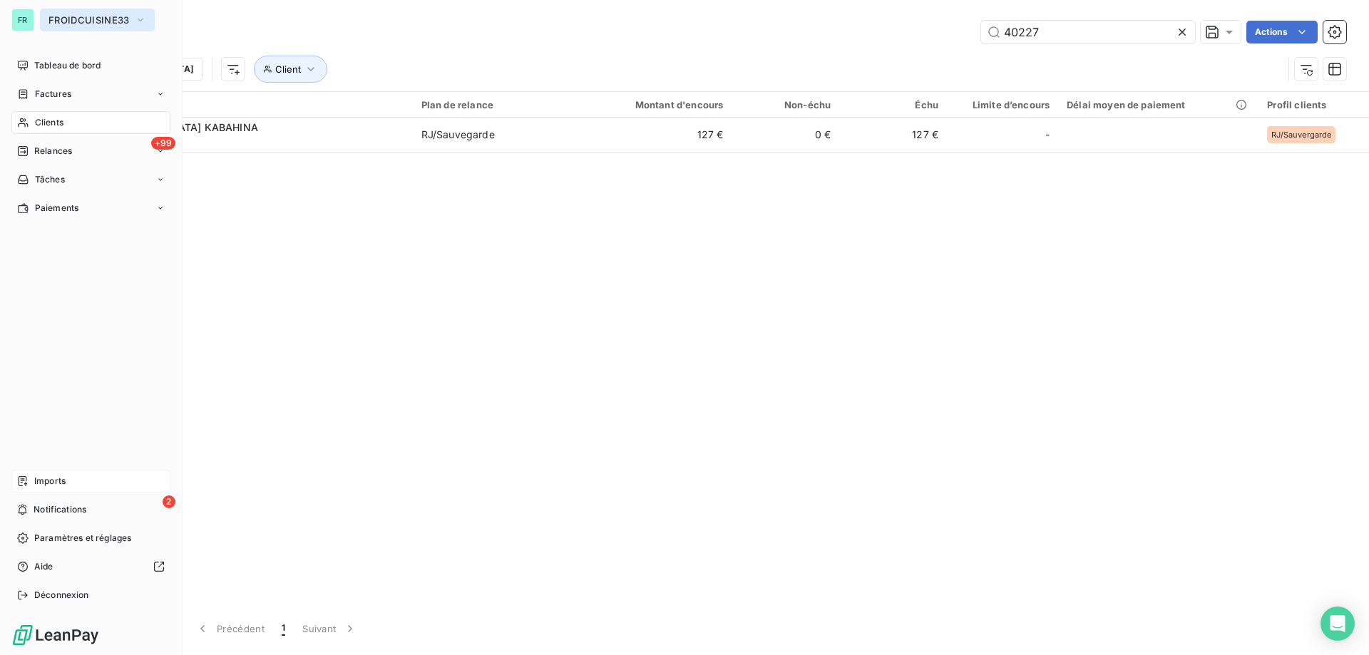
click at [78, 15] on span "FROIDCUISINE33" at bounding box center [88, 19] width 81 height 11
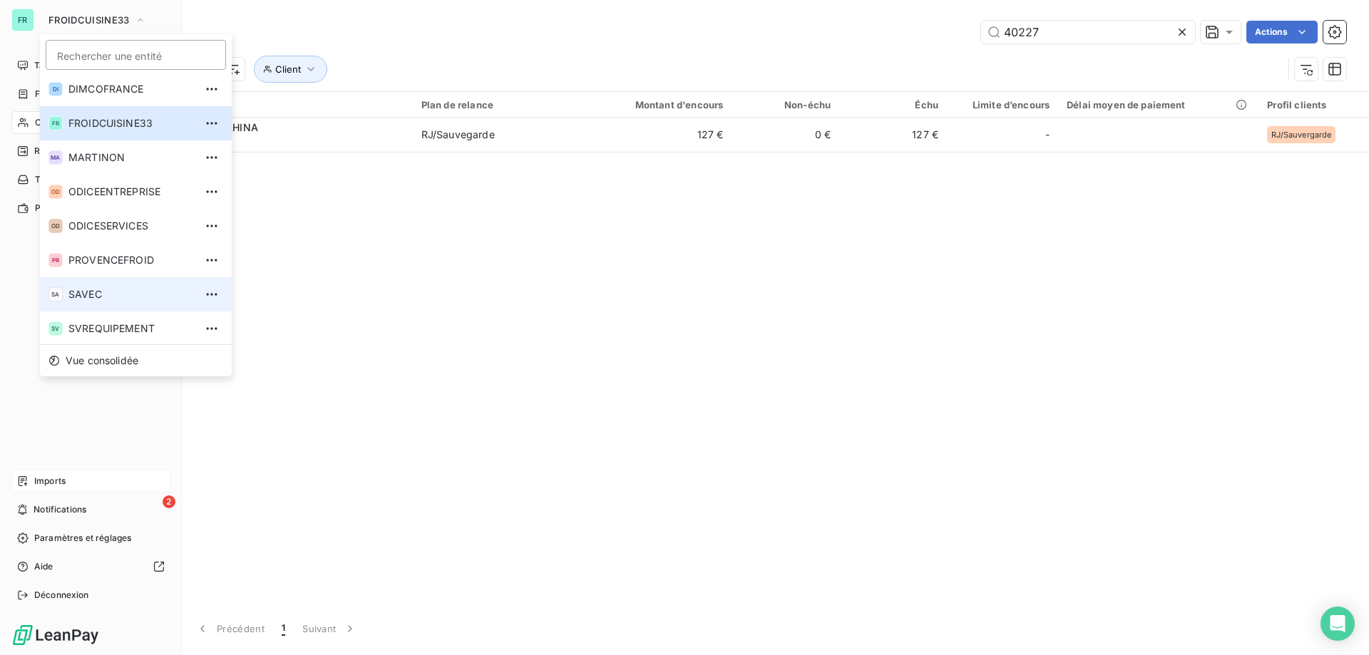
scroll to position [73, 0]
click at [116, 302] on li "SA SAVEC" at bounding box center [136, 293] width 192 height 34
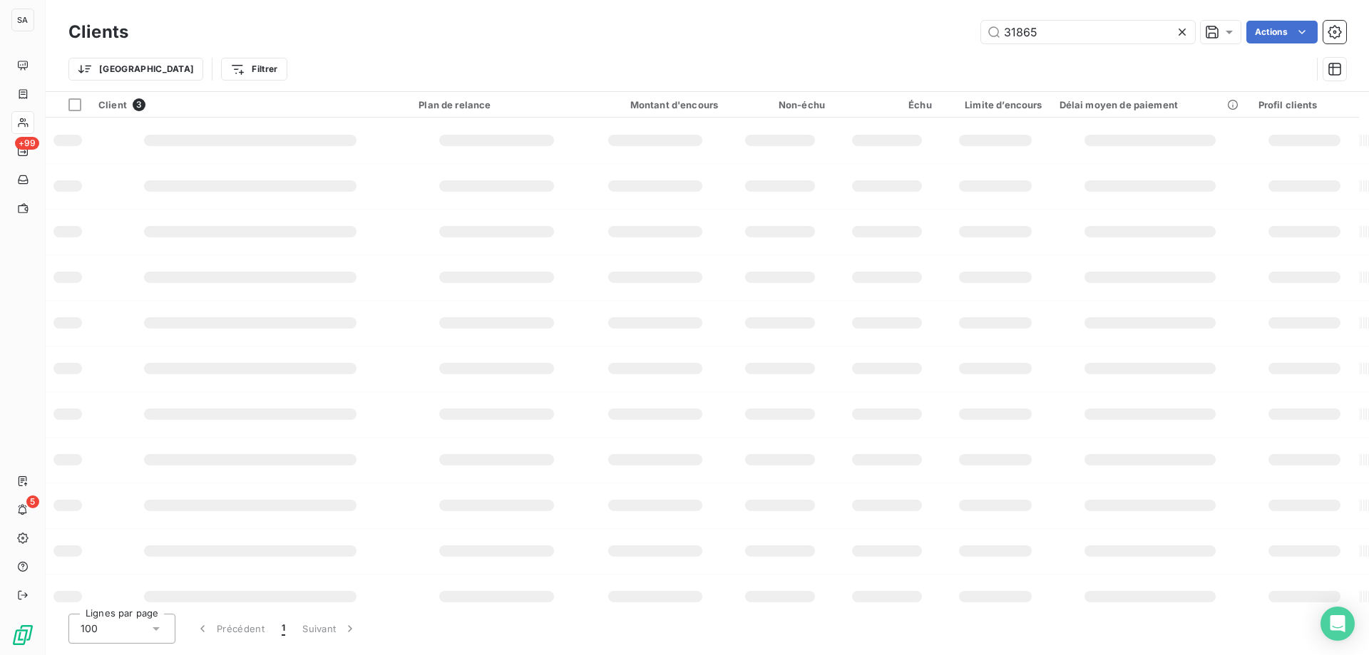
type input "31865"
click at [379, 55] on div "Trier Filtrer" at bounding box center [707, 69] width 1278 height 44
drag, startPoint x: 1072, startPoint y: 39, endPoint x: 820, endPoint y: 17, distance: 253.4
click at [820, 17] on div "Clients 31865 Actions" at bounding box center [707, 32] width 1278 height 30
type input "31865"
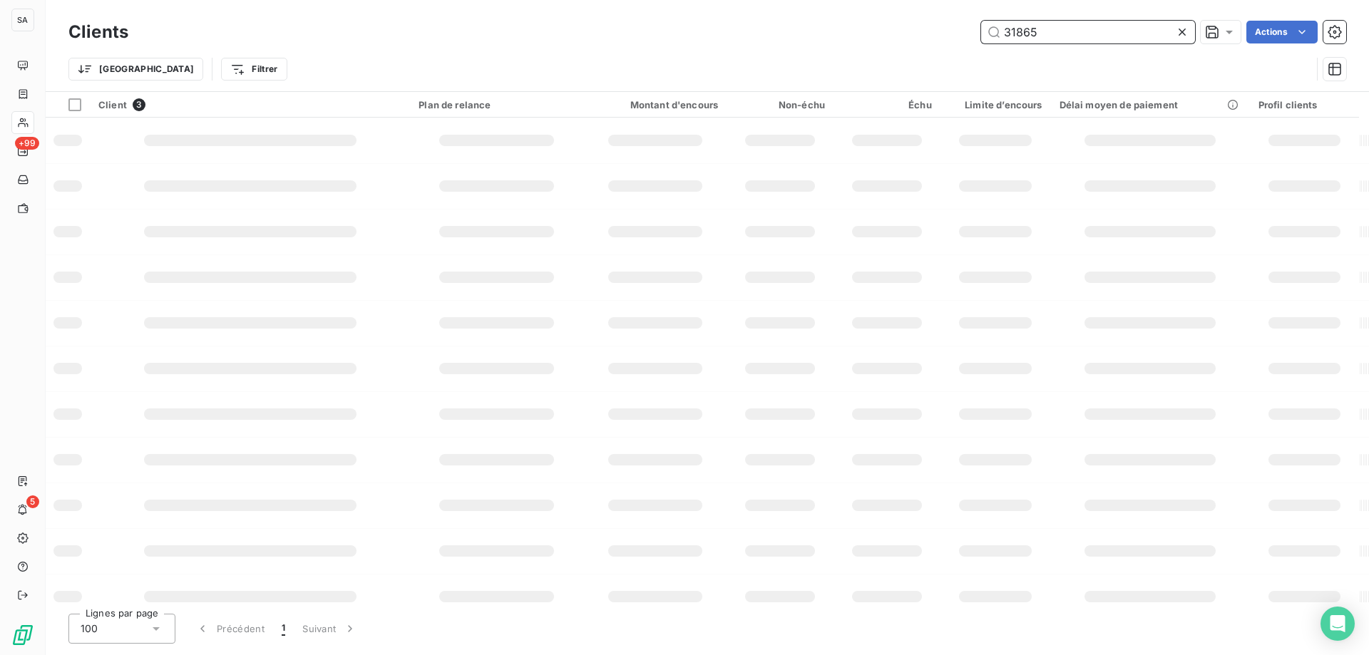
drag, startPoint x: 886, startPoint y: 36, endPoint x: 806, endPoint y: 41, distance: 80.7
click at [806, 41] on div "31865 Actions" at bounding box center [745, 32] width 1201 height 23
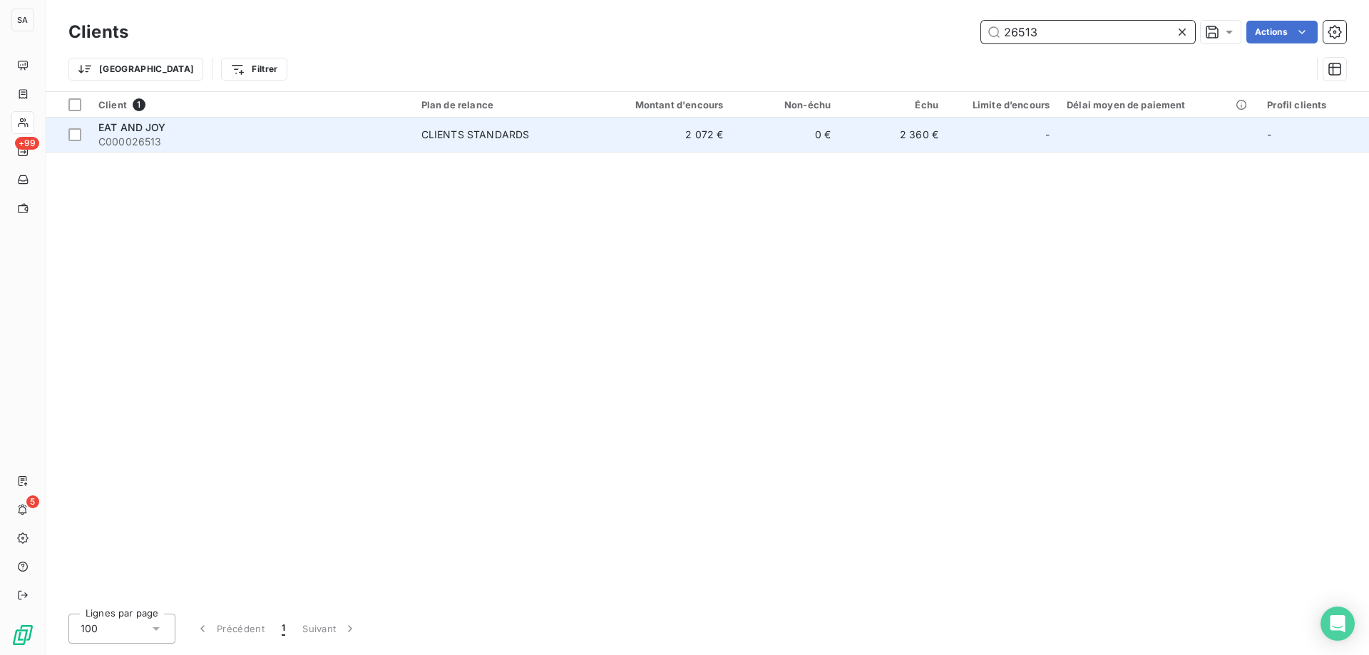
type input "26513"
click at [256, 136] on span "C000026513" at bounding box center [251, 142] width 306 height 14
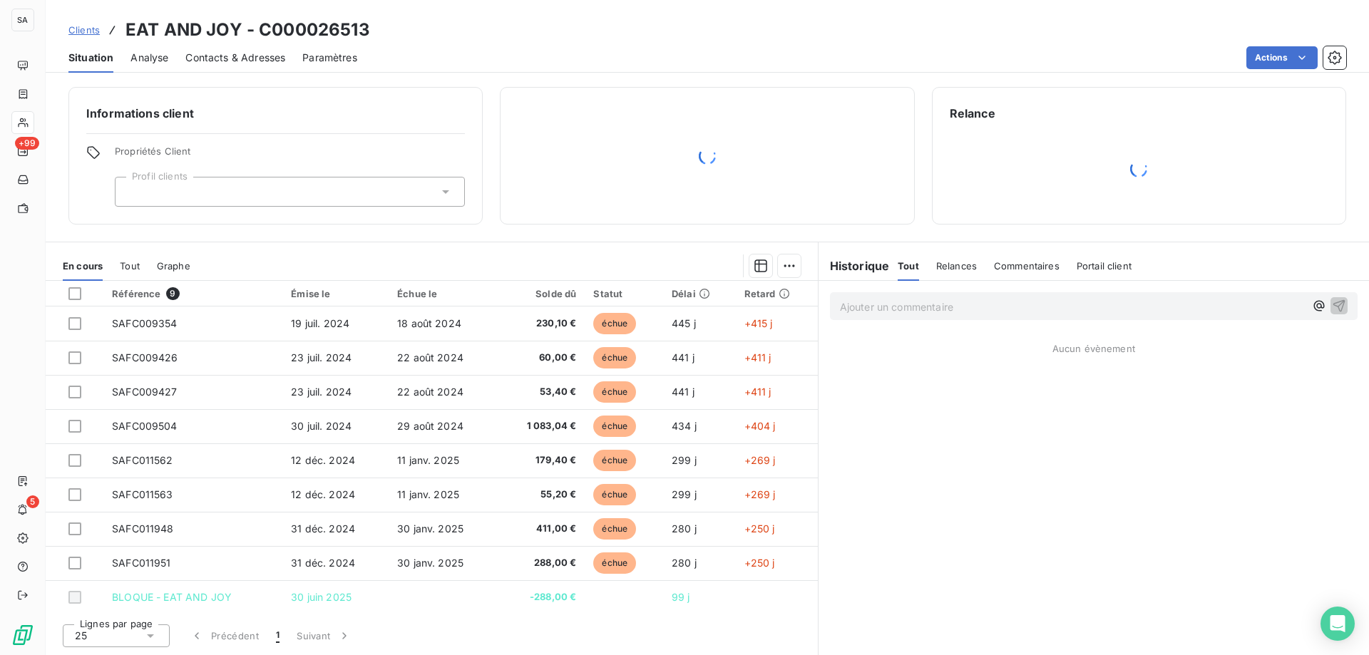
click at [292, 200] on div at bounding box center [290, 192] width 350 height 30
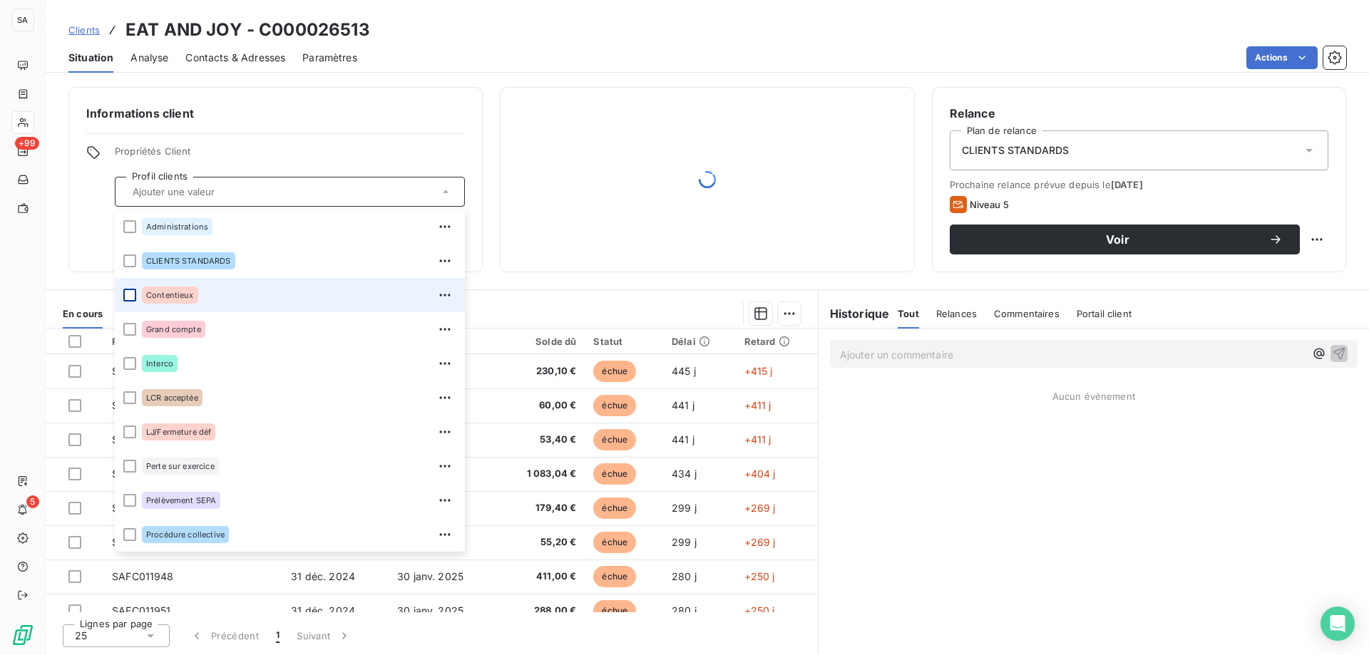
click at [132, 294] on div at bounding box center [129, 295] width 13 height 13
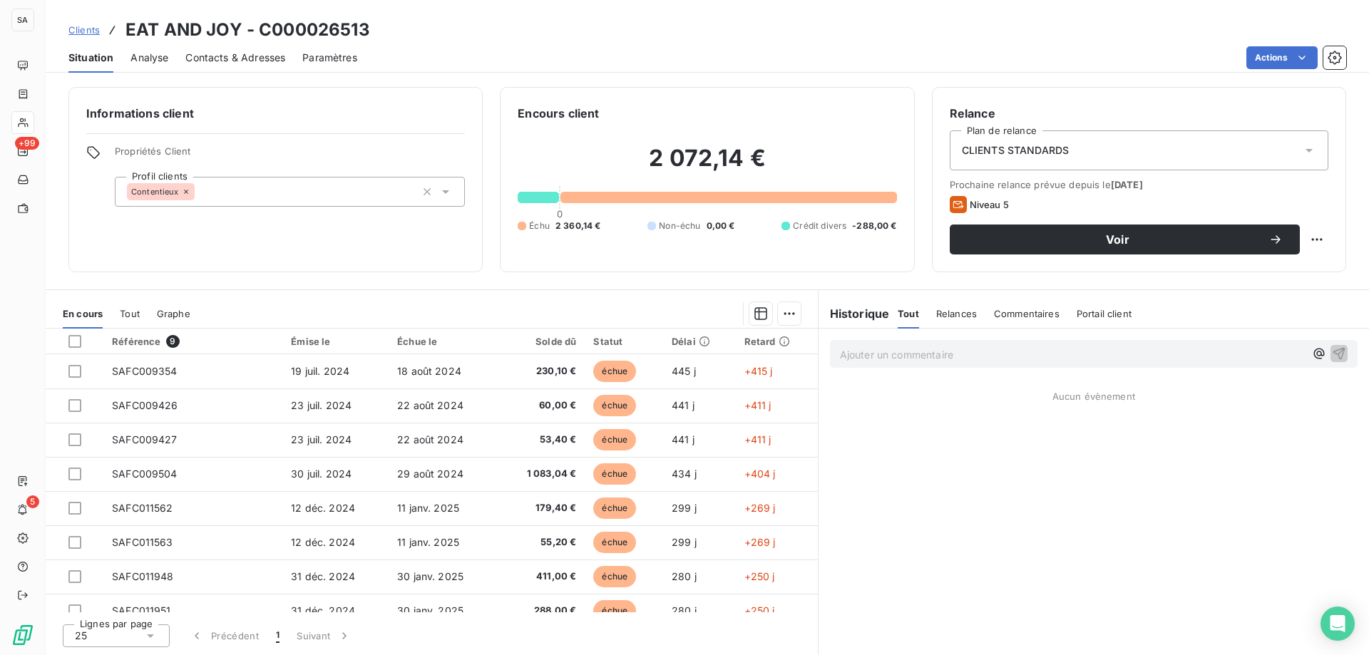
click at [1068, 145] on span "CLIENTS STANDARDS" at bounding box center [1016, 150] width 108 height 14
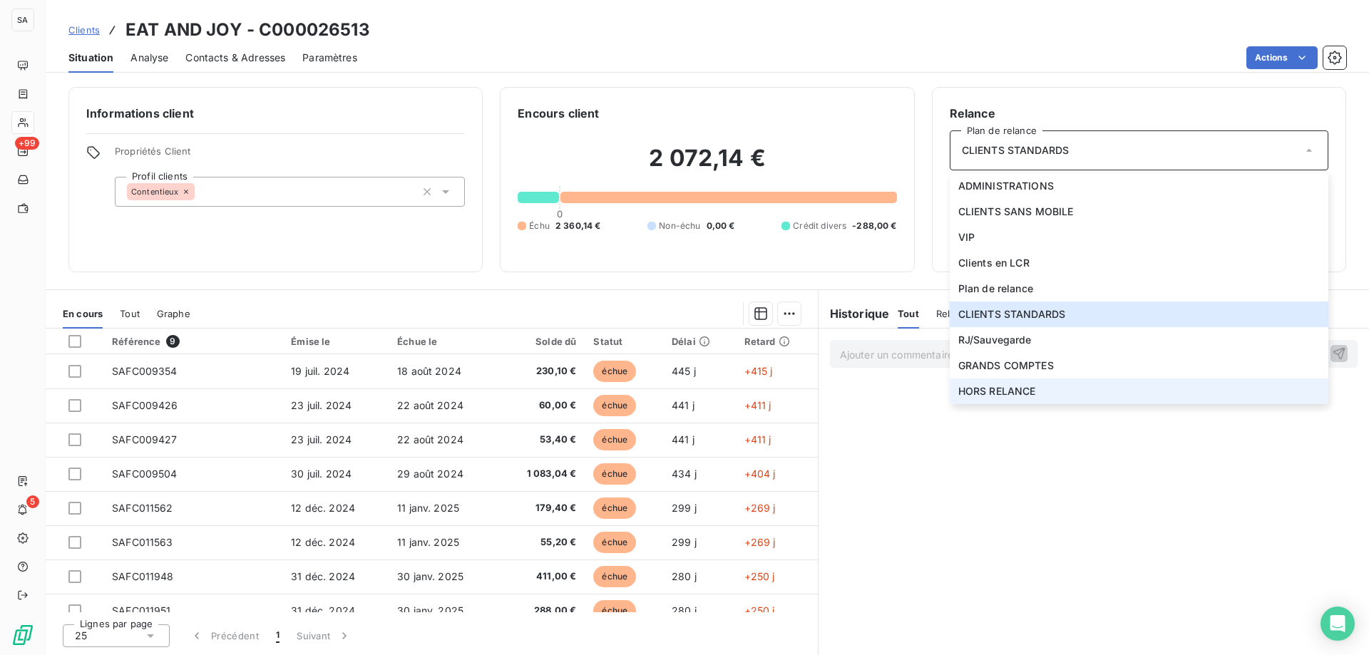
click at [998, 394] on span "HORS RELANCE" at bounding box center [997, 391] width 78 height 14
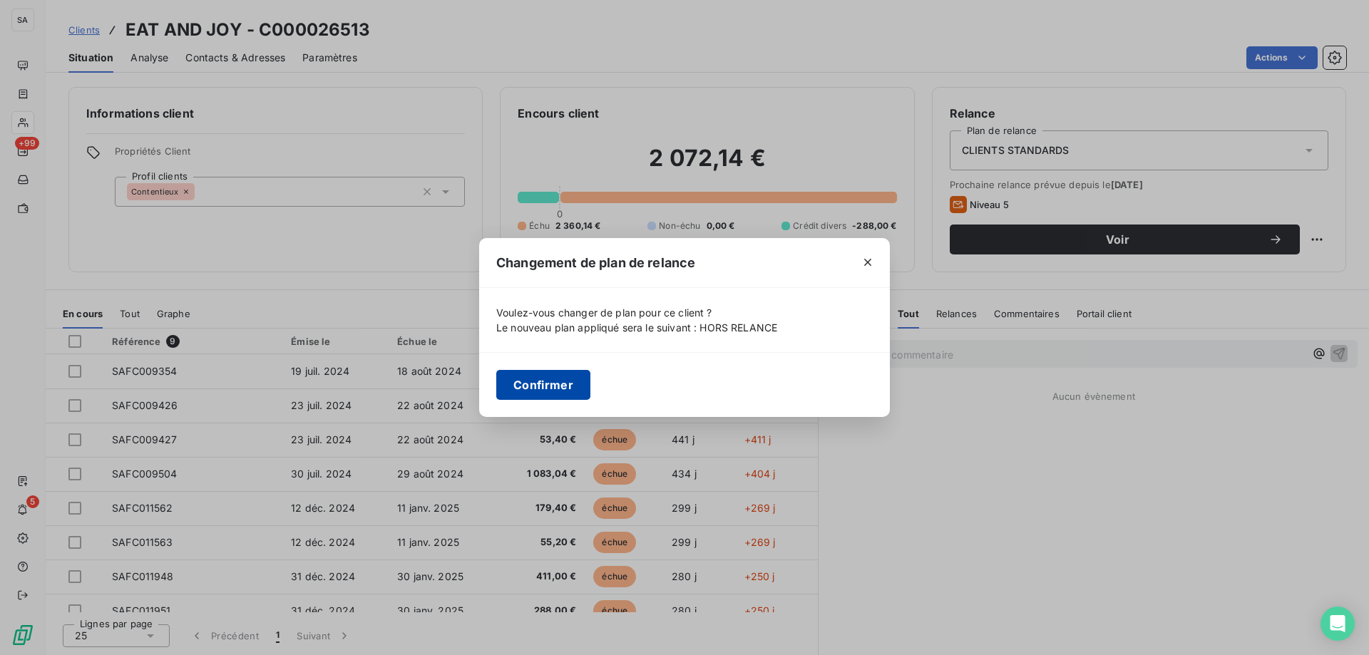
click at [546, 389] on button "Confirmer" at bounding box center [543, 385] width 94 height 30
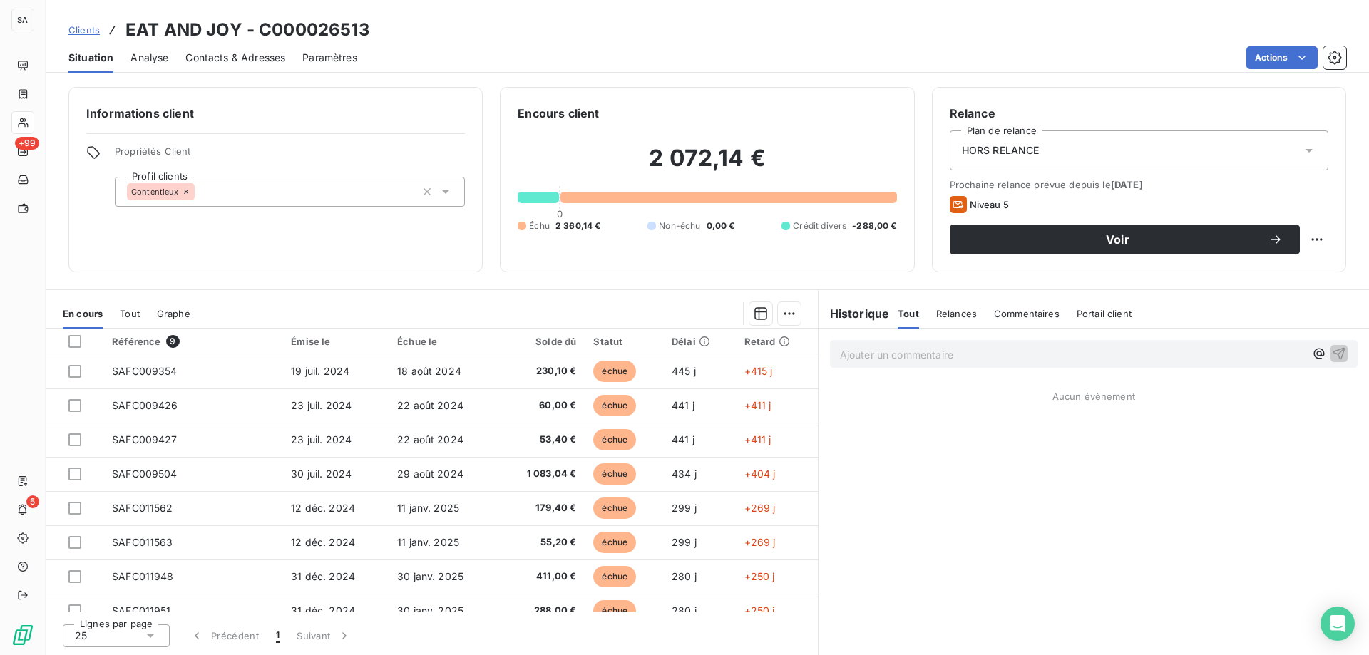
click at [84, 26] on span "Clients" at bounding box center [83, 29] width 31 height 11
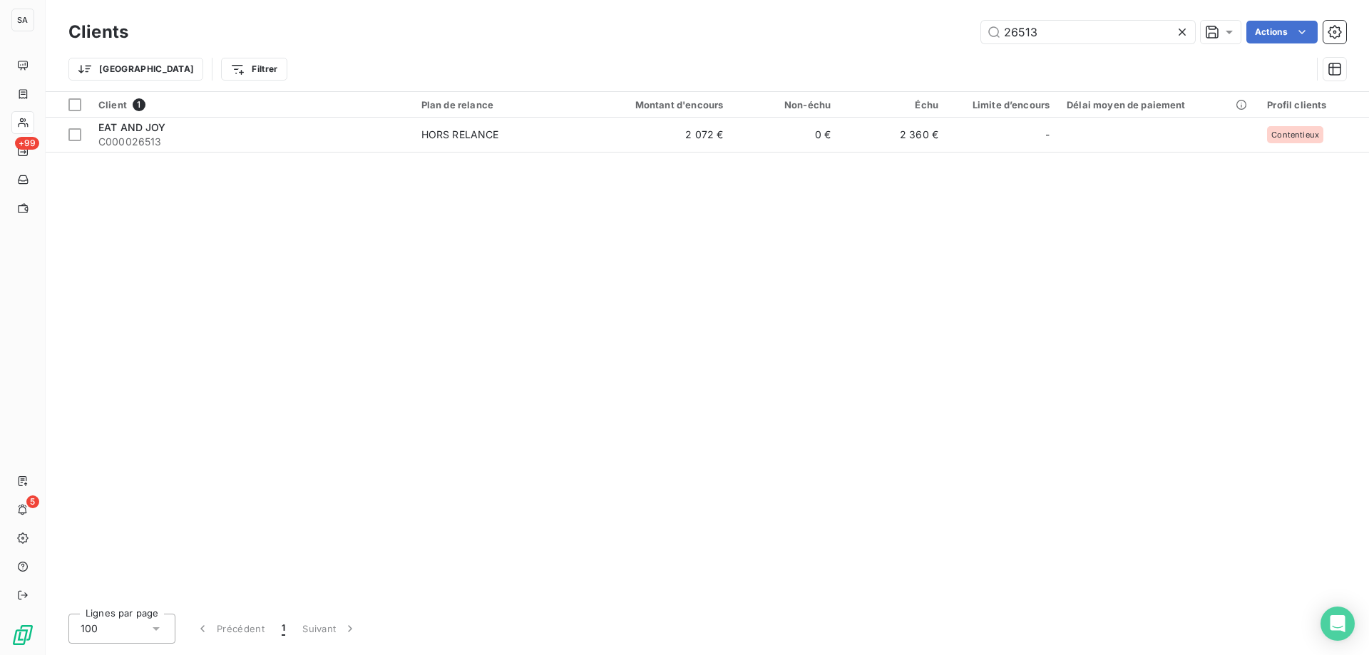
drag, startPoint x: 1047, startPoint y: 30, endPoint x: 687, endPoint y: 30, distance: 359.4
click at [690, 30] on div "26513 Actions" at bounding box center [745, 32] width 1201 height 23
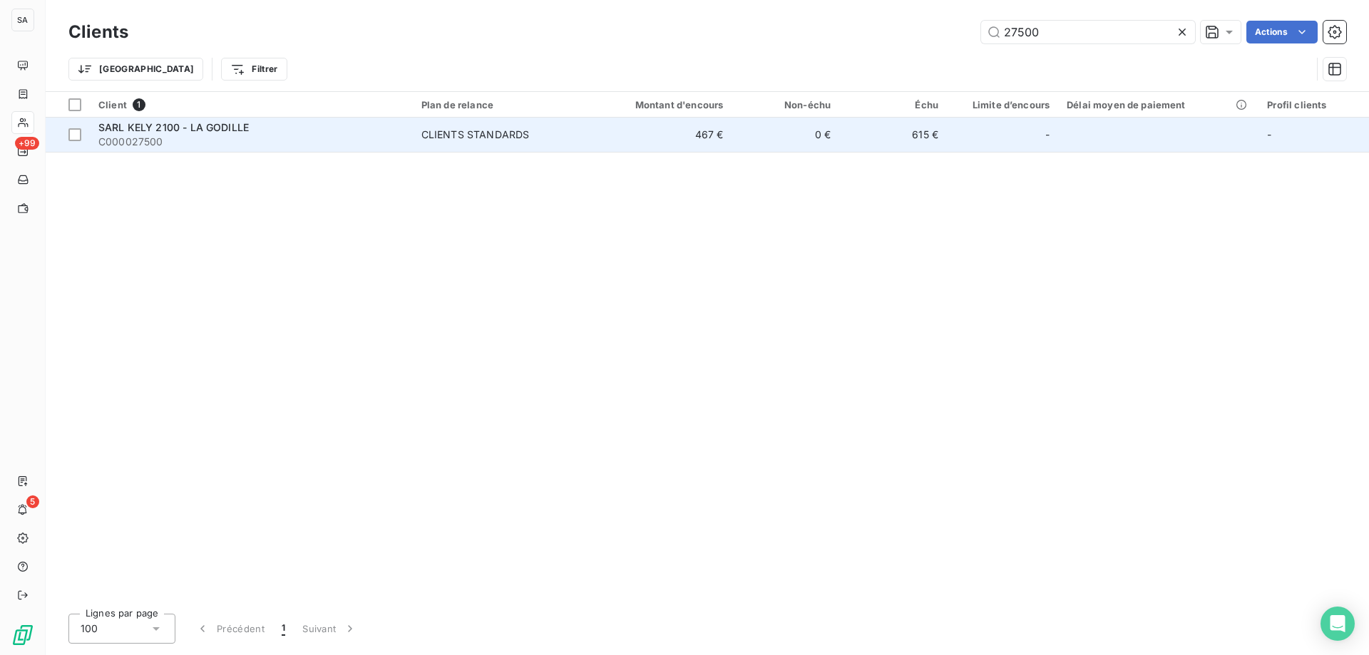
type input "27500"
click at [232, 128] on span "SARL KELY 2100 - LA GODILLE" at bounding box center [173, 127] width 150 height 12
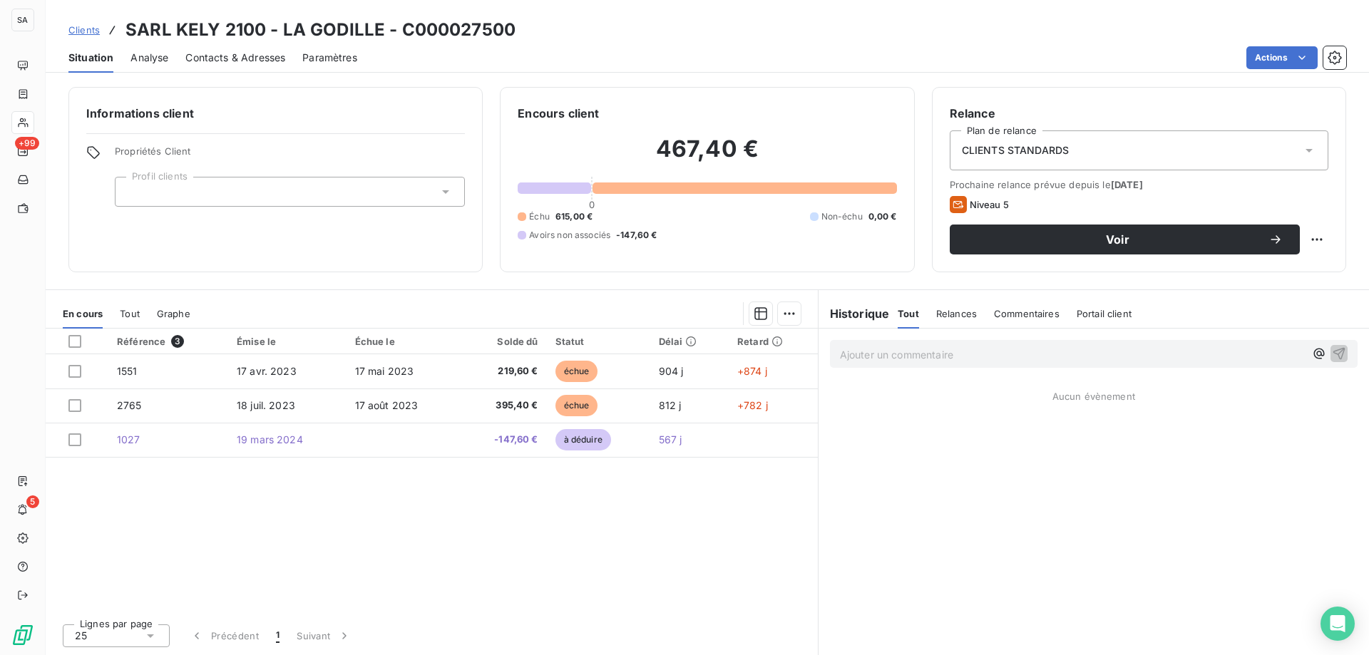
click at [339, 198] on div at bounding box center [290, 192] width 350 height 30
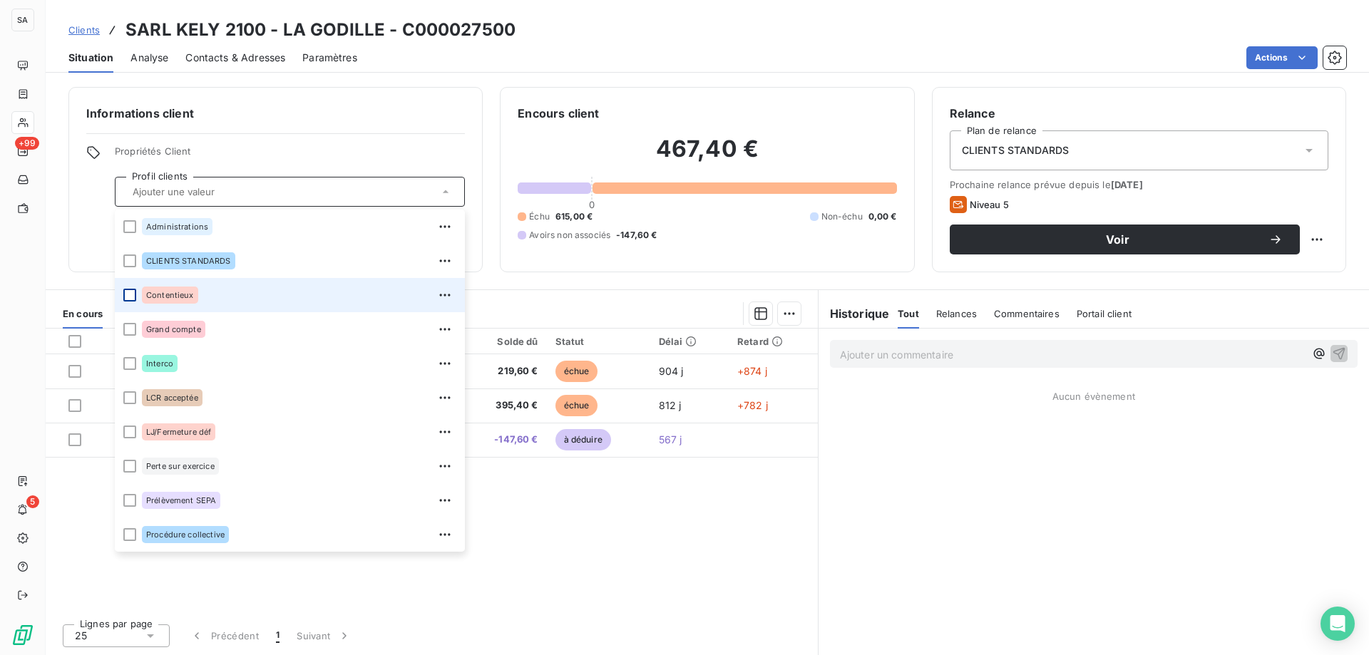
click at [129, 300] on div at bounding box center [129, 295] width 13 height 13
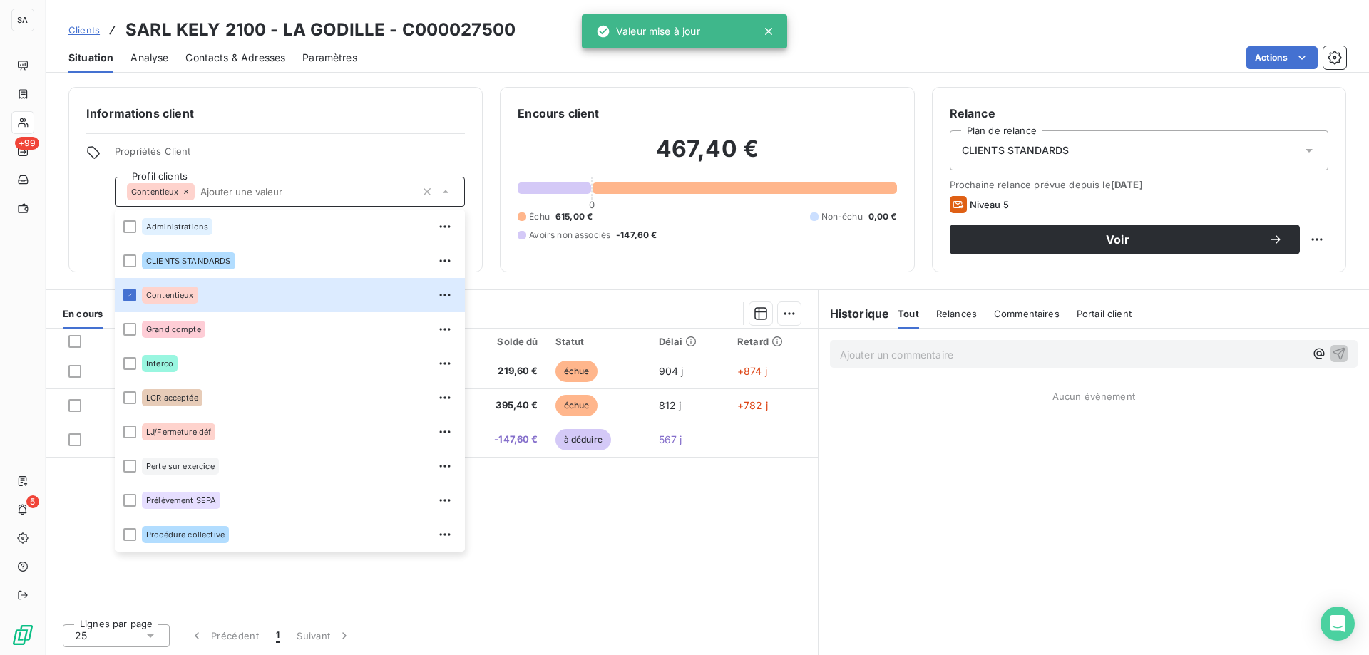
click at [1103, 150] on div "CLIENTS STANDARDS" at bounding box center [1139, 150] width 379 height 40
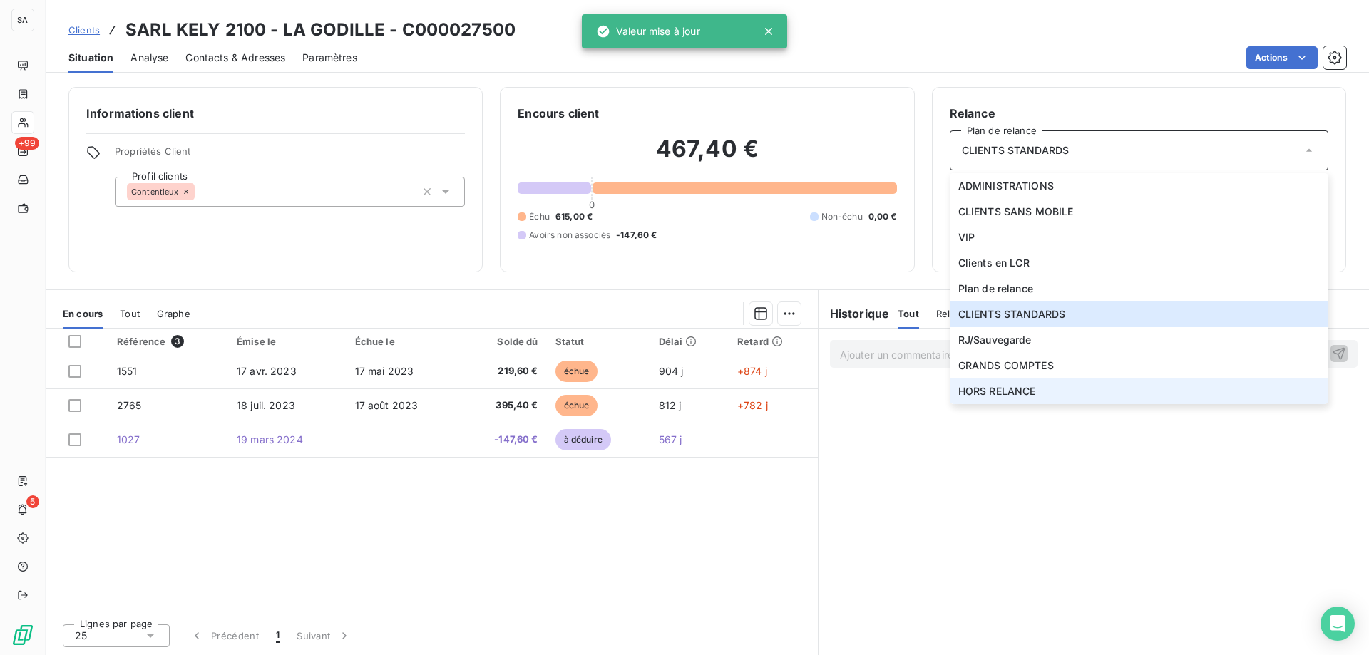
click at [1030, 388] on span "HORS RELANCE" at bounding box center [997, 391] width 78 height 14
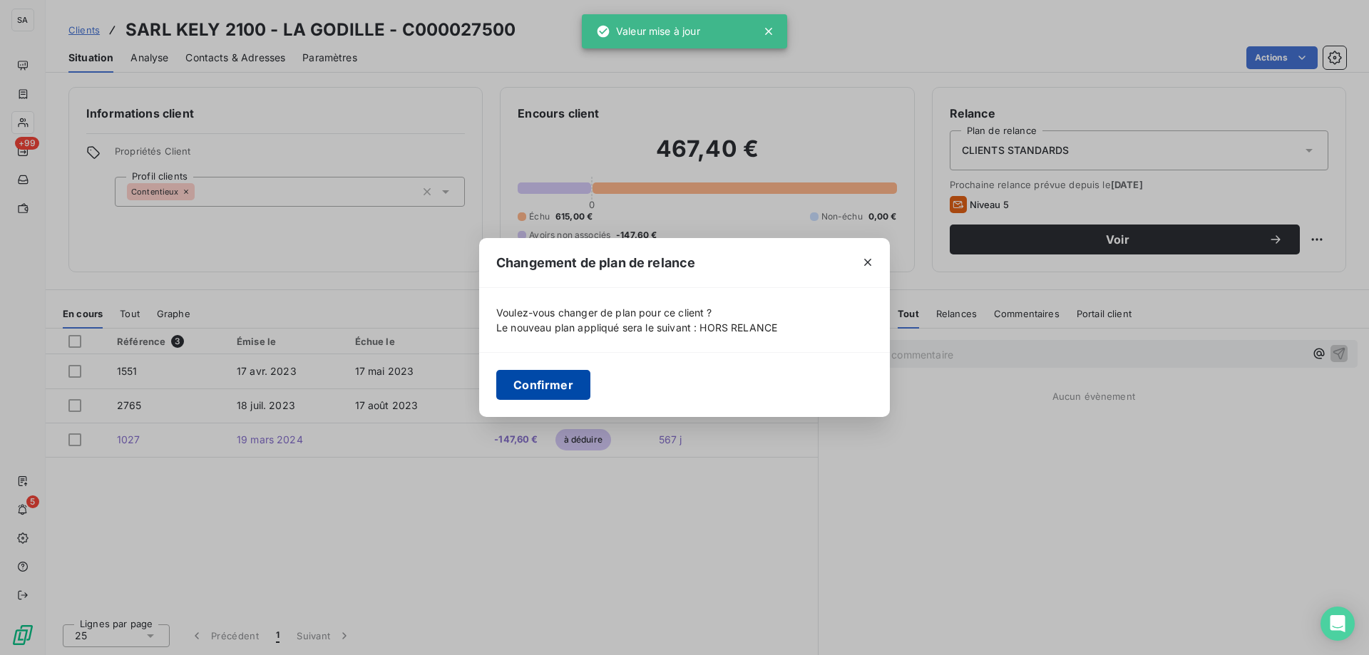
click at [548, 382] on button "Confirmer" at bounding box center [543, 385] width 94 height 30
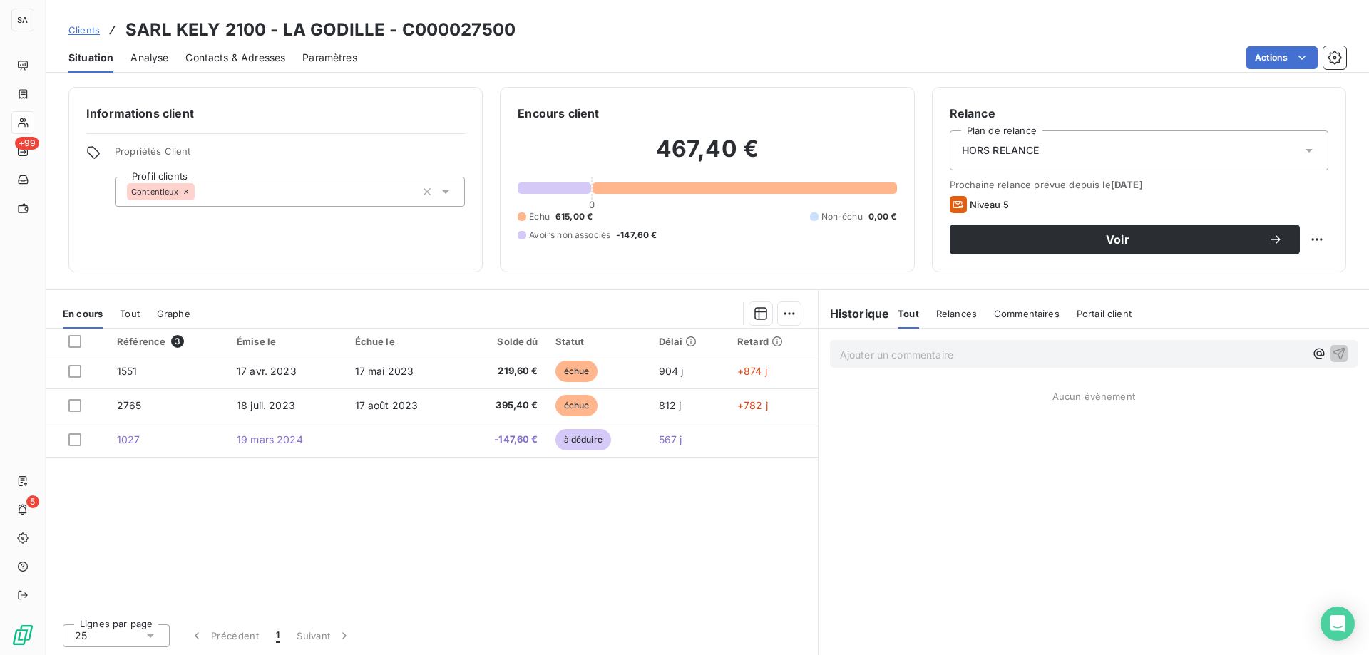
click at [91, 32] on span "Clients" at bounding box center [83, 29] width 31 height 11
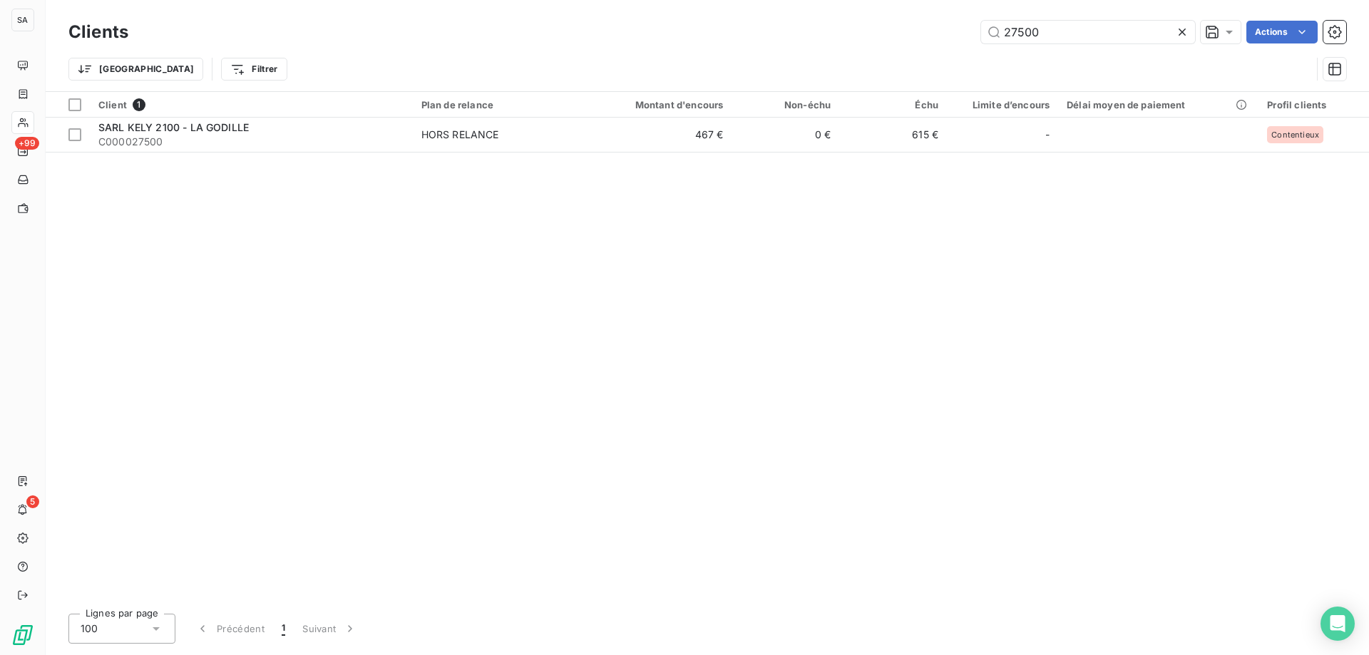
drag, startPoint x: 980, startPoint y: 33, endPoint x: 913, endPoint y: 4, distance: 73.1
click at [956, 31] on div "27500 Actions" at bounding box center [745, 32] width 1201 height 23
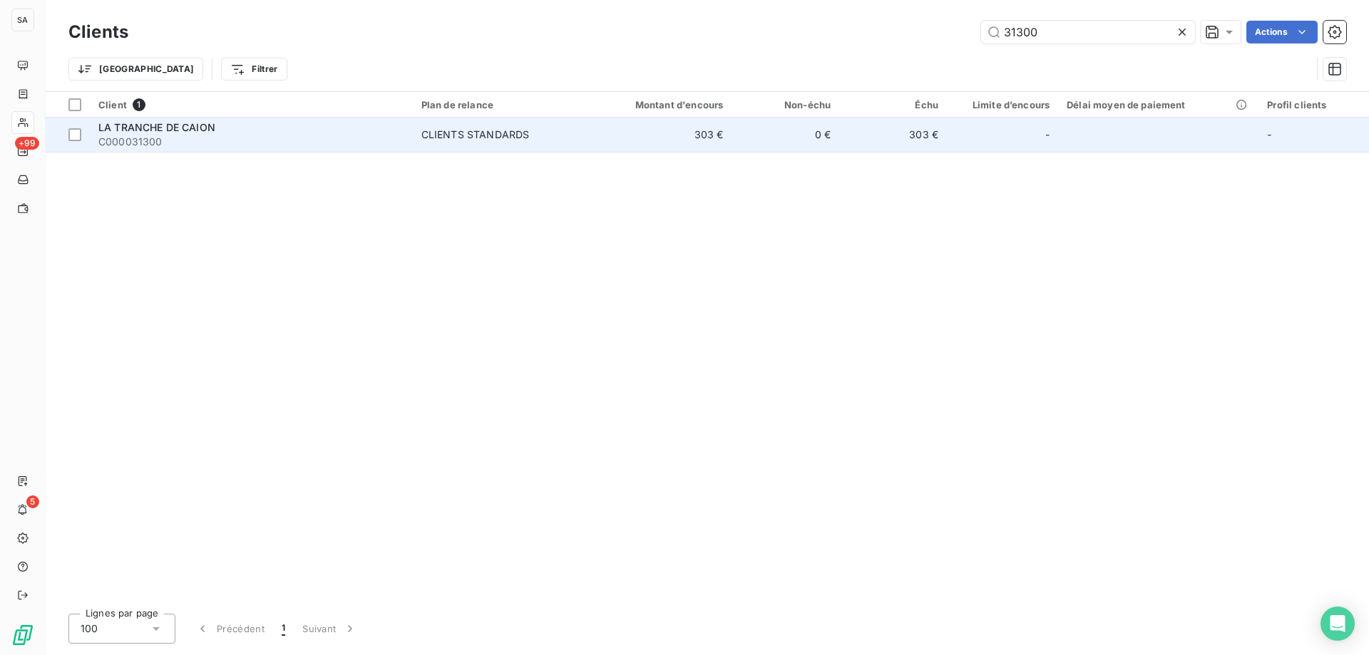
type input "31300"
click at [195, 139] on span "C000031300" at bounding box center [251, 142] width 306 height 14
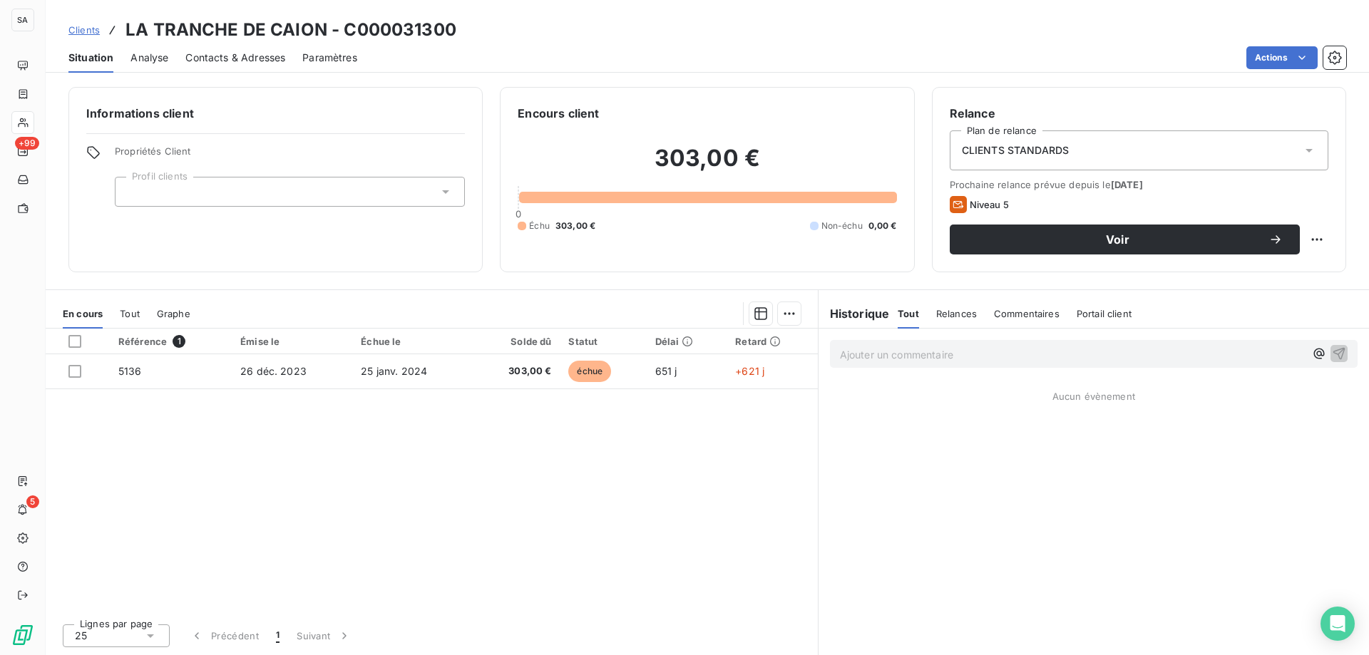
click at [411, 203] on div at bounding box center [290, 192] width 350 height 30
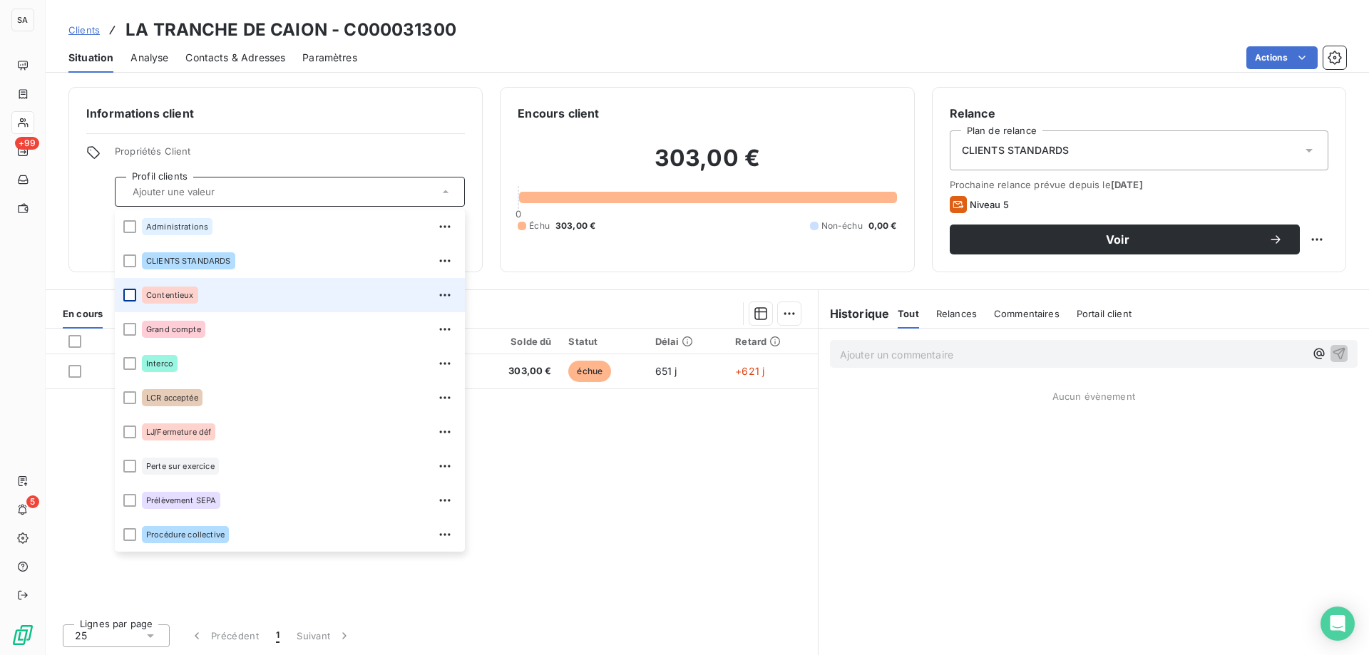
click at [126, 295] on div at bounding box center [129, 295] width 13 height 13
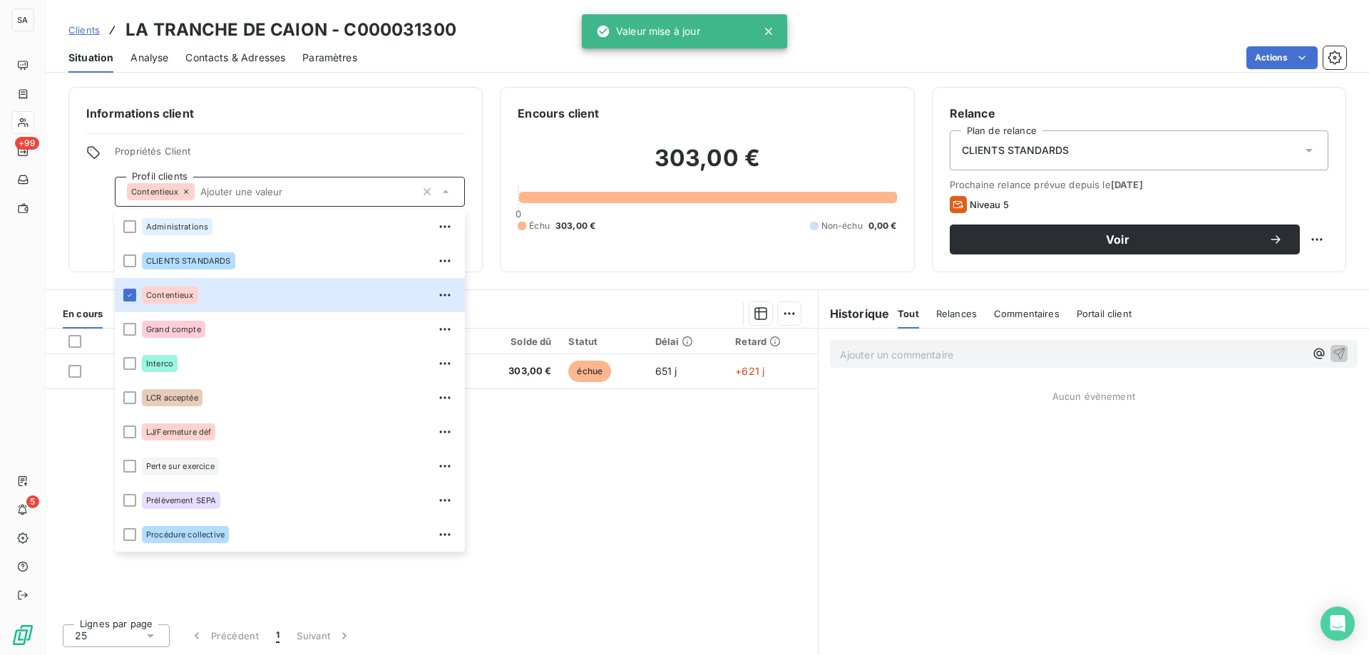
click at [1066, 162] on div "CLIENTS STANDARDS" at bounding box center [1139, 150] width 379 height 40
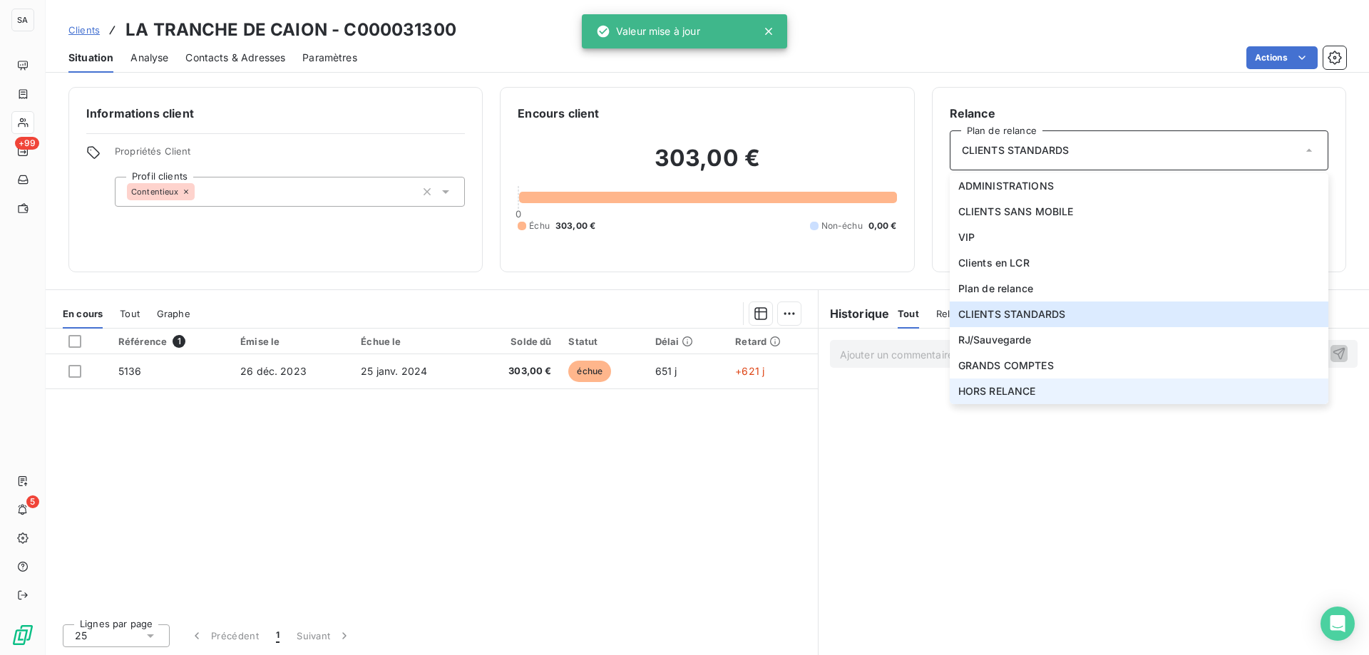
click at [1014, 382] on li "HORS RELANCE" at bounding box center [1139, 392] width 379 height 26
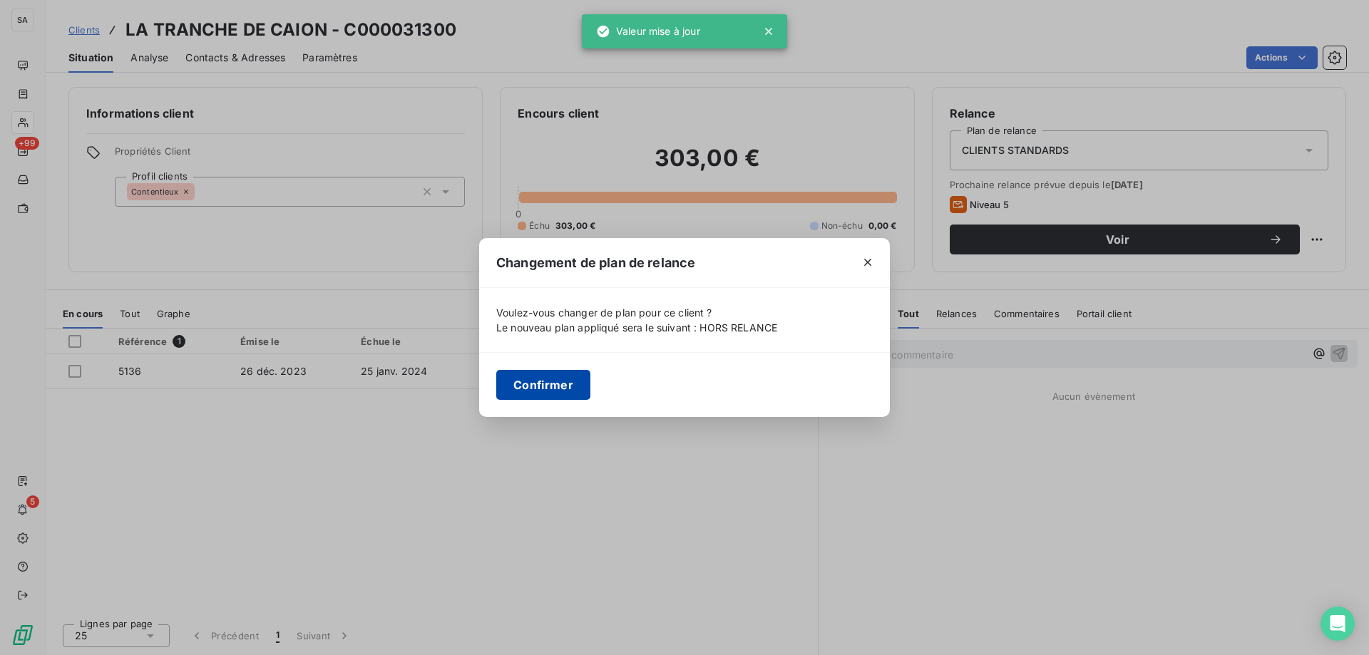
drag, startPoint x: 531, startPoint y: 384, endPoint x: 399, endPoint y: 296, distance: 158.8
click at [528, 382] on button "Confirmer" at bounding box center [543, 385] width 94 height 30
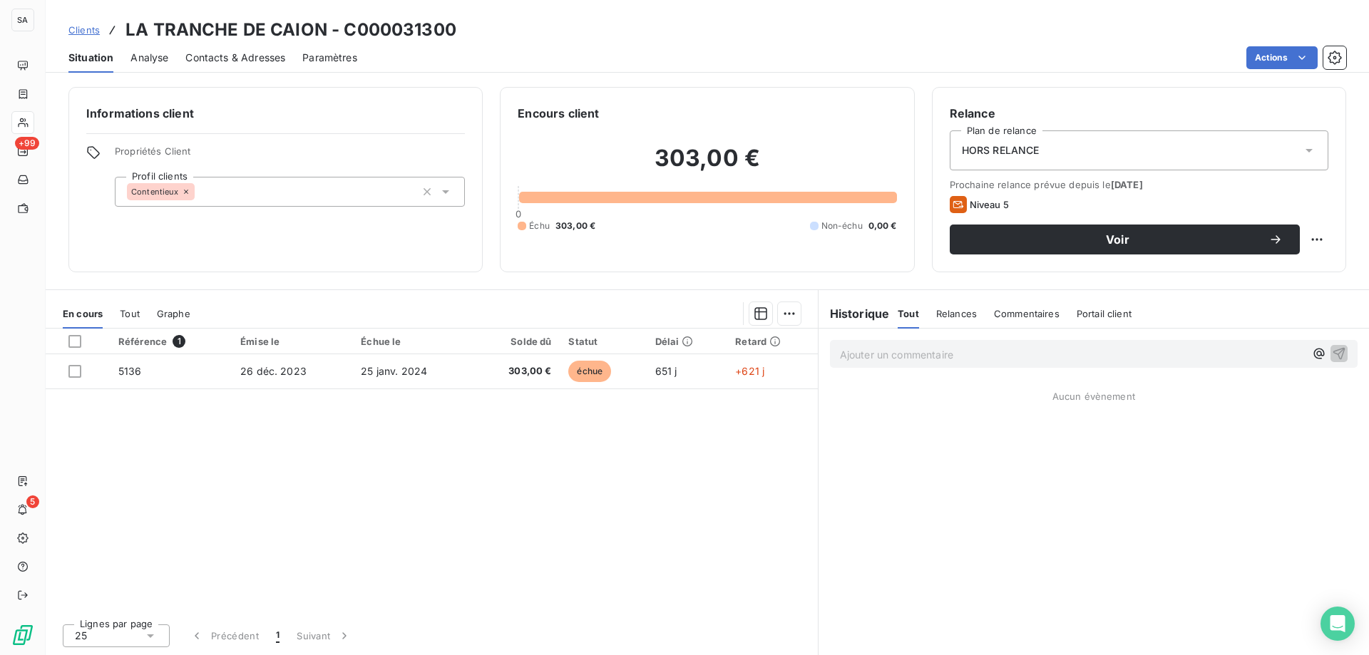
click at [78, 30] on span "Clients" at bounding box center [83, 29] width 31 height 11
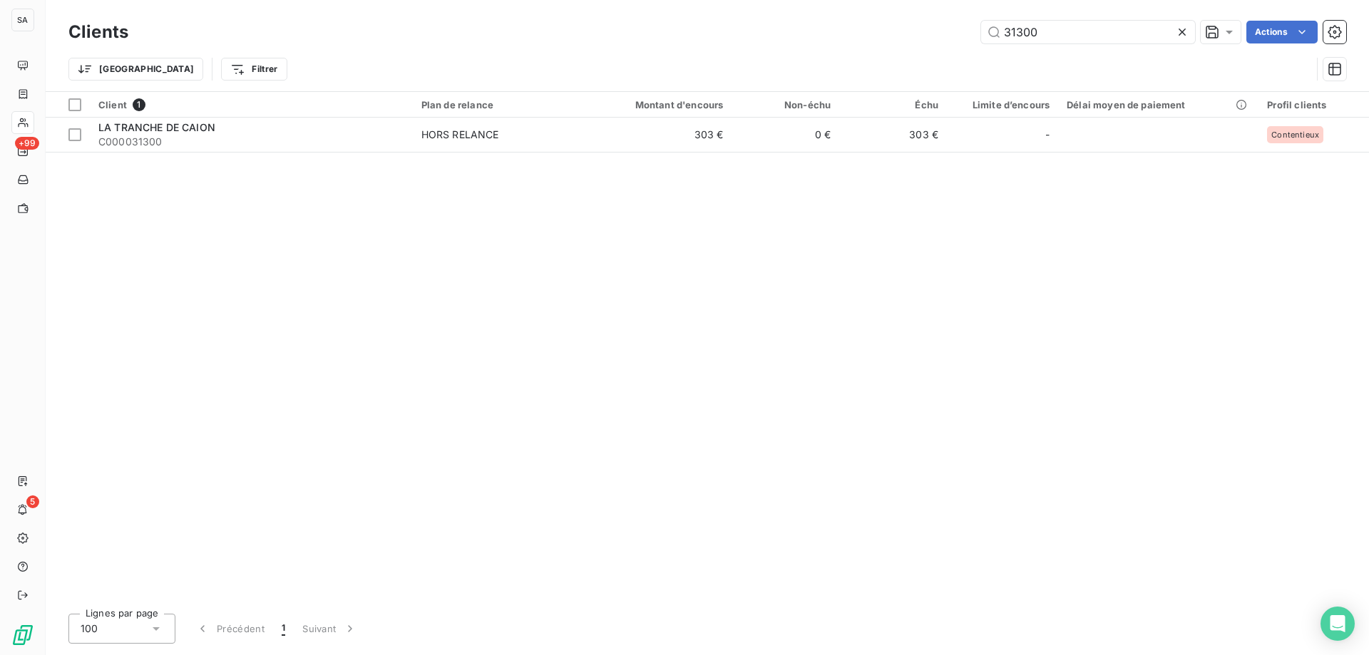
drag, startPoint x: 1099, startPoint y: 25, endPoint x: 355, endPoint y: -9, distance: 744.5
click at [355, 0] on html "SA +99 5 Clients 31300 Actions Trier Filtrer Client 1 Plan de relance Montant d…" at bounding box center [684, 327] width 1369 height 655
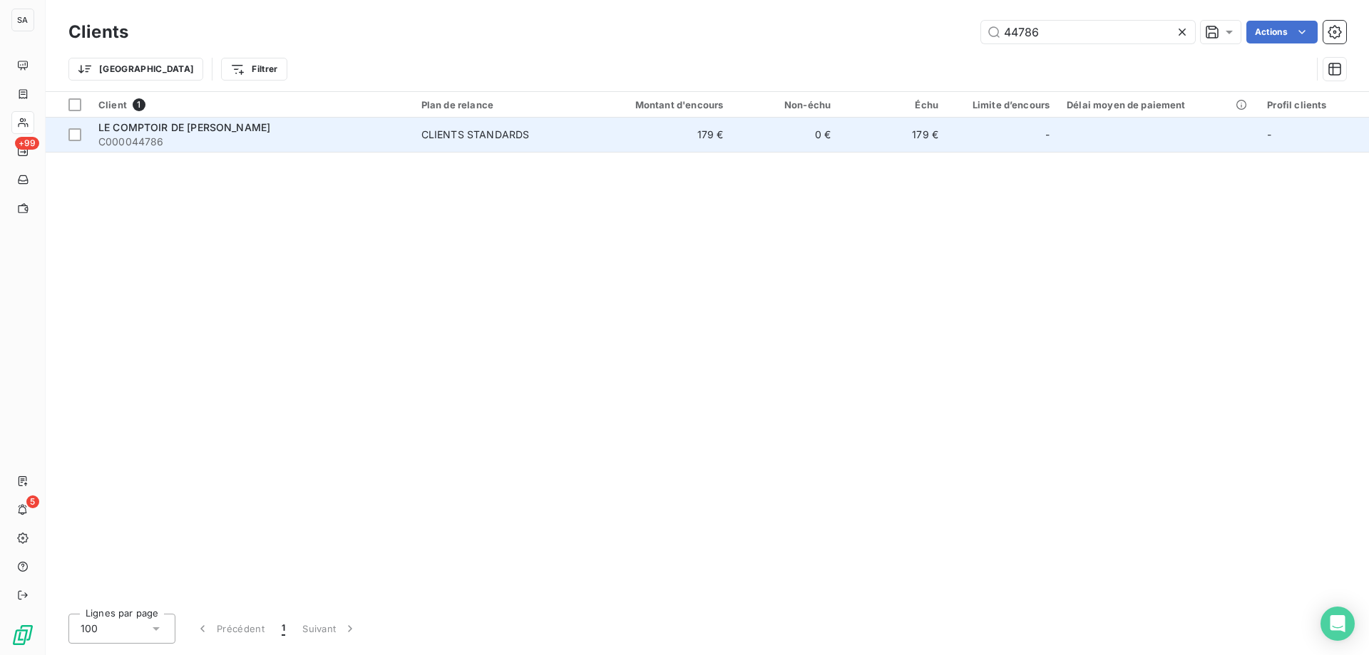
type input "44786"
click at [188, 126] on span "LE COMPTOIR DE MARCELLE" at bounding box center [184, 127] width 172 height 12
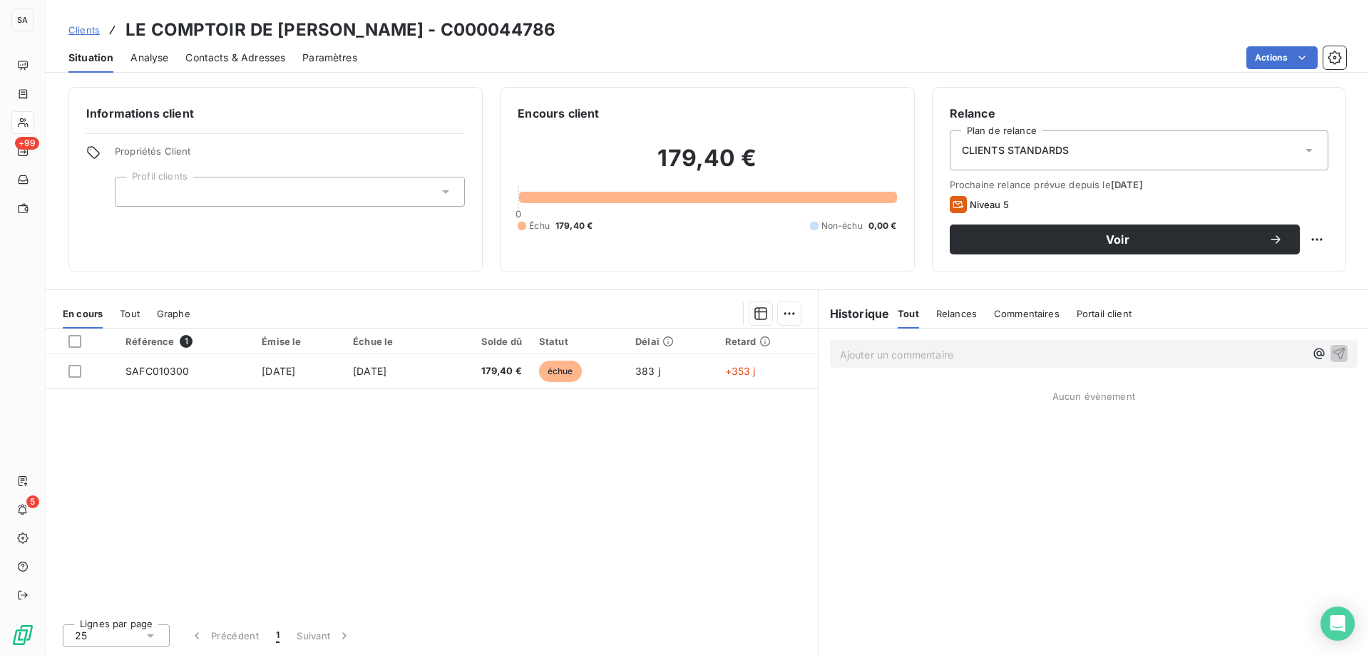
click at [342, 185] on div at bounding box center [290, 192] width 350 height 30
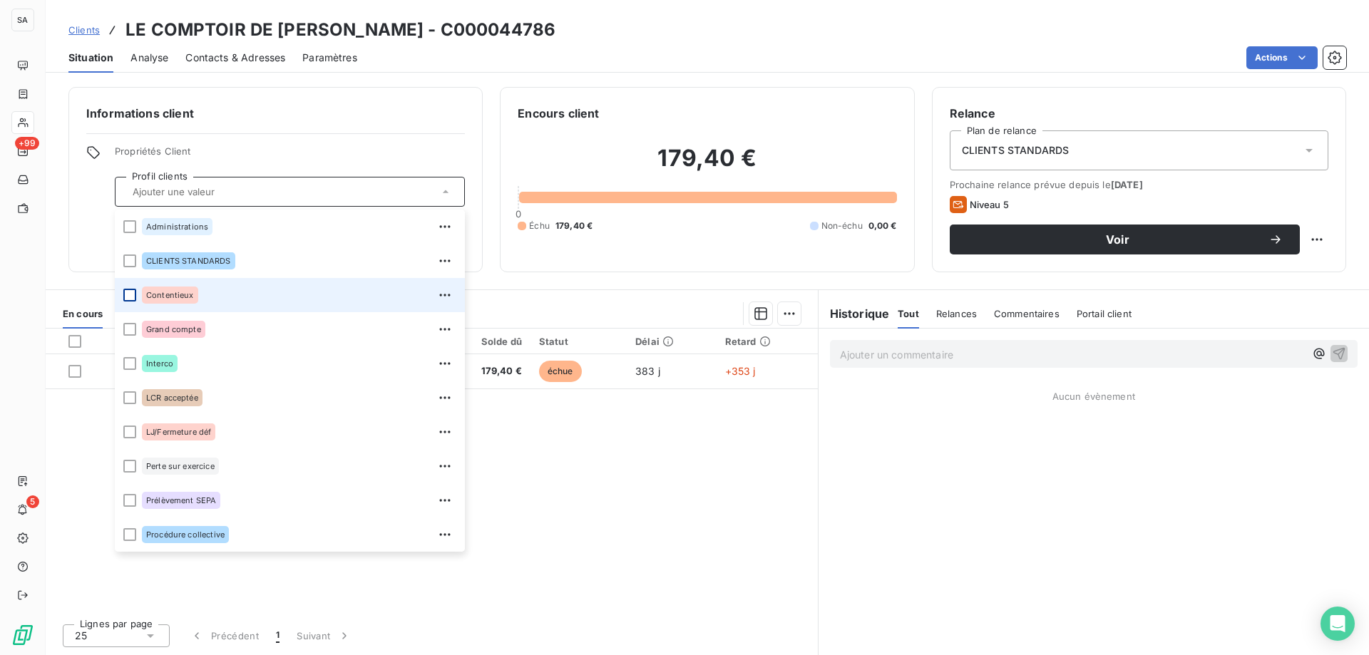
click at [128, 292] on div at bounding box center [129, 295] width 13 height 13
click at [1147, 155] on div "CLIENTS STANDARDS" at bounding box center [1139, 150] width 379 height 40
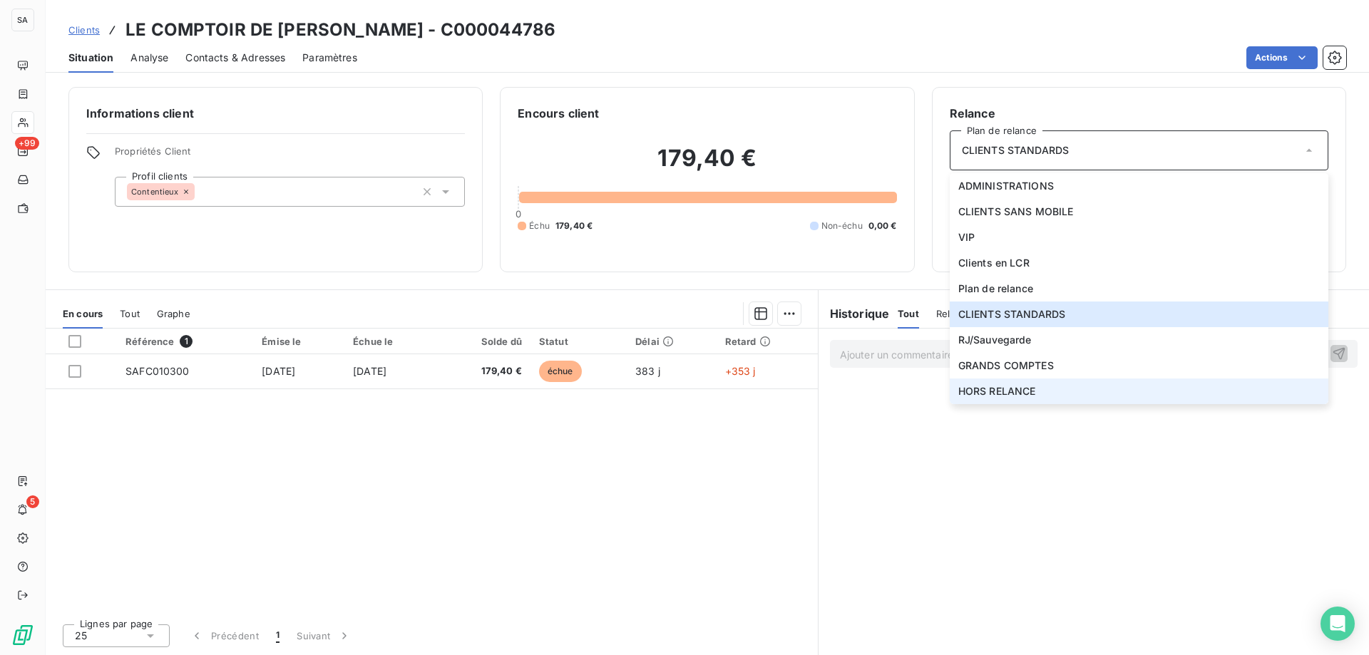
click at [1025, 386] on span "HORS RELANCE" at bounding box center [997, 391] width 78 height 14
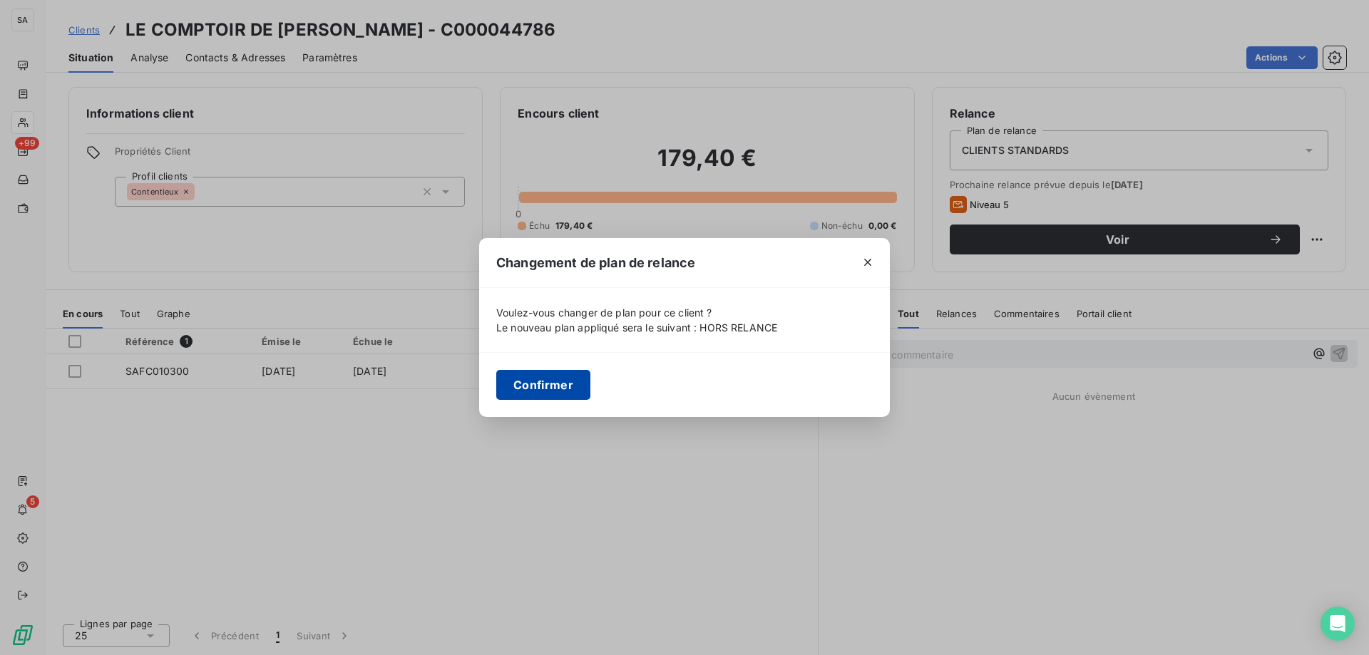
click at [551, 390] on button "Confirmer" at bounding box center [543, 385] width 94 height 30
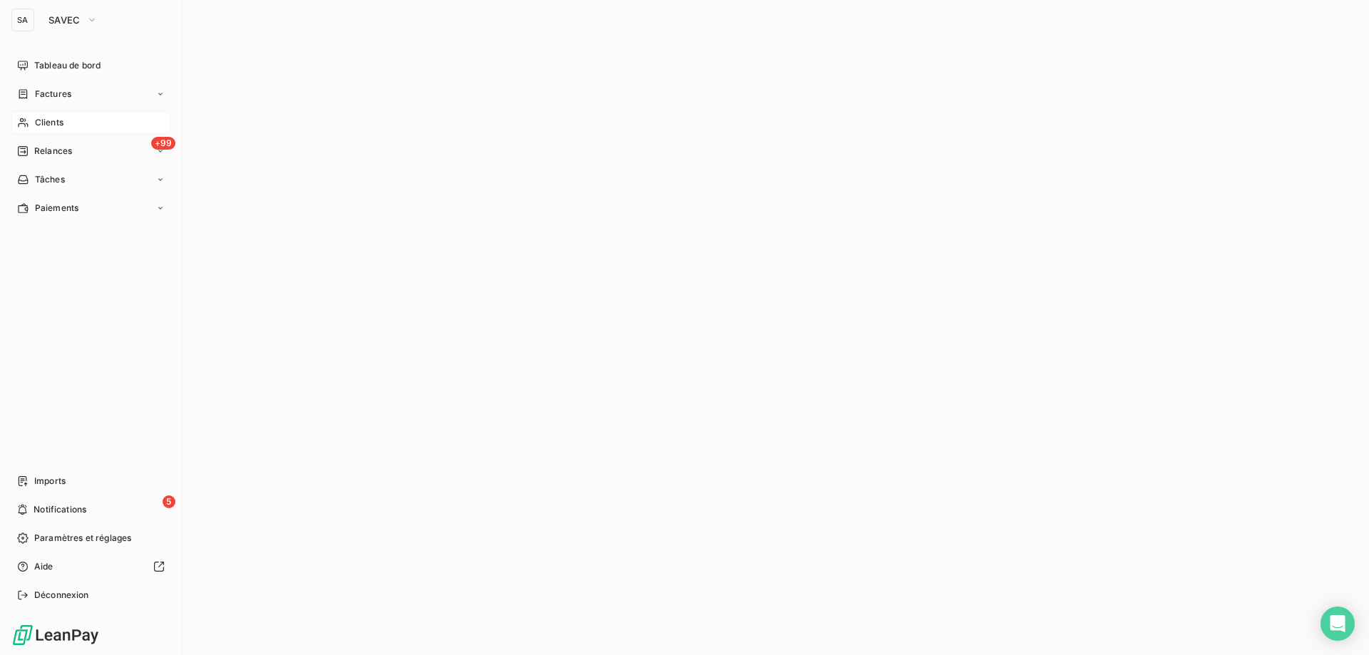
click at [73, 117] on div "Clients" at bounding box center [90, 122] width 159 height 23
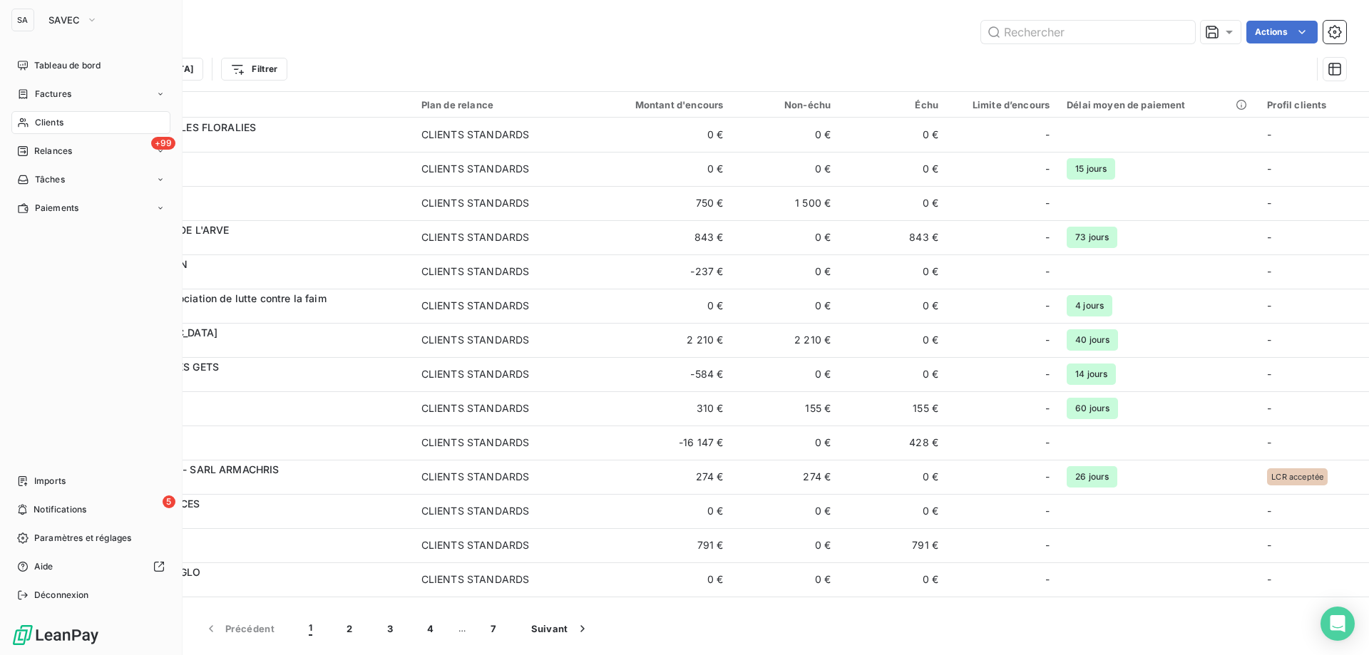
click at [38, 16] on div "SA SAVEC" at bounding box center [90, 20] width 159 height 23
click at [63, 19] on span "SAVEC" at bounding box center [64, 19] width 32 height 11
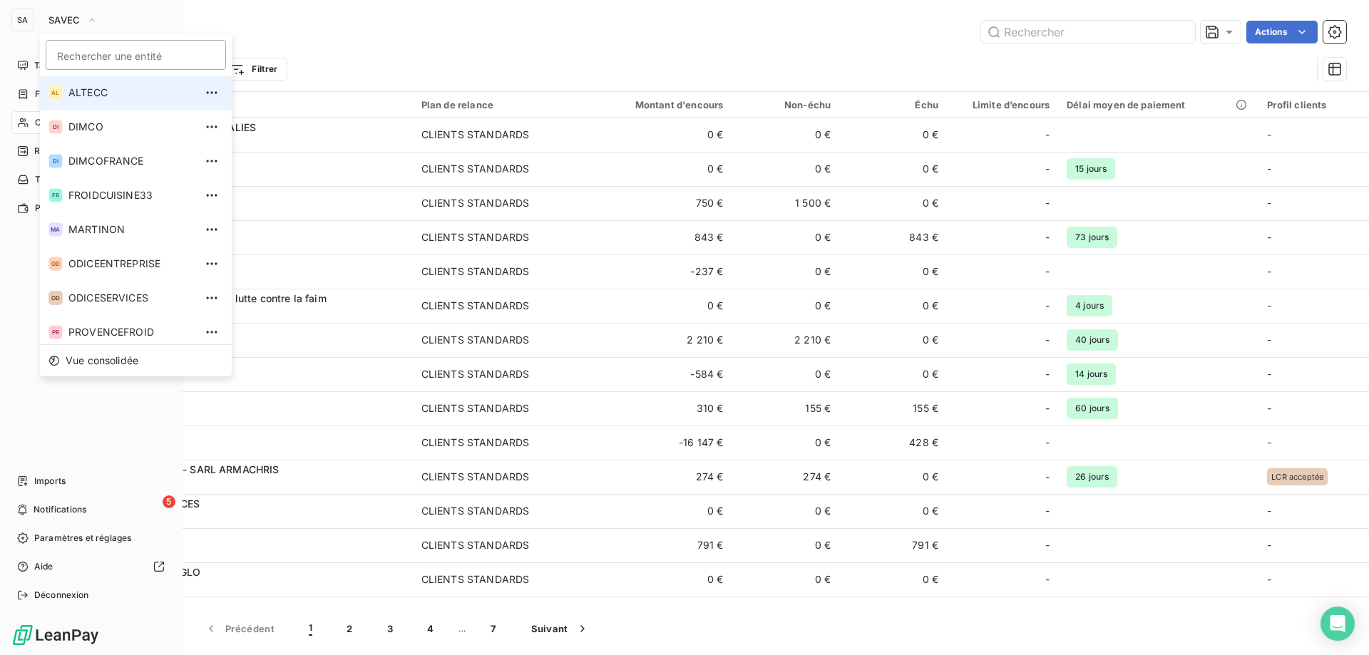
click at [101, 90] on span "ALTECC" at bounding box center [131, 93] width 126 height 14
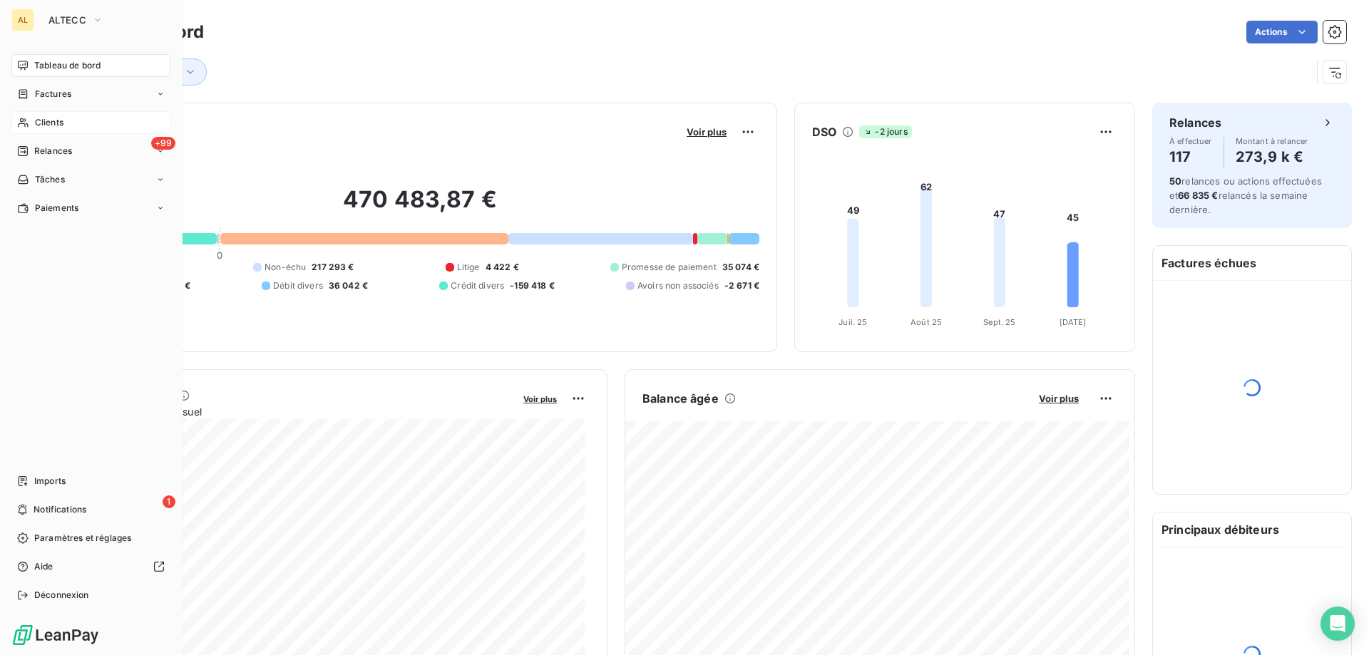
click at [63, 118] on span "Clients" at bounding box center [49, 122] width 29 height 13
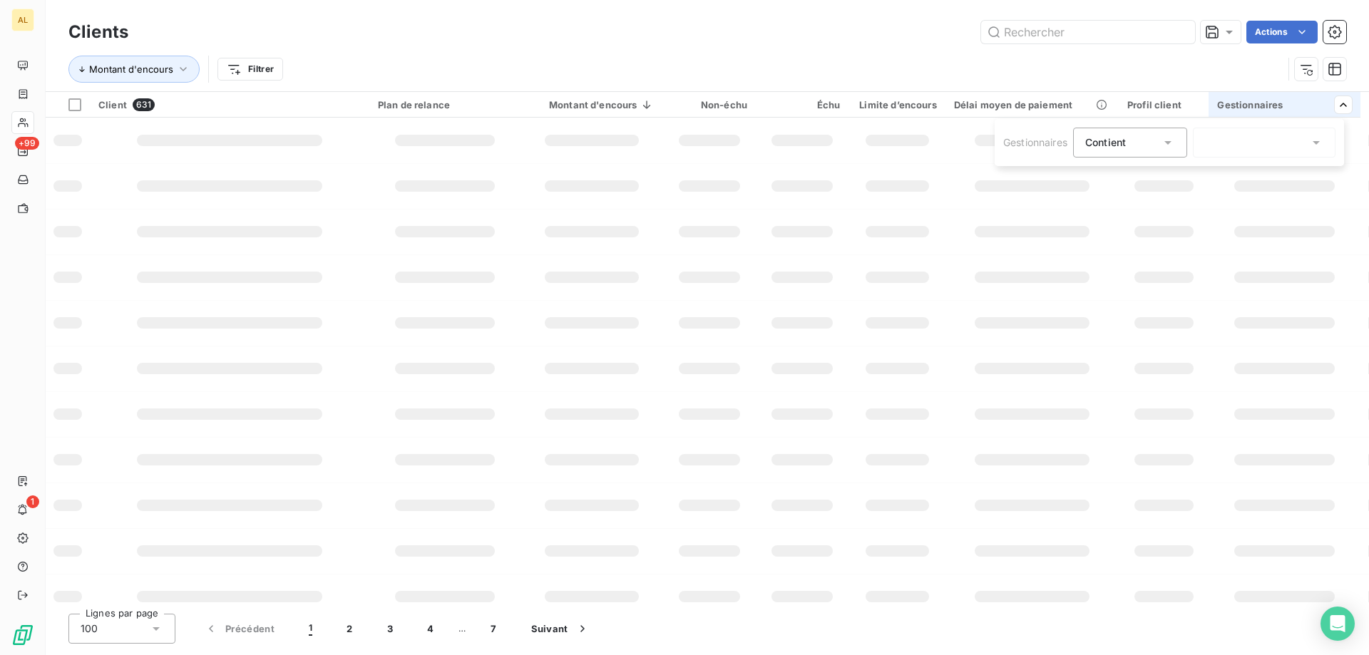
click at [1242, 149] on div at bounding box center [1264, 143] width 143 height 30
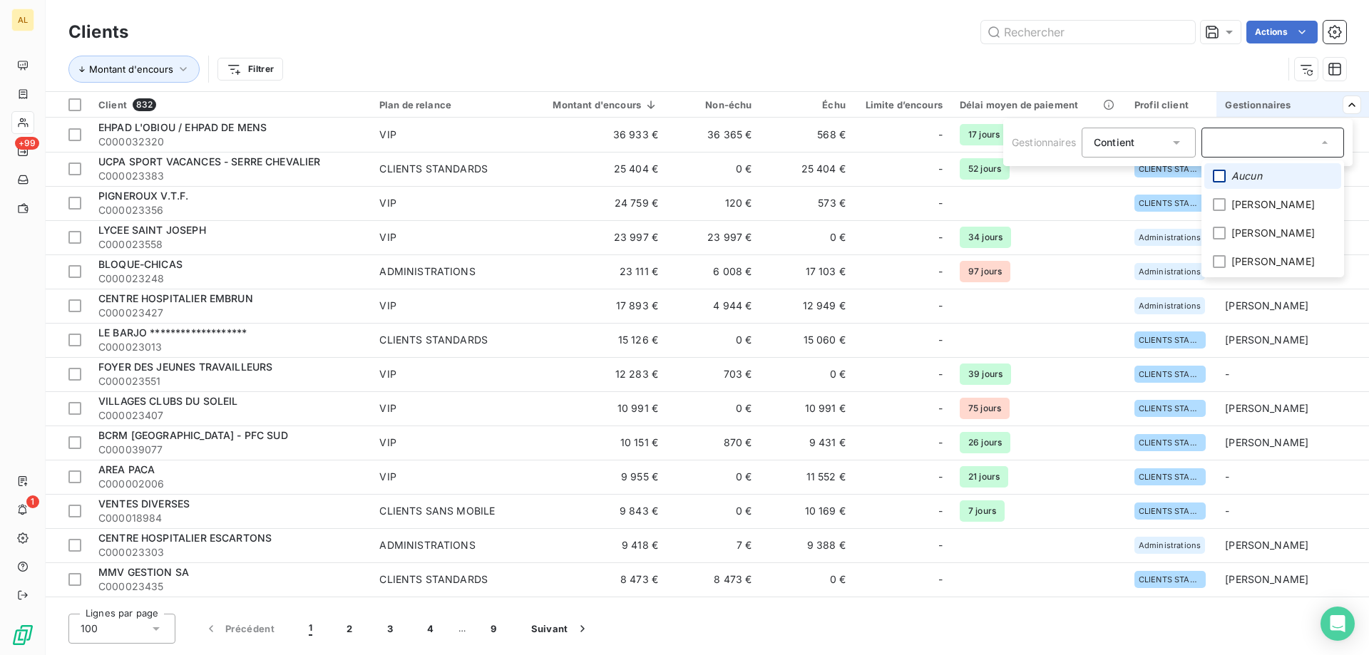
click at [1217, 173] on div at bounding box center [1219, 176] width 13 height 13
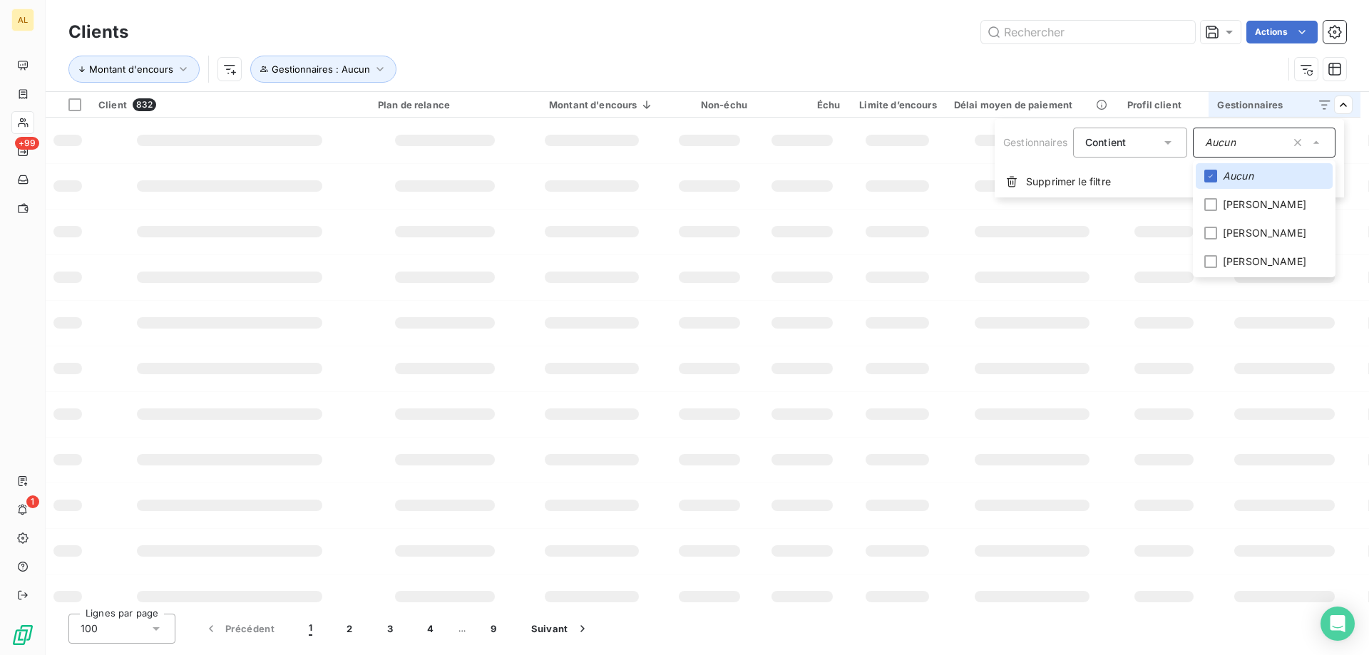
click at [1011, 44] on html "AL +99 1 Clients Actions Montant d'encours Gestionnaires : Aucun Client 832 Pla…" at bounding box center [684, 327] width 1369 height 655
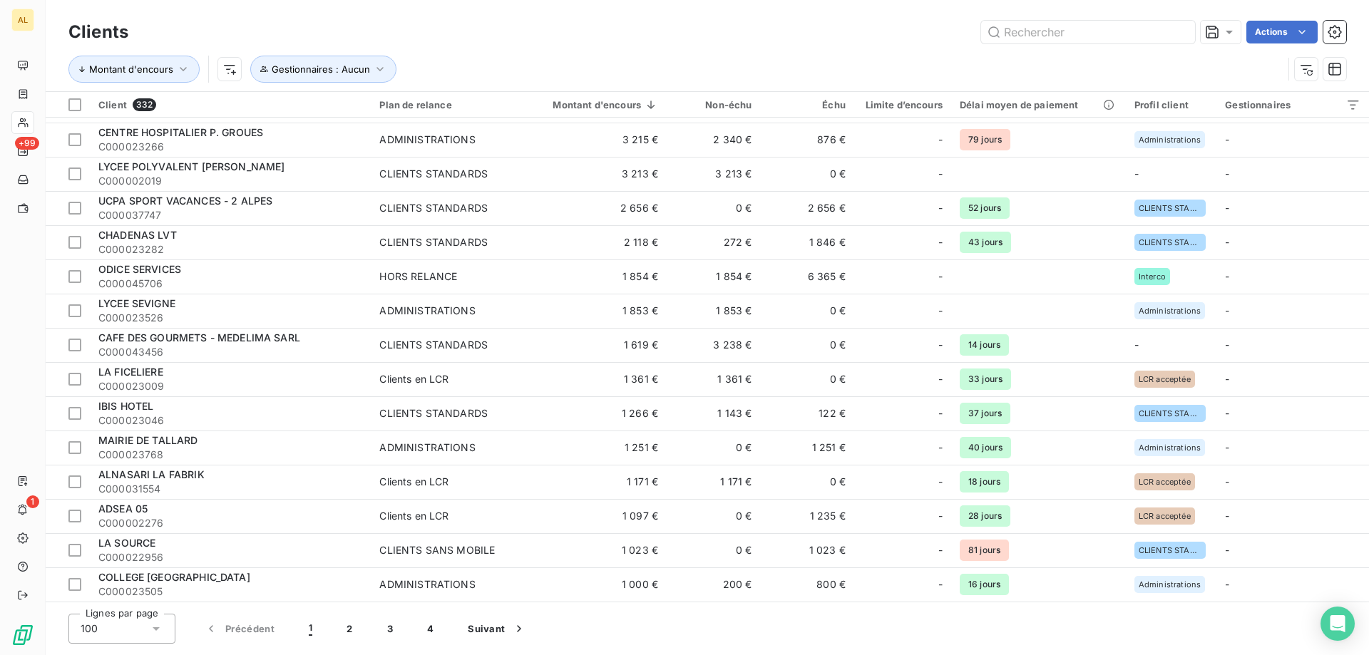
scroll to position [2939, 0]
